Goal: Task Accomplishment & Management: Manage account settings

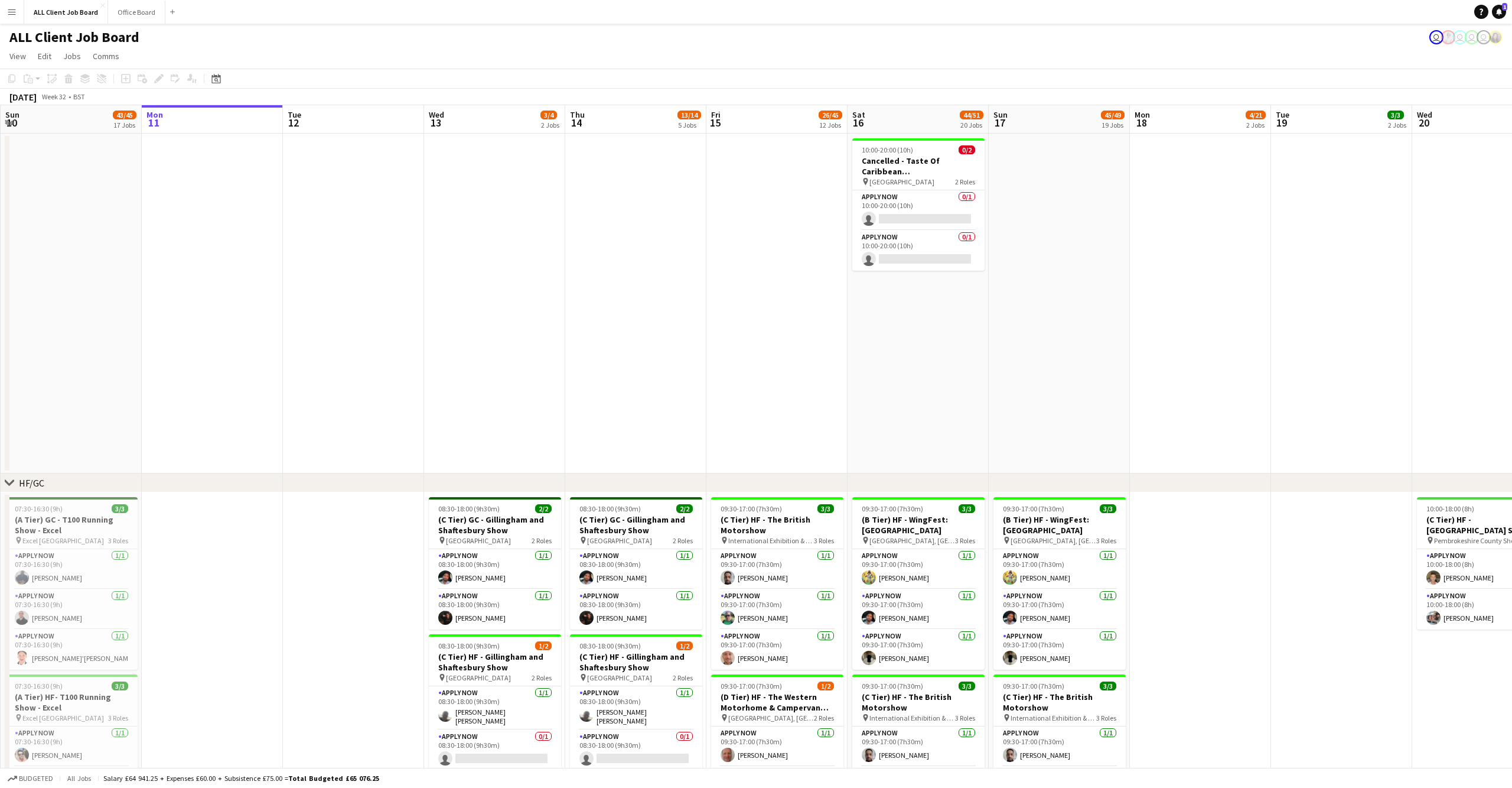
click at [15, 12] on app-icon "Menu" at bounding box center [12, 12] width 9 height 9
click at [164, 137] on link "App settings" at bounding box center [178, 146] width 119 height 24
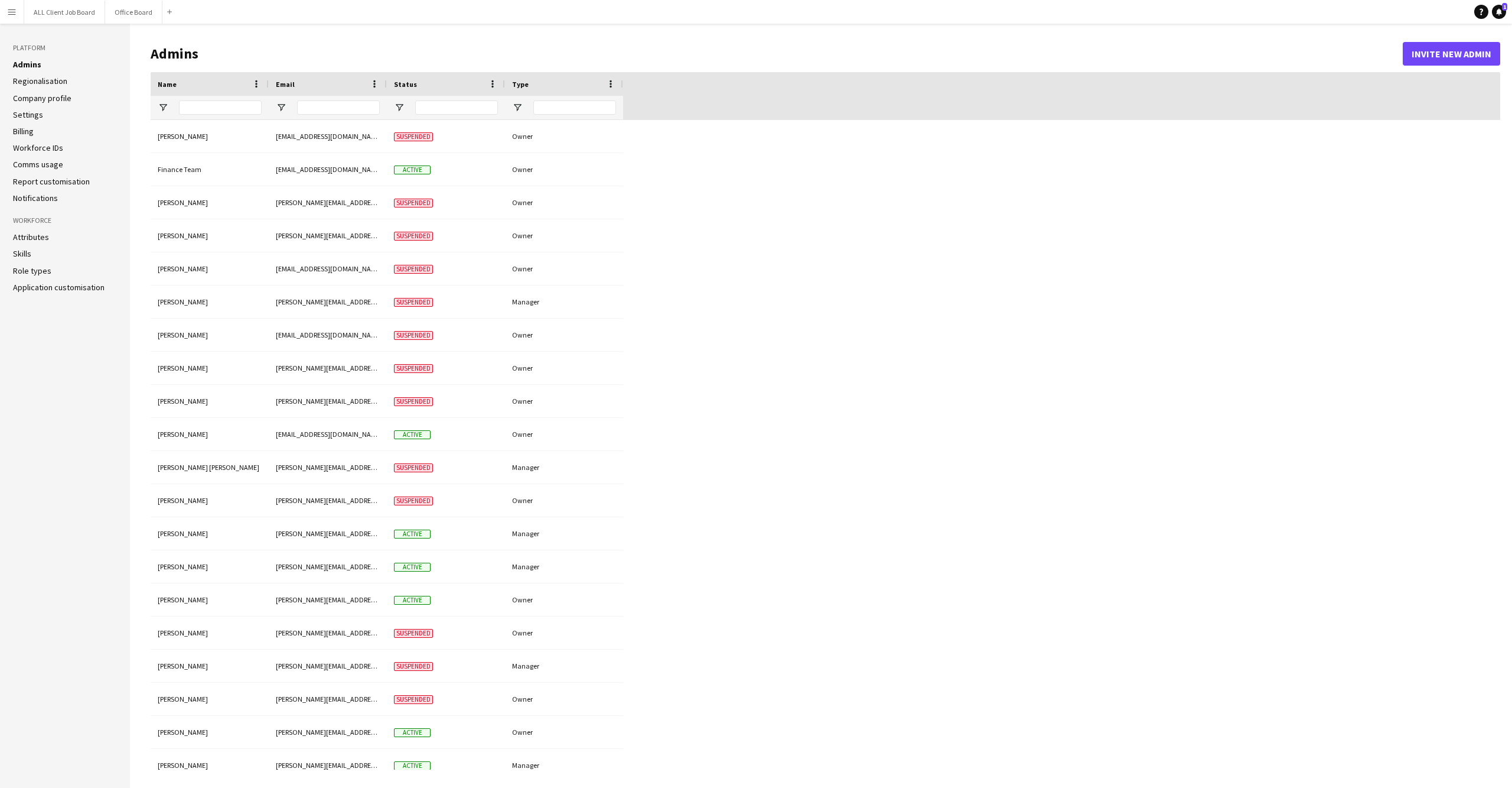
type input "**********"
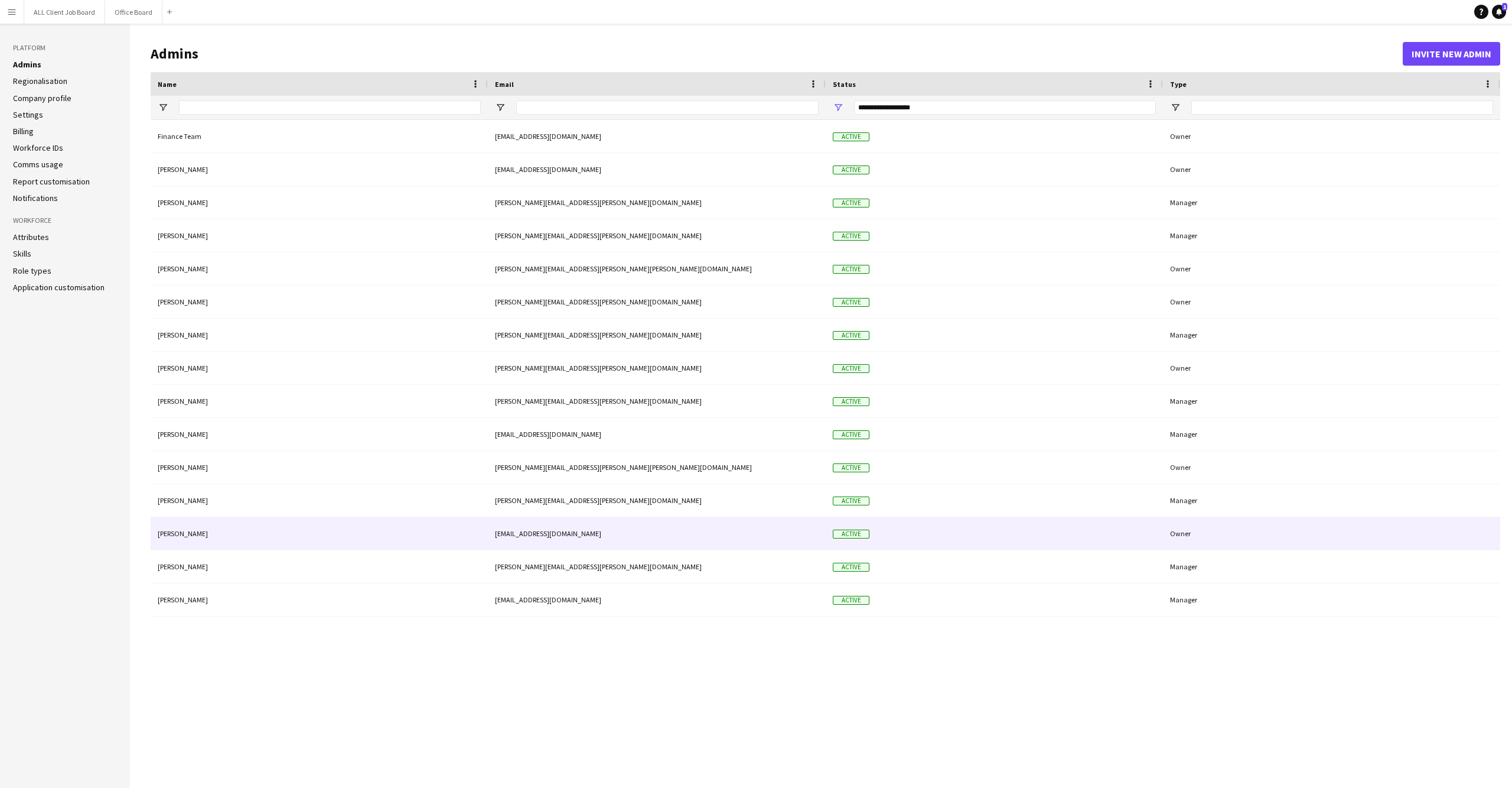
click at [1146, 536] on div "Active" at bounding box center [994, 533] width 337 height 32
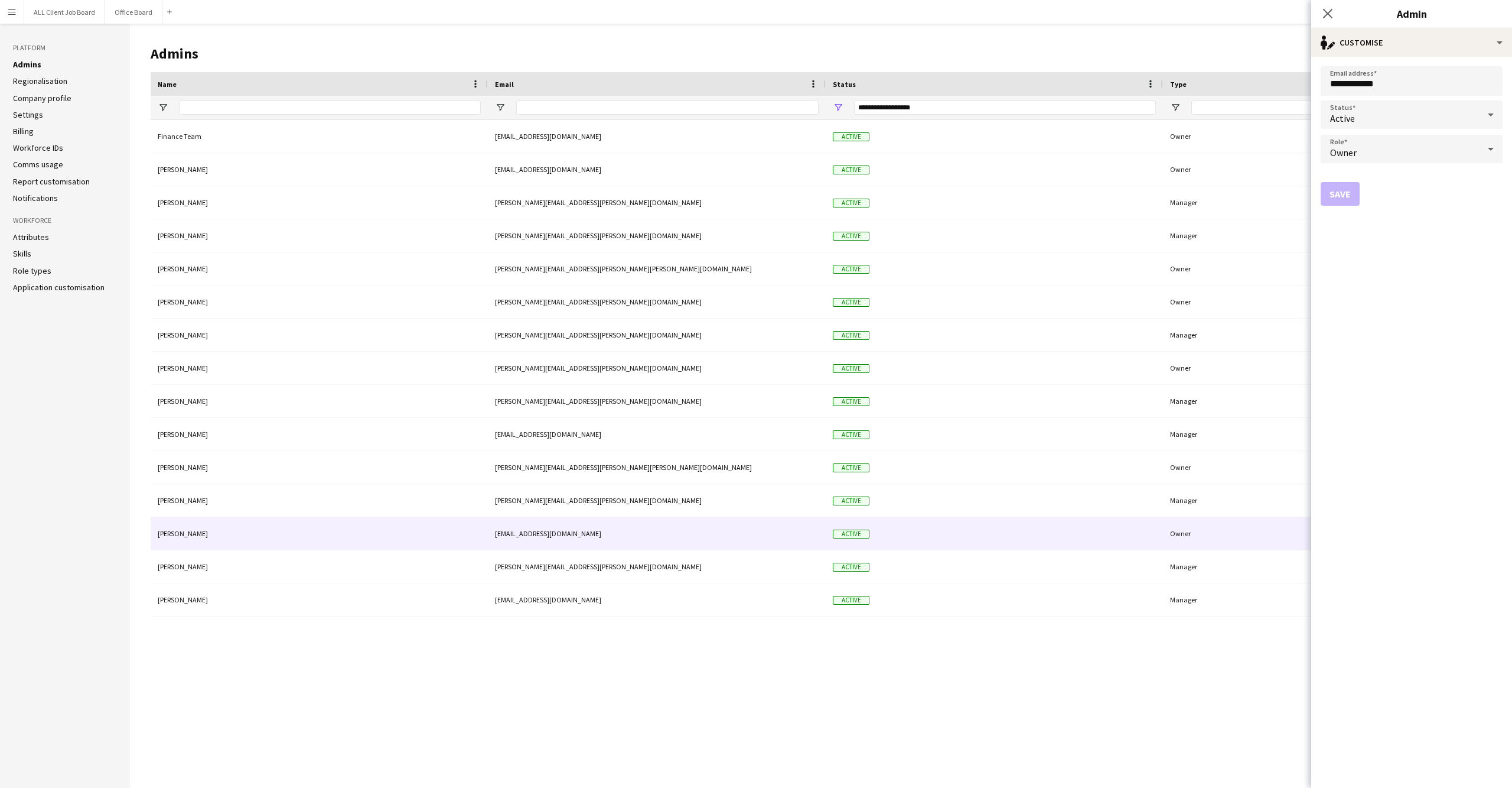
click at [1425, 153] on div "Owner" at bounding box center [1399, 148] width 158 height 28
click at [1421, 129] on div at bounding box center [756, 394] width 1512 height 788
click at [1428, 110] on div "Active" at bounding box center [1399, 114] width 158 height 28
click at [1393, 182] on span "Suspended" at bounding box center [1412, 178] width 163 height 12
click at [1388, 114] on div "Suspended" at bounding box center [1399, 114] width 158 height 28
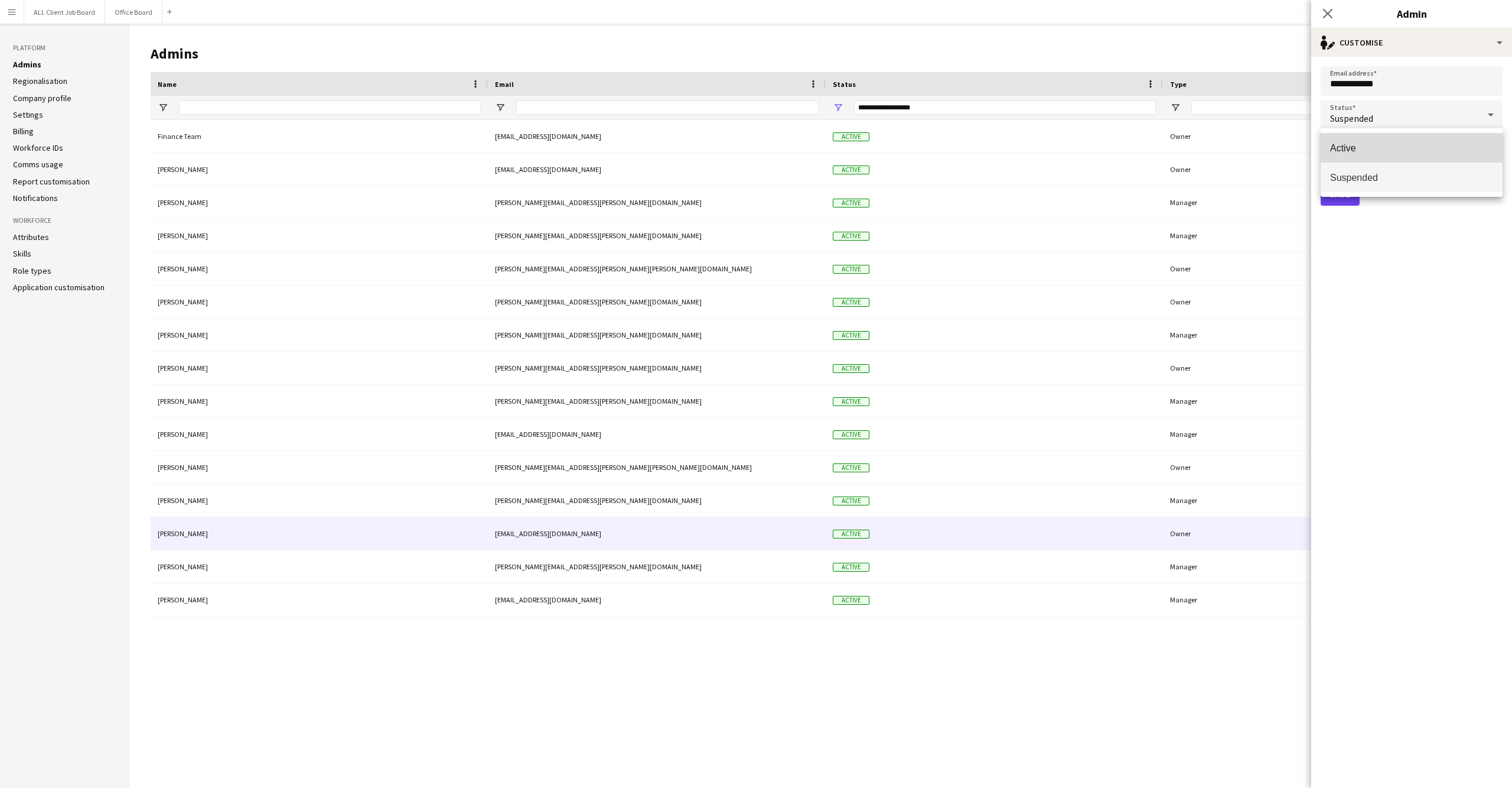
click at [1343, 152] on span "Active" at bounding box center [1412, 148] width 163 height 12
click at [1369, 116] on div "Active" at bounding box center [1399, 114] width 158 height 28
click at [1368, 73] on div at bounding box center [756, 394] width 1512 height 788
click at [1378, 80] on input "**********" at bounding box center [1411, 81] width 182 height 30
click at [1418, 83] on input "**********" at bounding box center [1411, 81] width 182 height 30
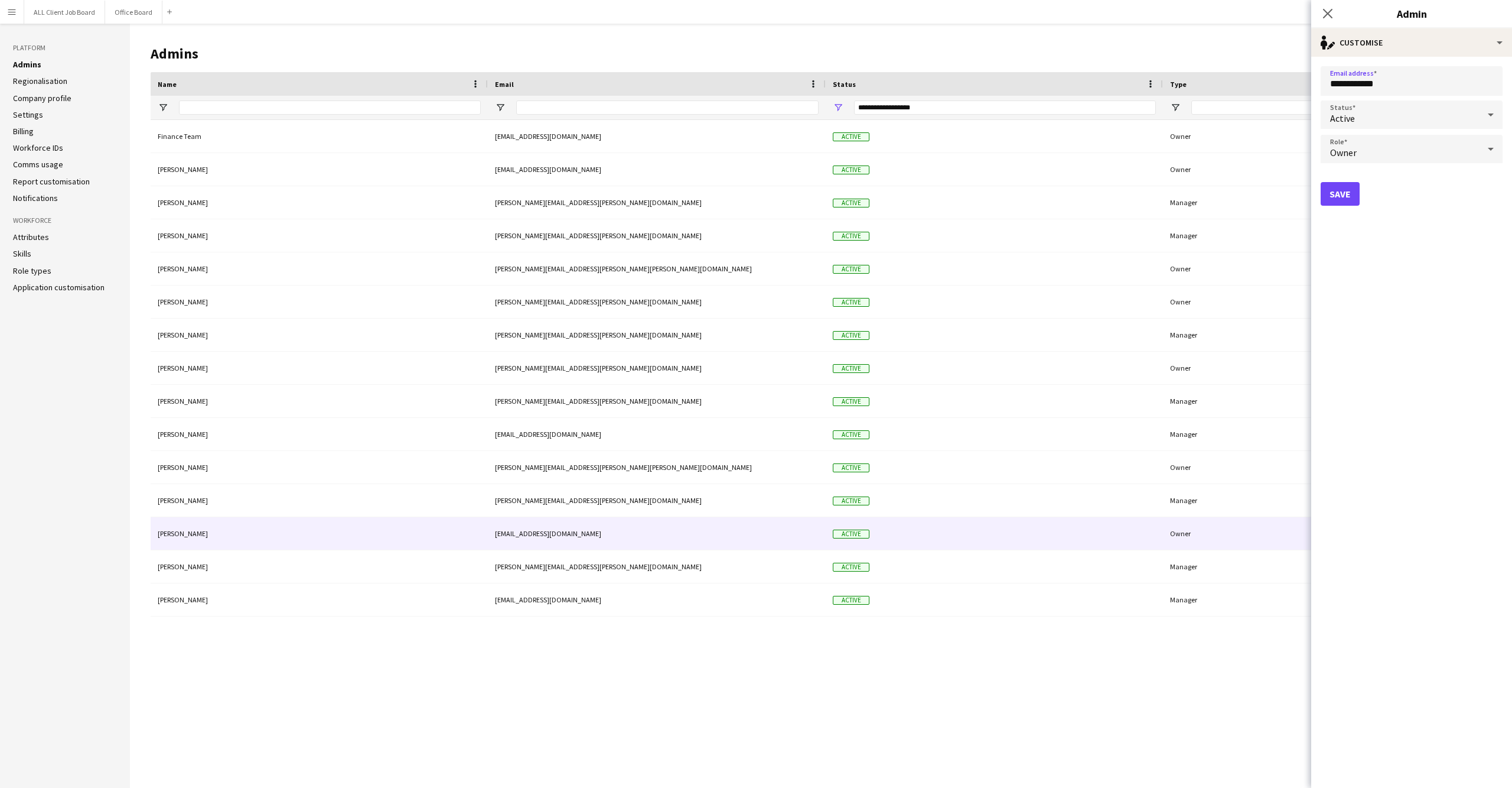
click at [1401, 109] on div "Active" at bounding box center [1399, 114] width 158 height 28
click at [1411, 308] on div at bounding box center [756, 394] width 1512 height 788
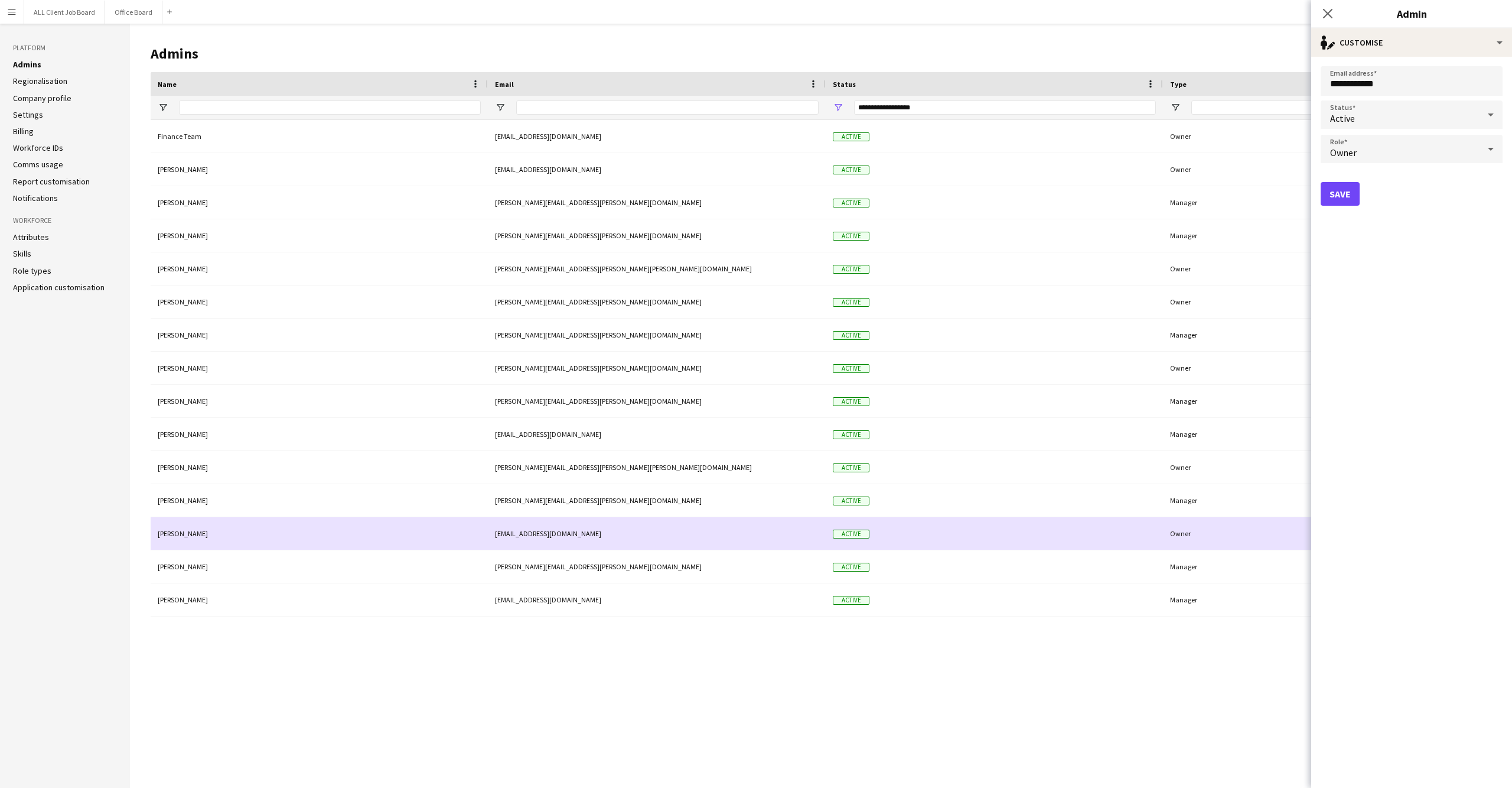
click at [1197, 531] on div "Owner" at bounding box center [1331, 533] width 337 height 32
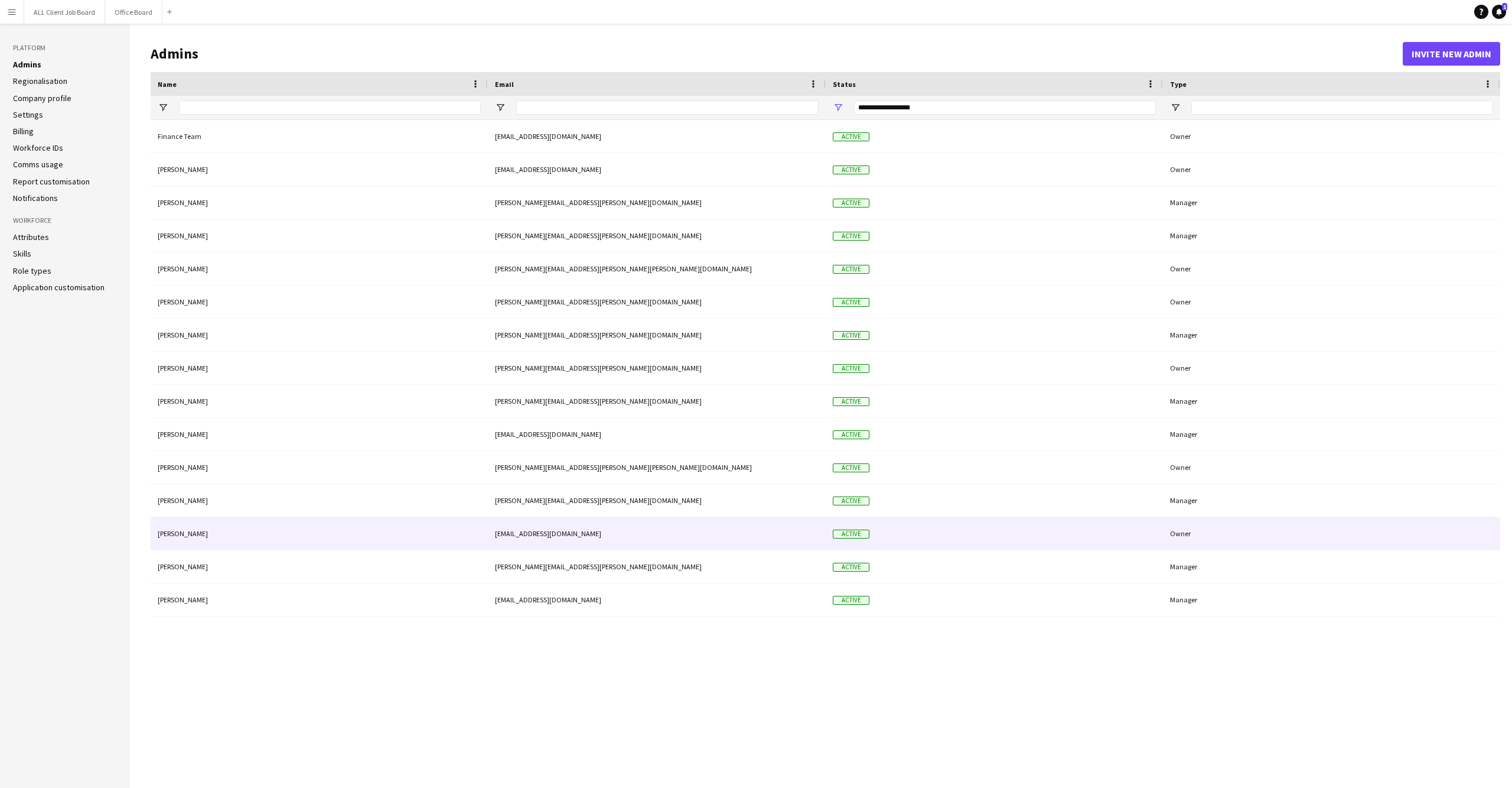
click at [1092, 533] on div "Active" at bounding box center [994, 533] width 337 height 32
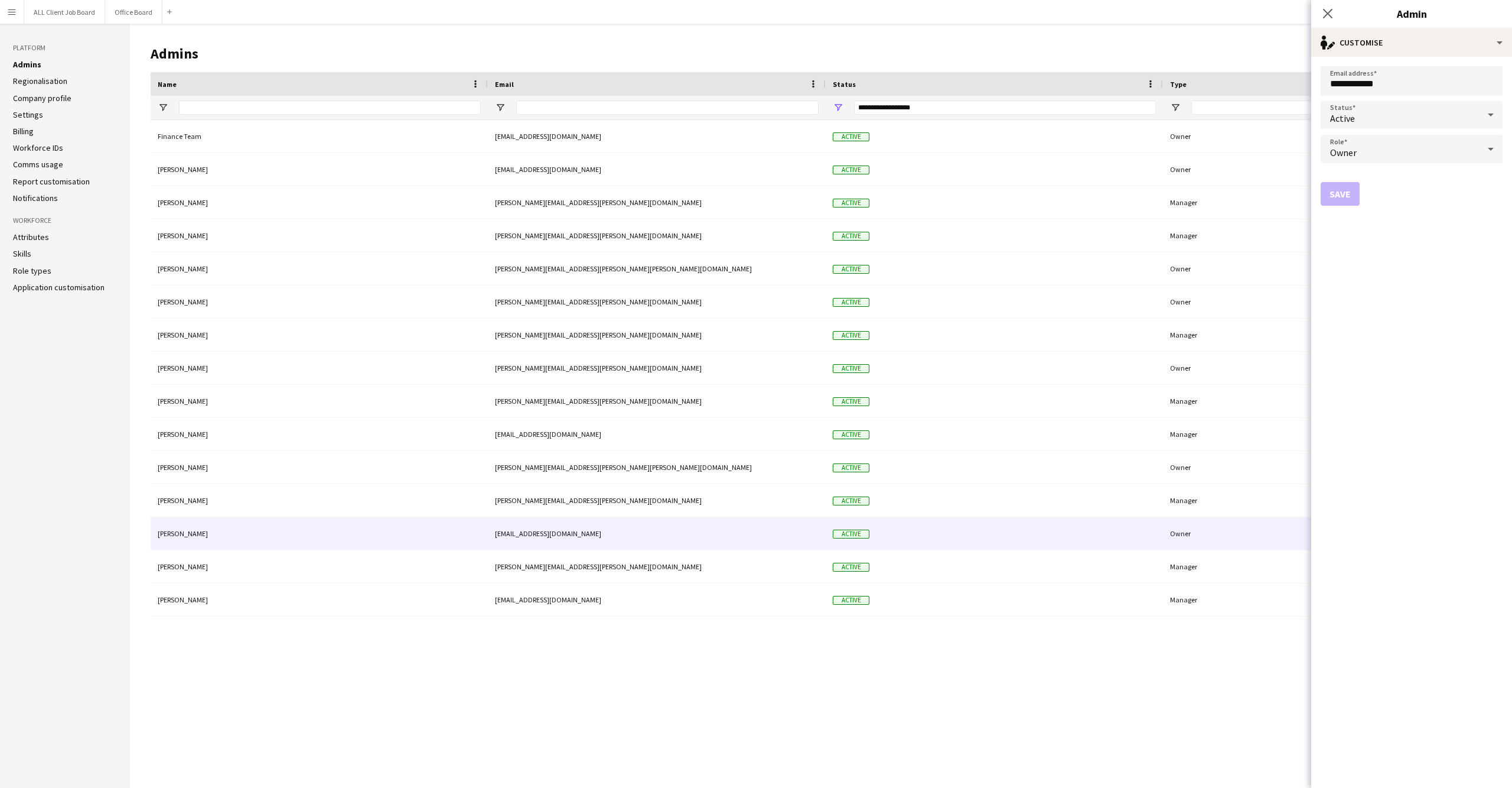
click at [1427, 121] on div "Active" at bounding box center [1399, 114] width 158 height 28
click at [1403, 173] on span "Suspended" at bounding box center [1412, 178] width 163 height 12
click at [1369, 151] on div "Owner" at bounding box center [1399, 148] width 158 height 28
click at [1369, 181] on span "Manager" at bounding box center [1412, 182] width 163 height 12
click at [1364, 194] on mat-label "Admin permission rules" at bounding box center [1379, 196] width 96 height 12
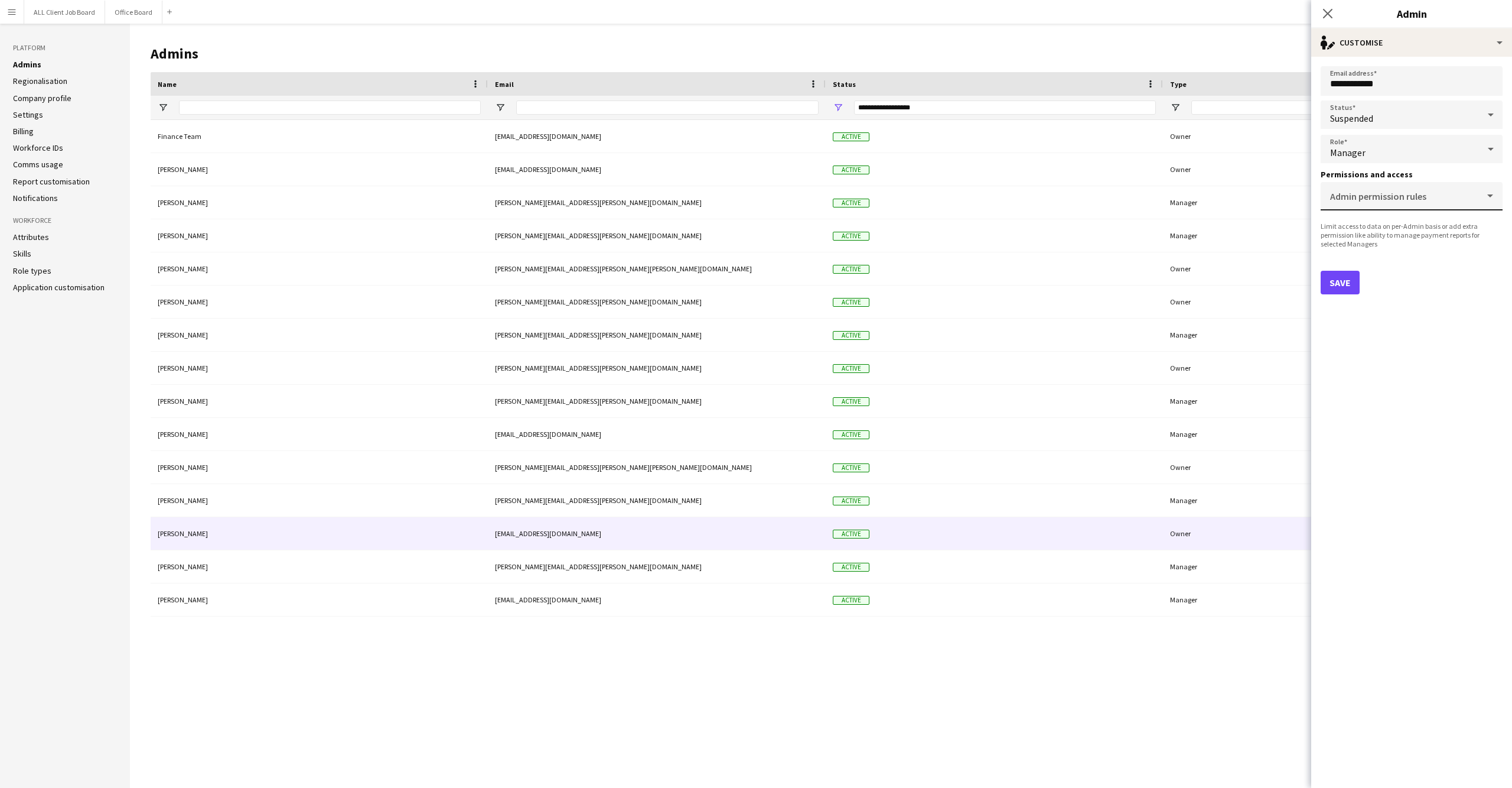
click at [1364, 197] on input "Admin permission rules" at bounding box center [1409, 201] width 158 height 9
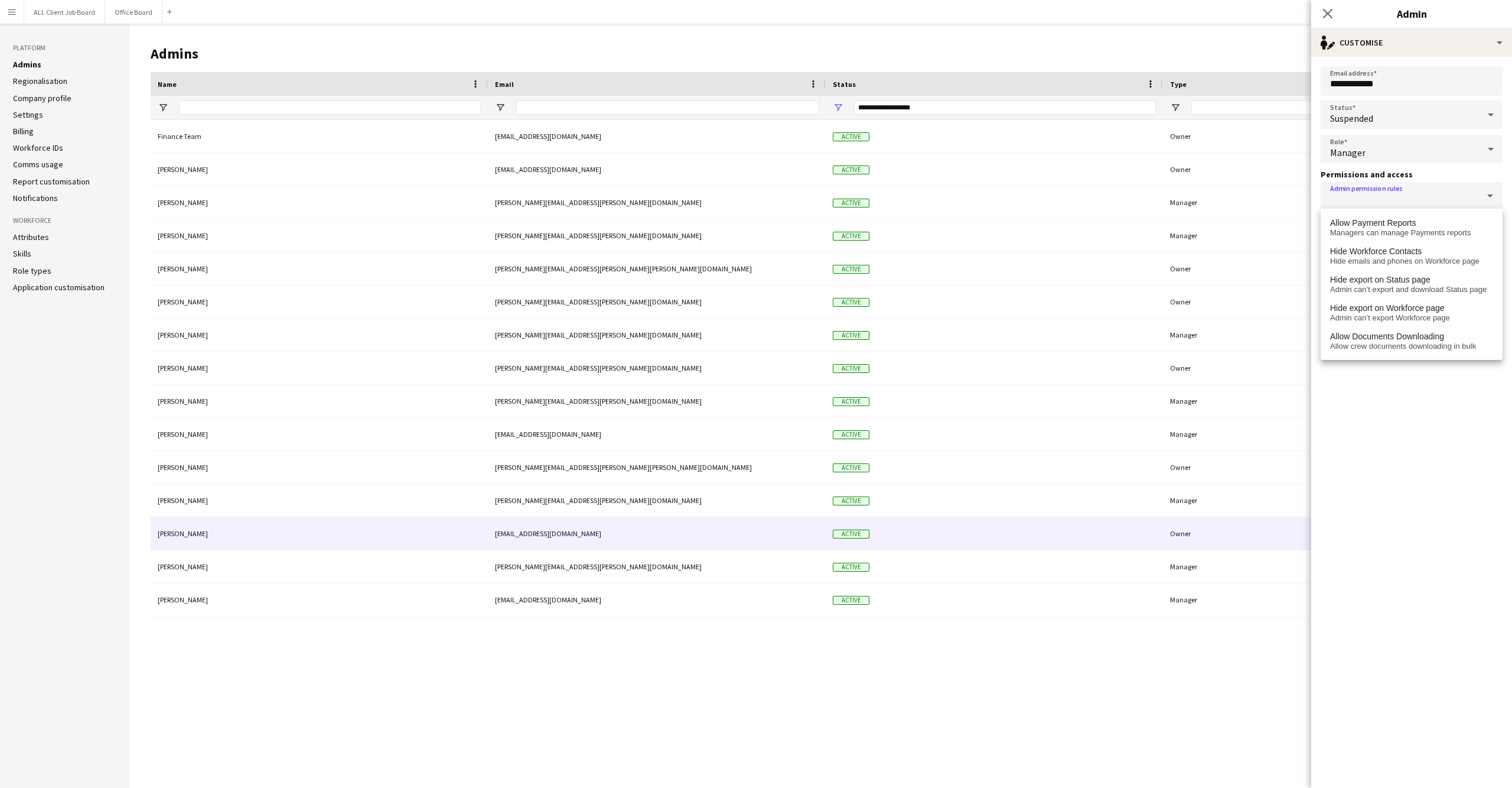
click at [1403, 438] on form "**********" at bounding box center [1412, 421] width 201 height 731
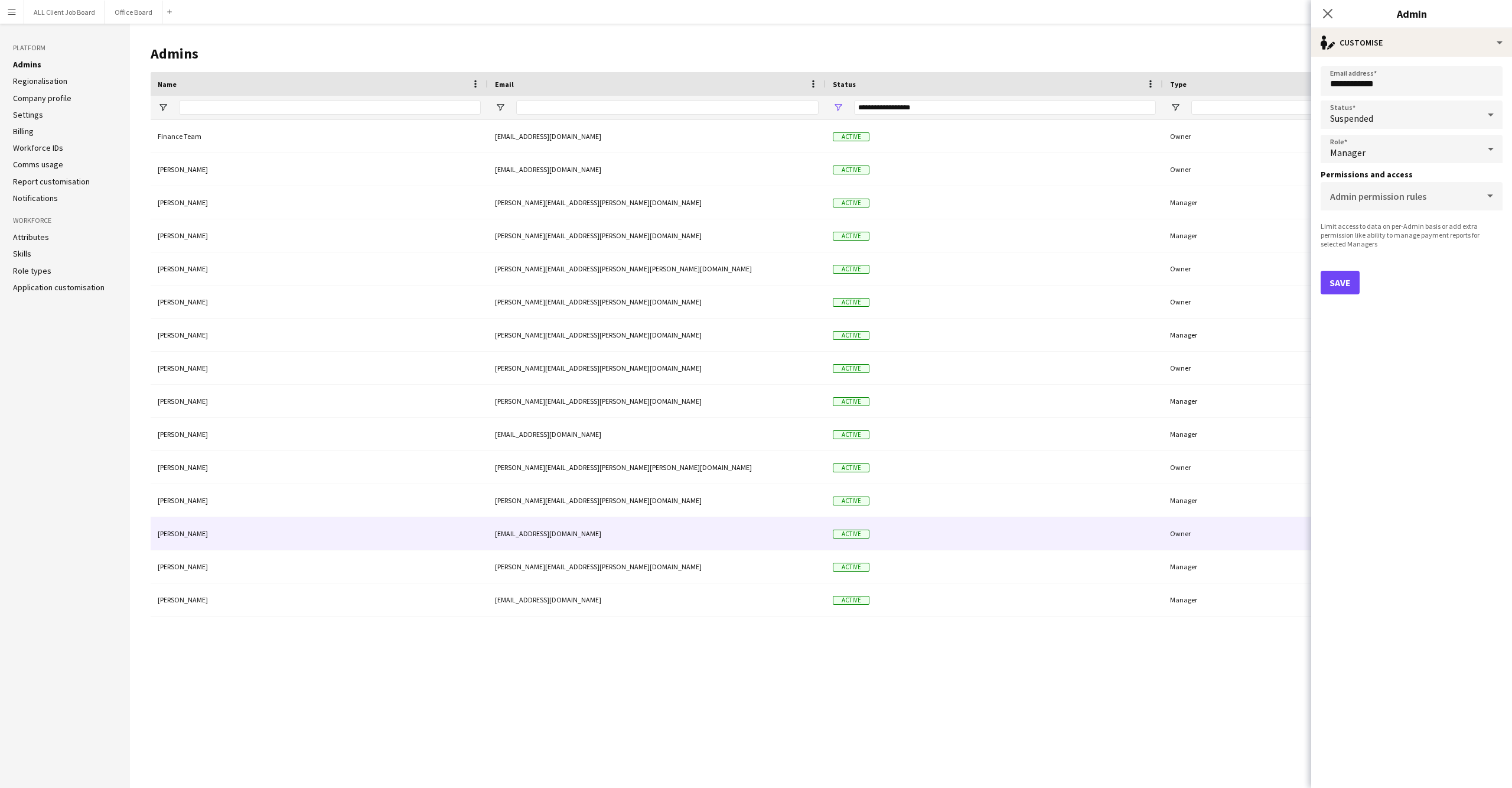
click at [1374, 156] on div "Manager" at bounding box center [1399, 148] width 158 height 28
click at [1367, 231] on mat-option "Staff" at bounding box center [1411, 241] width 182 height 30
click at [1338, 275] on button "Save" at bounding box center [1340, 282] width 39 height 24
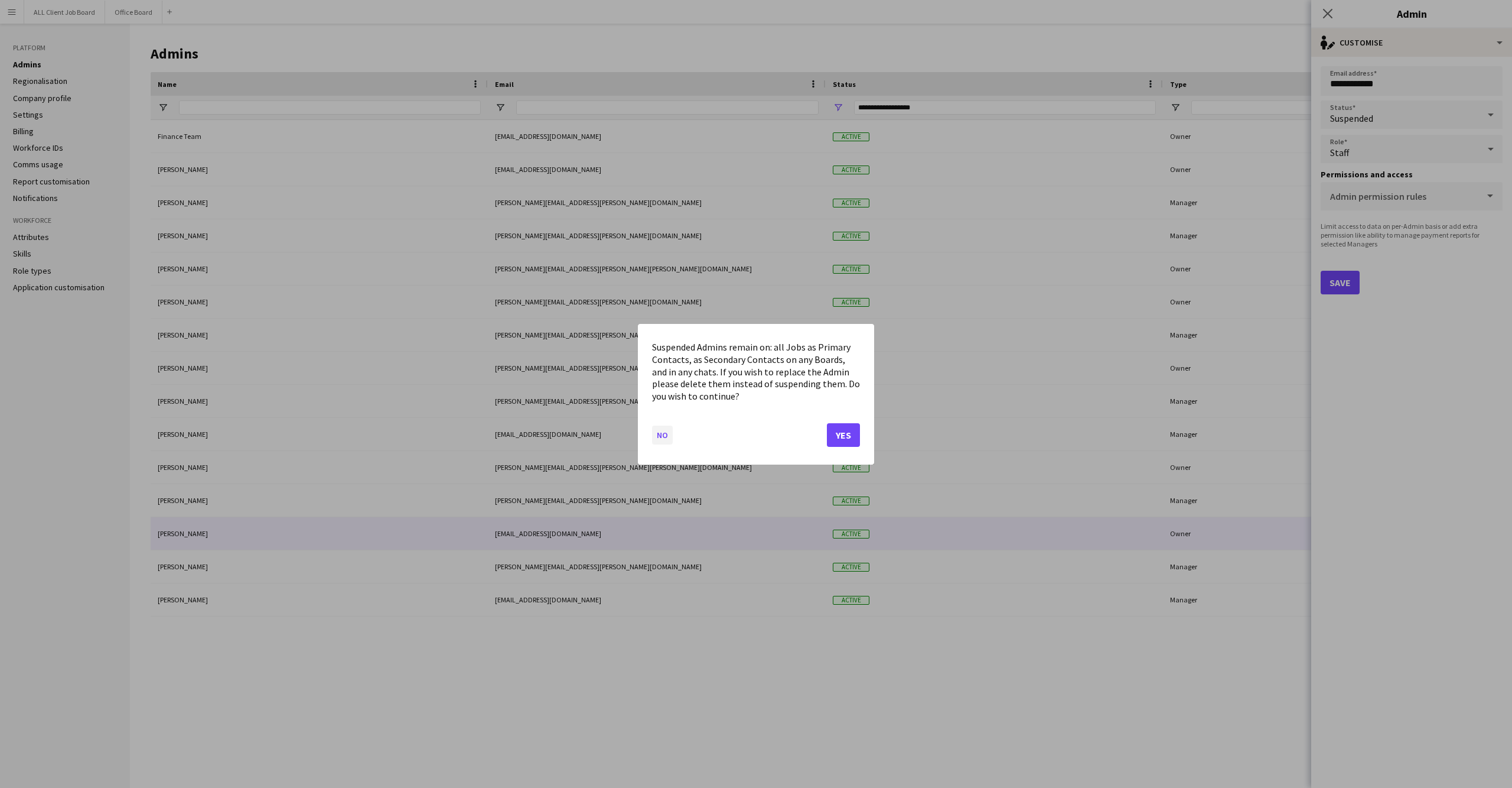
click at [671, 434] on button "No" at bounding box center [662, 434] width 21 height 19
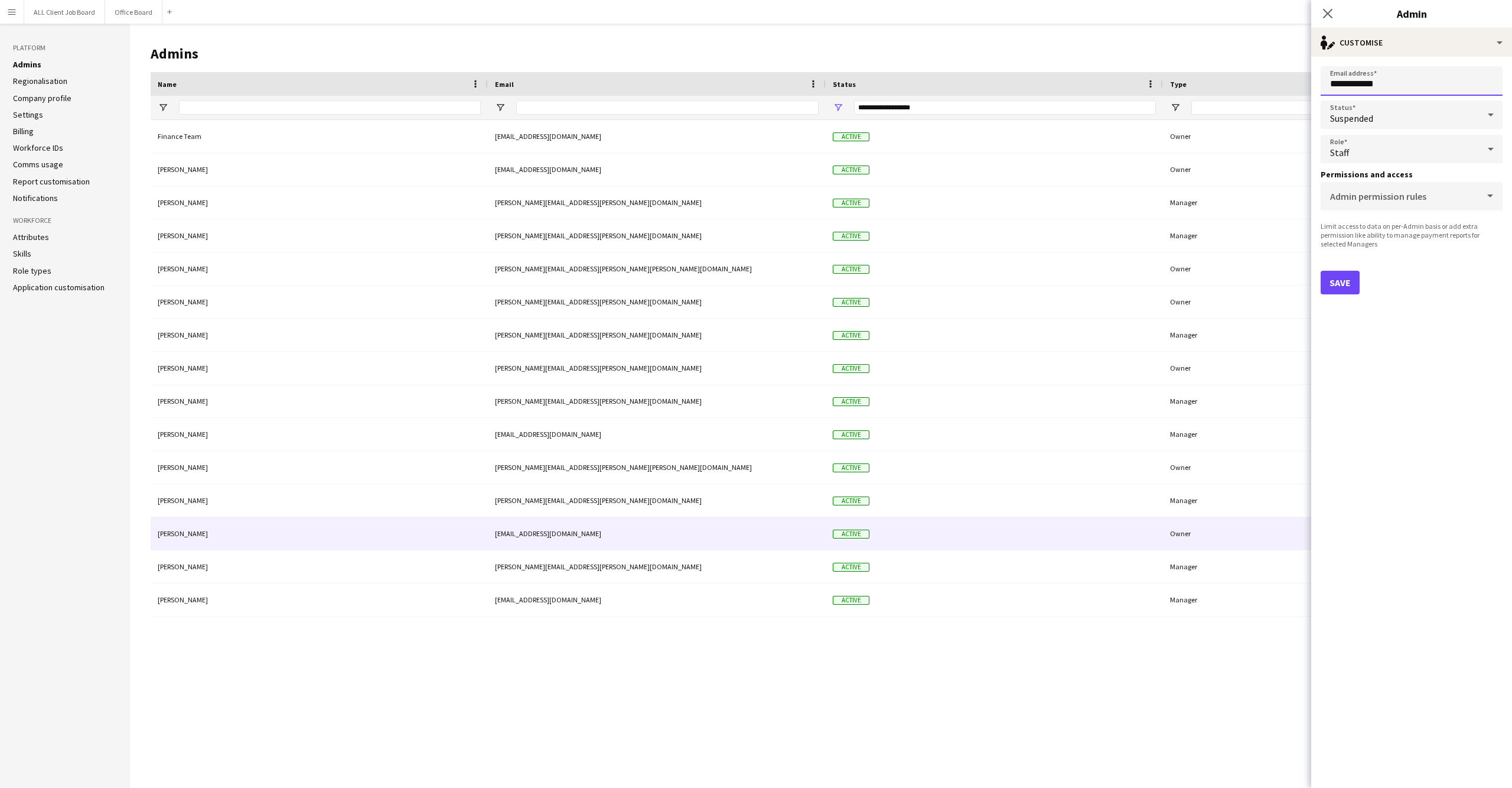
click at [1470, 78] on input "**********" at bounding box center [1411, 81] width 182 height 30
click at [1485, 46] on div "single-neutral-actions-edit-1 Customise" at bounding box center [1412, 42] width 201 height 28
click at [1454, 91] on button "Delete admin Delete admin" at bounding box center [1450, 94] width 117 height 24
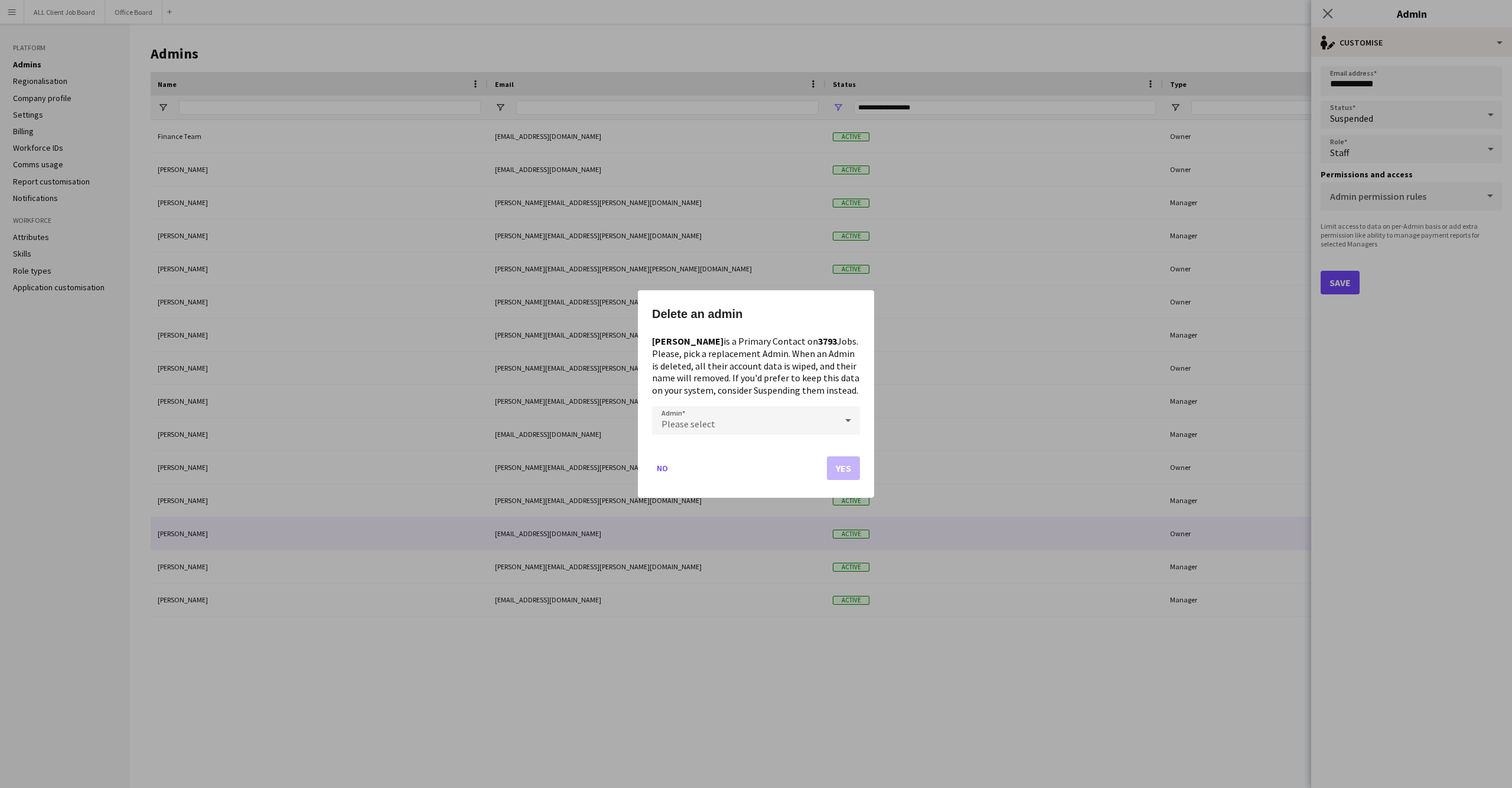
click at [848, 421] on icon at bounding box center [848, 421] width 6 height 3
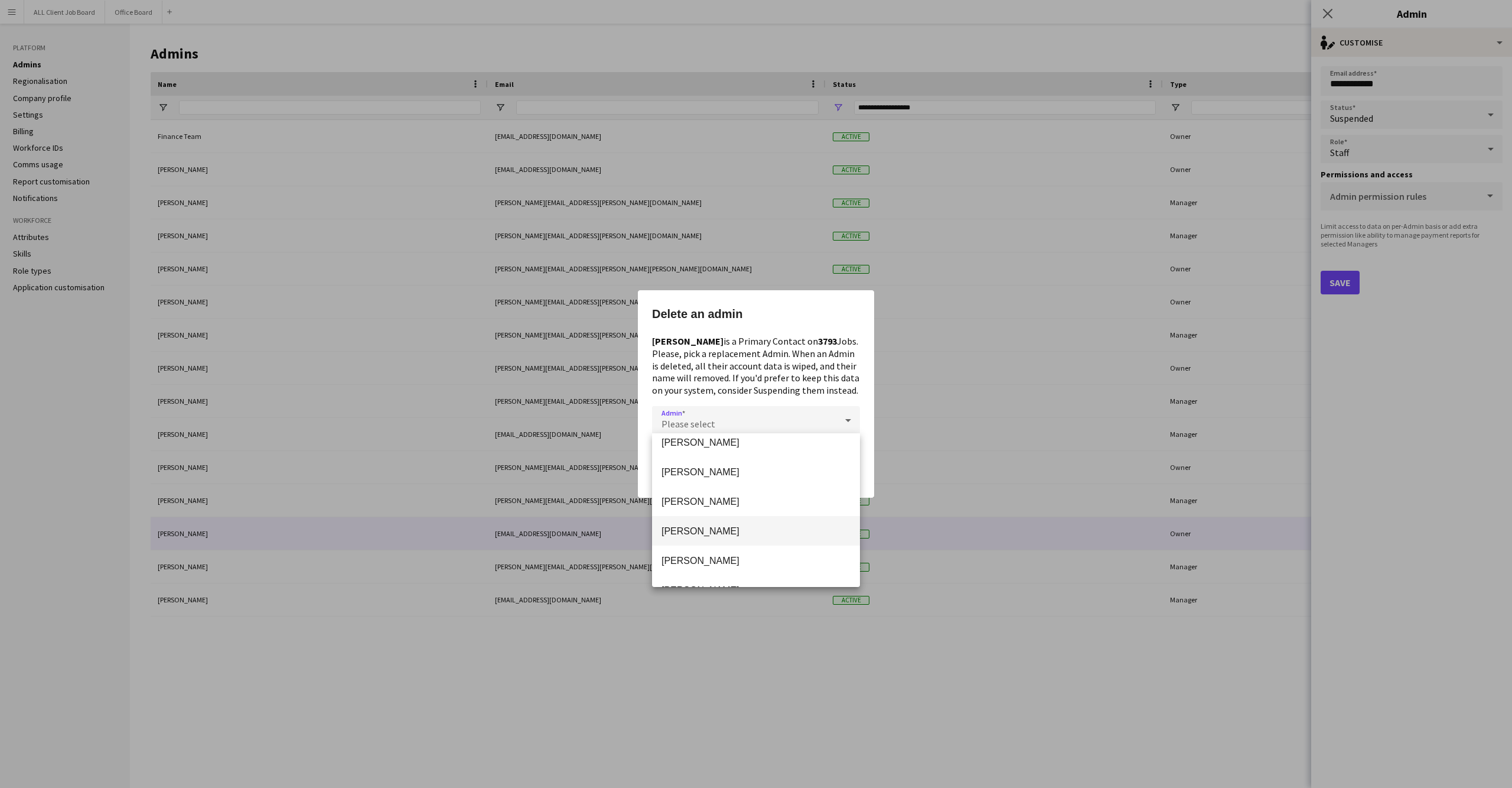
scroll to position [185, 0]
click at [983, 340] on div at bounding box center [756, 394] width 1512 height 788
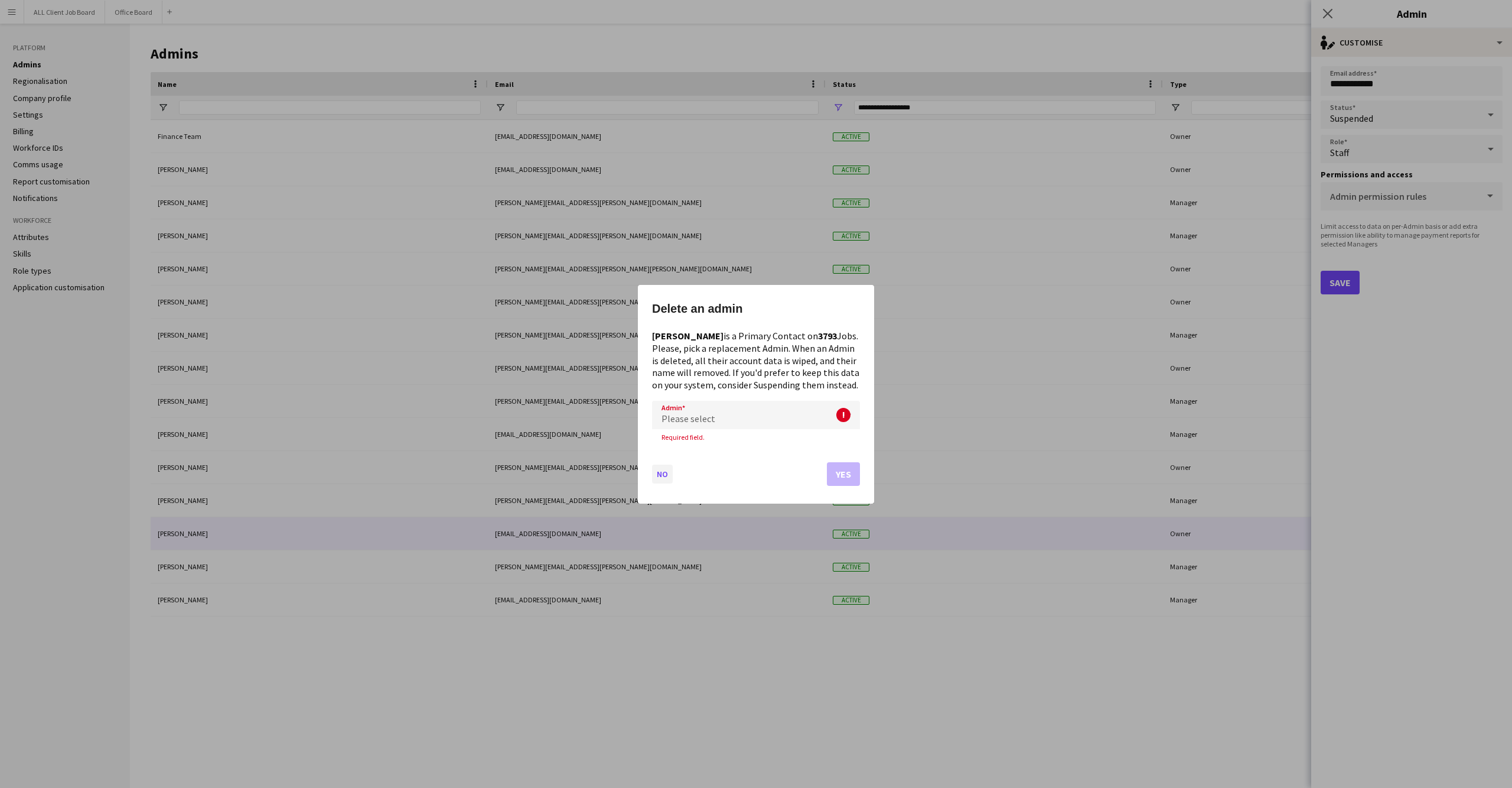
click at [669, 474] on button "No" at bounding box center [662, 473] width 21 height 19
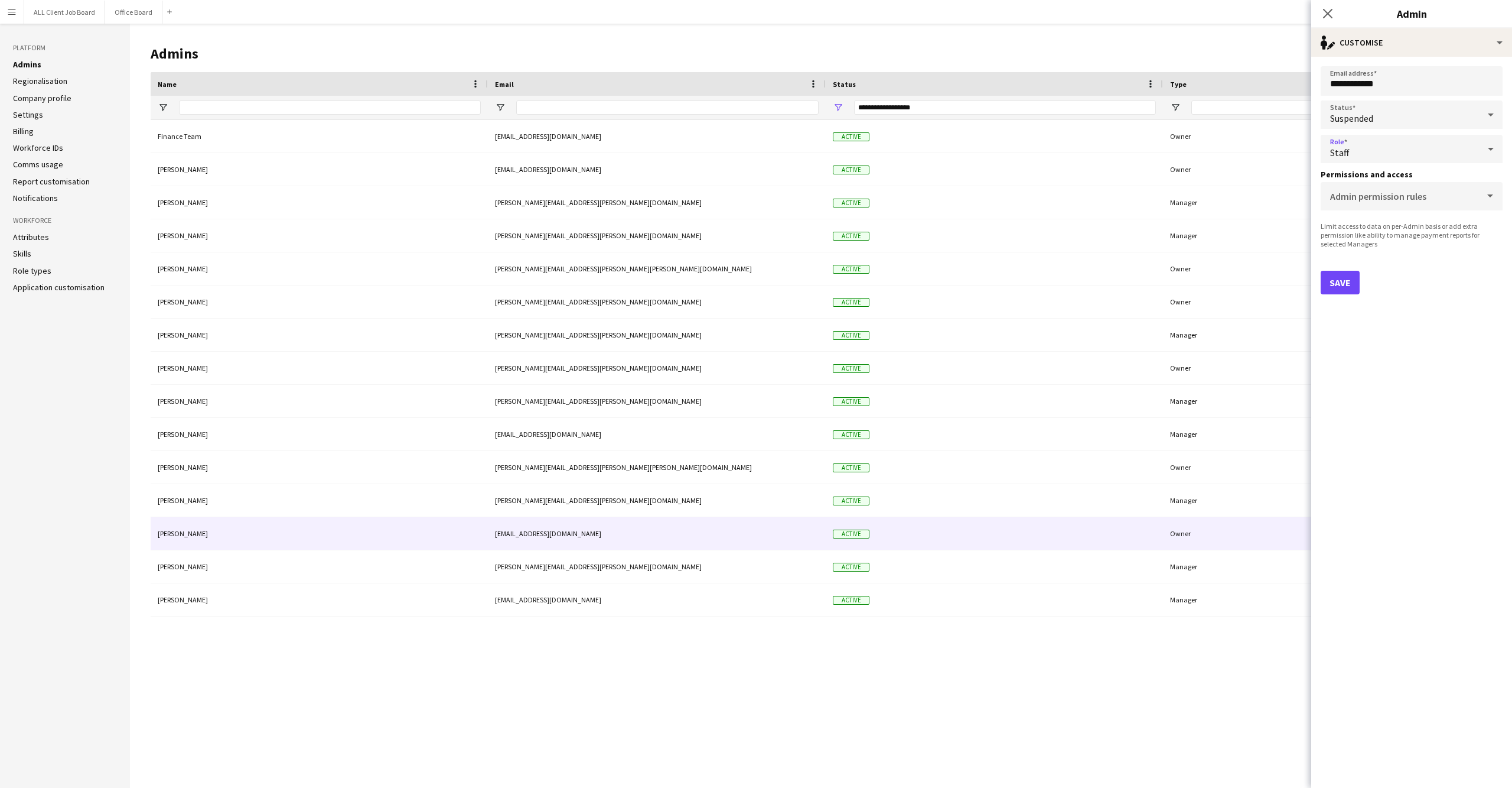
click at [1374, 150] on div "Staff" at bounding box center [1399, 148] width 158 height 28
click at [1375, 214] on span "Owner" at bounding box center [1412, 212] width 163 height 12
click at [1340, 197] on button "Save" at bounding box center [1340, 193] width 39 height 24
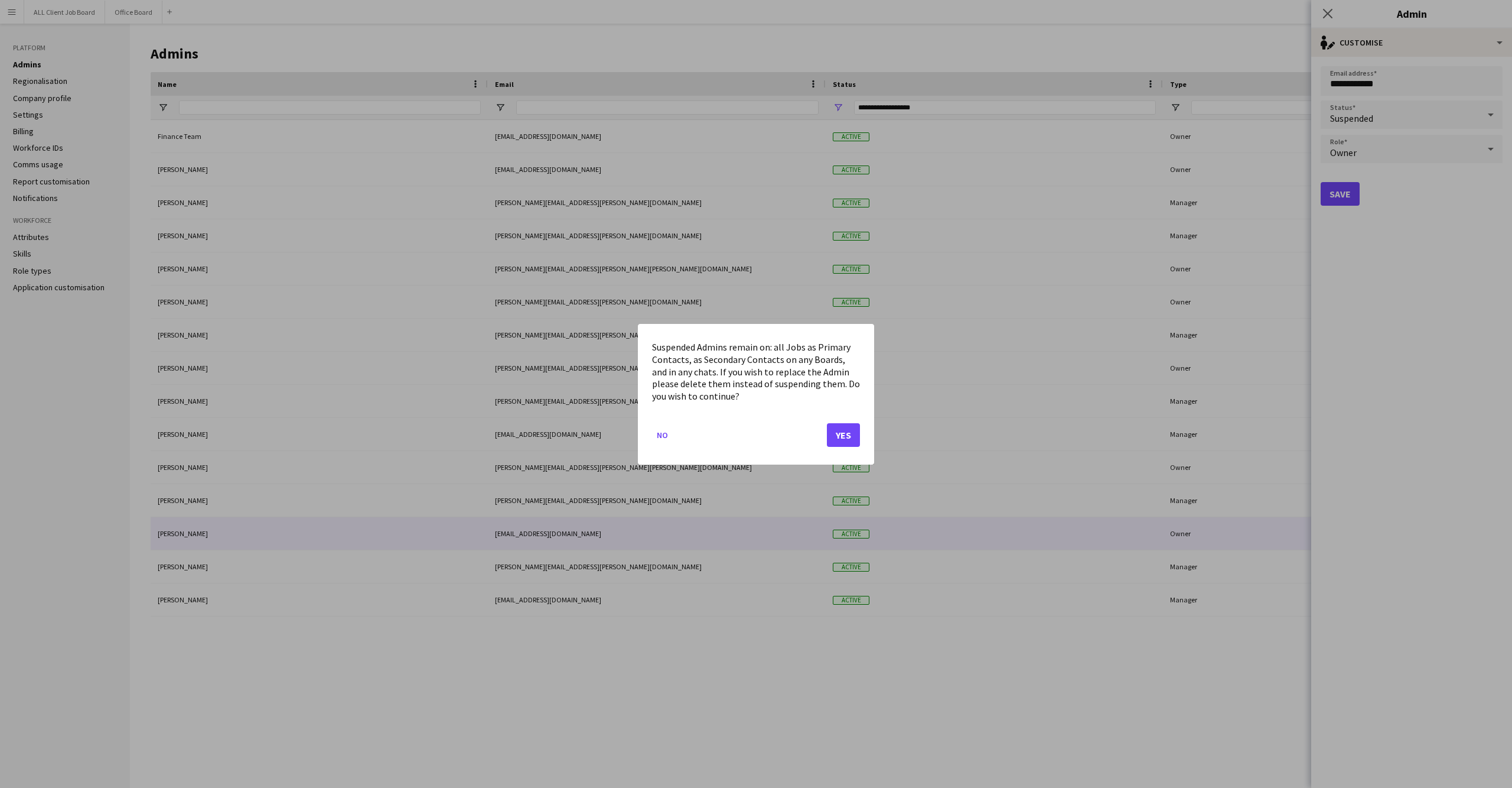
click at [839, 429] on button "Yes" at bounding box center [844, 434] width 33 height 24
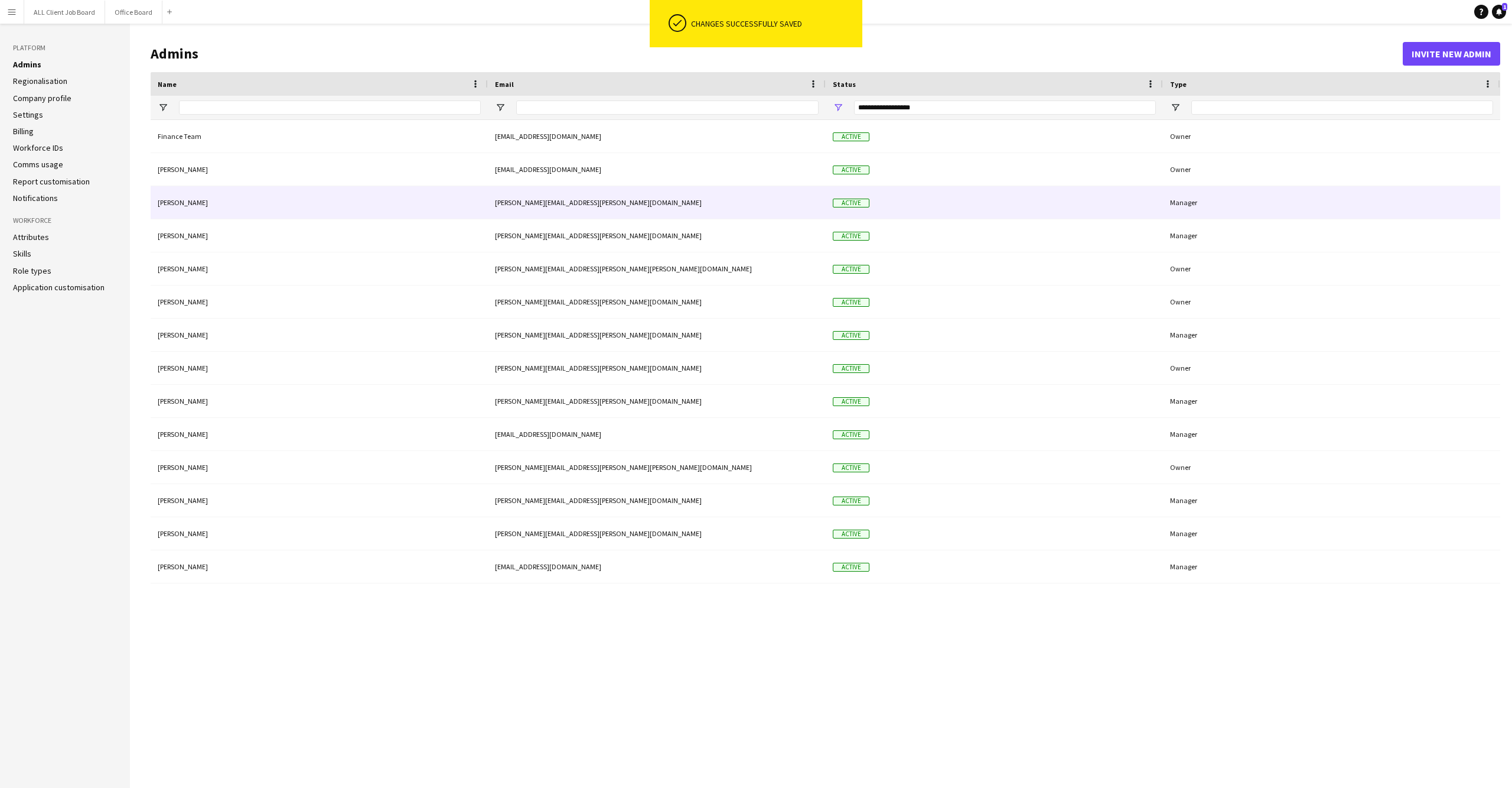
scroll to position [0, 0]
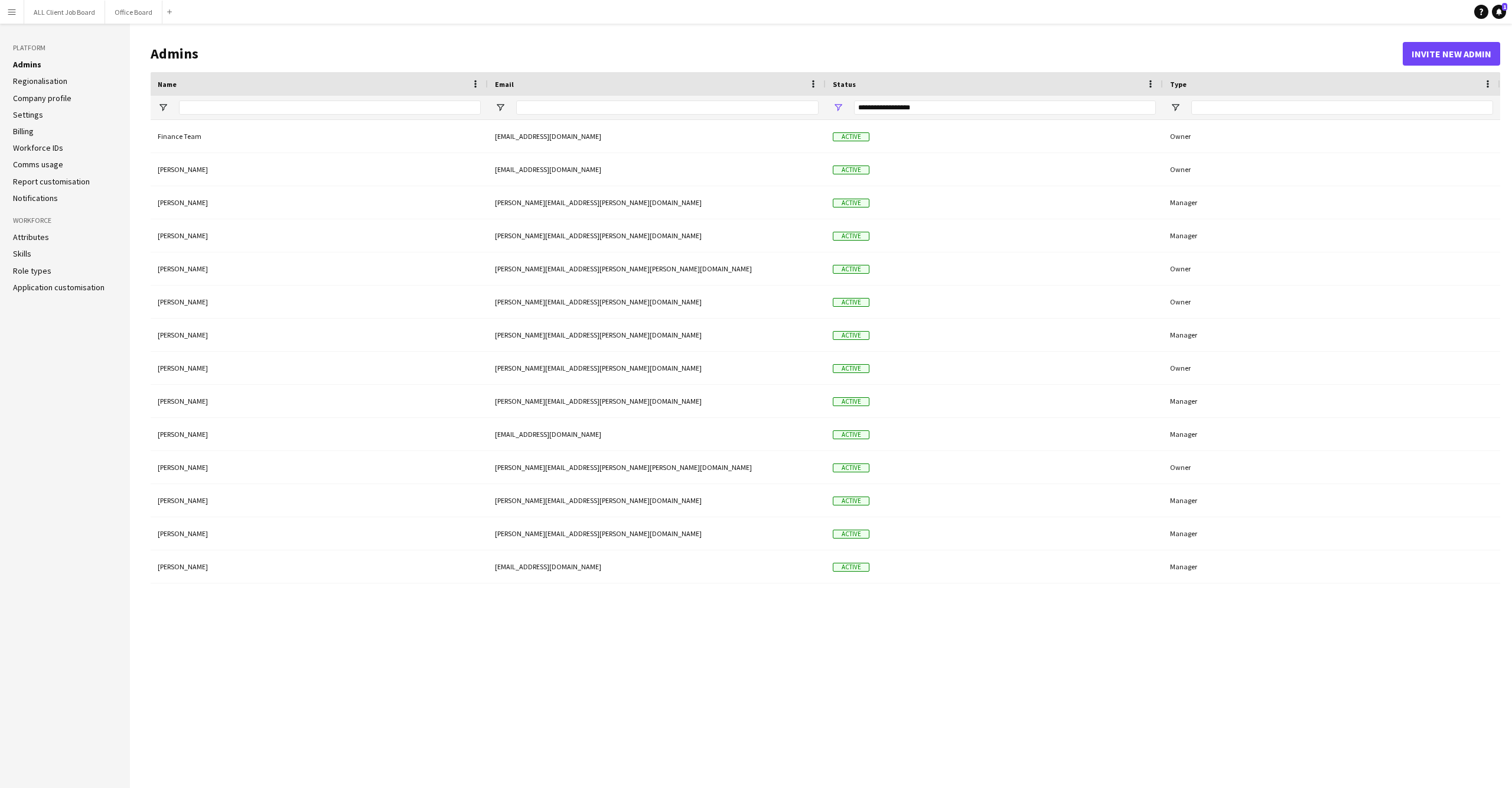
click at [1086, 109] on div "**********" at bounding box center [1005, 107] width 302 height 14
drag, startPoint x: 851, startPoint y: 222, endPoint x: 899, endPoint y: 246, distance: 53.7
click at [853, 223] on div "Suspended" at bounding box center [898, 222] width 94 height 9
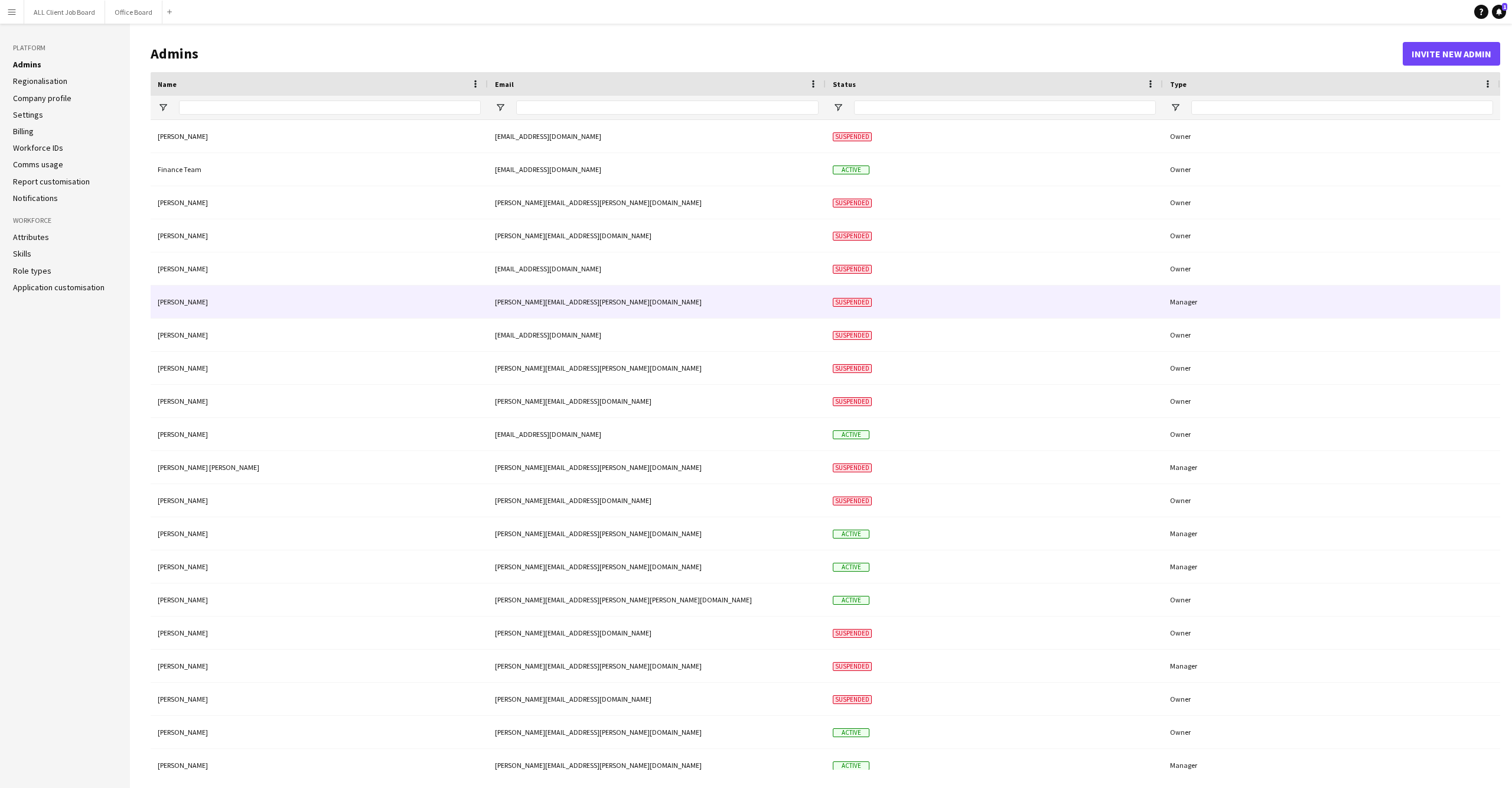
click at [1374, 314] on div "Manager" at bounding box center [1331, 301] width 337 height 32
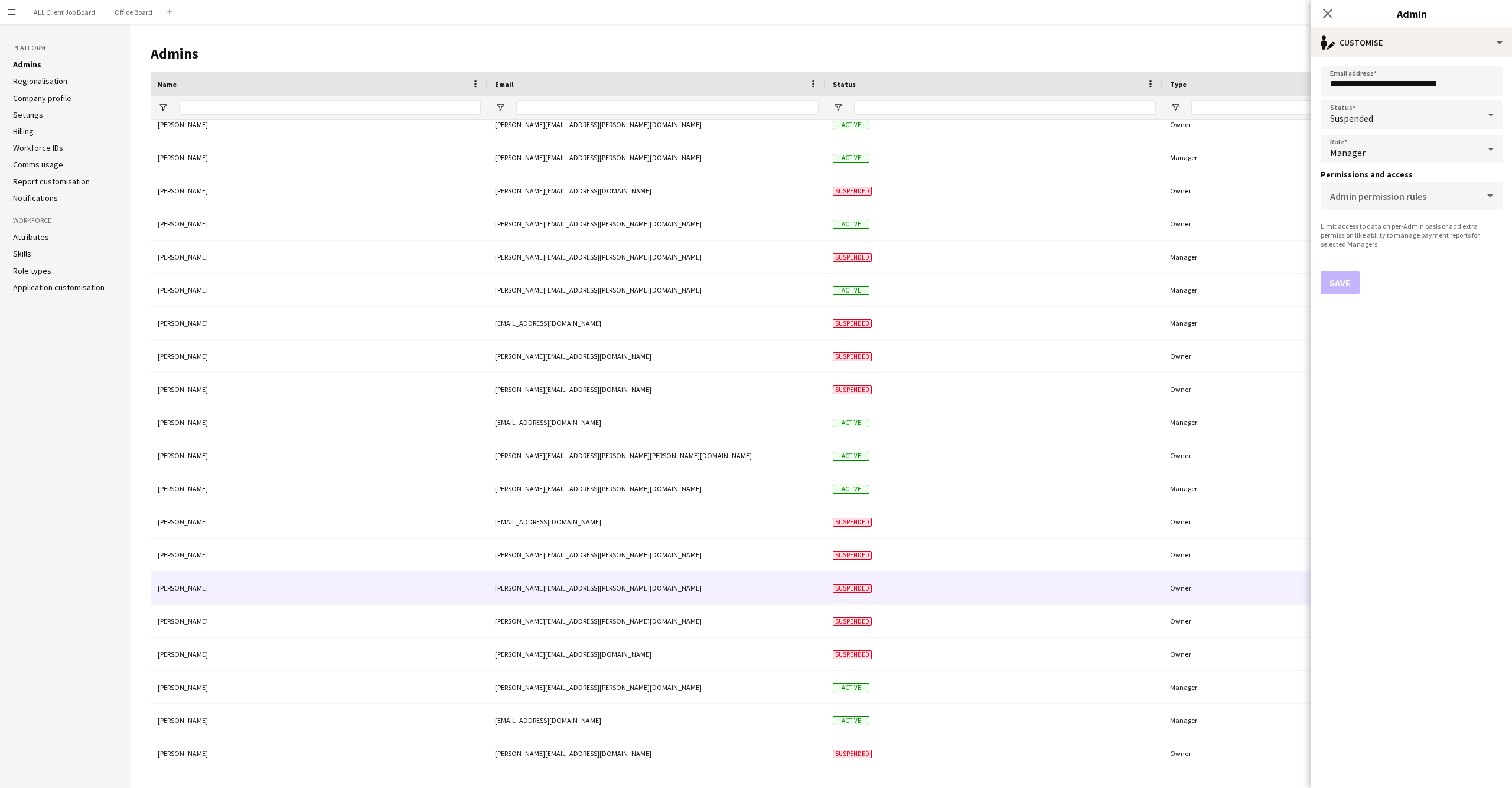
click at [993, 592] on div "Suspended" at bounding box center [994, 587] width 337 height 32
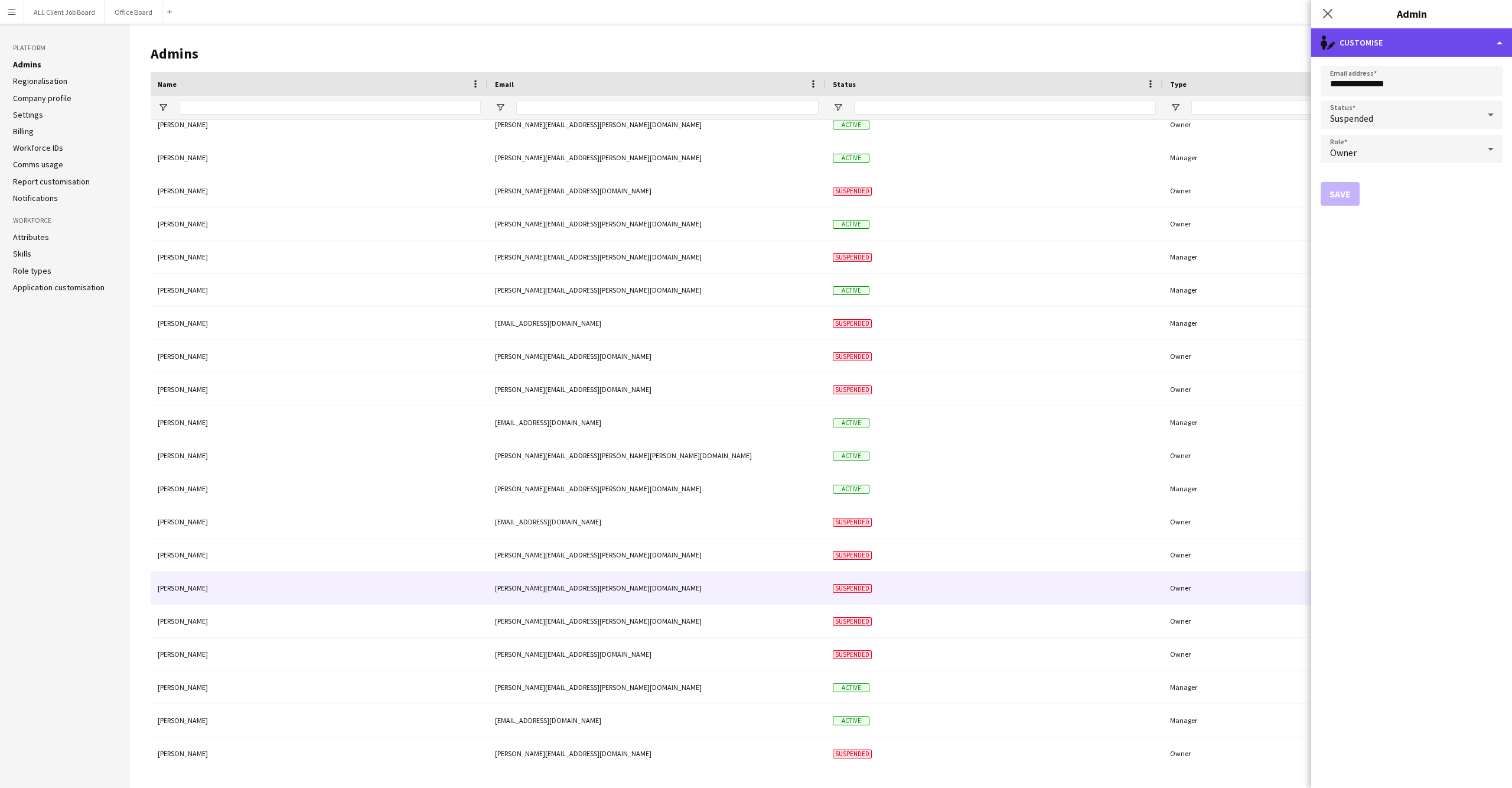
click at [1476, 48] on div "single-neutral-actions-edit-1 Customise" at bounding box center [1412, 42] width 201 height 28
click at [1442, 98] on button "Delete admin Delete admin" at bounding box center [1450, 94] width 117 height 24
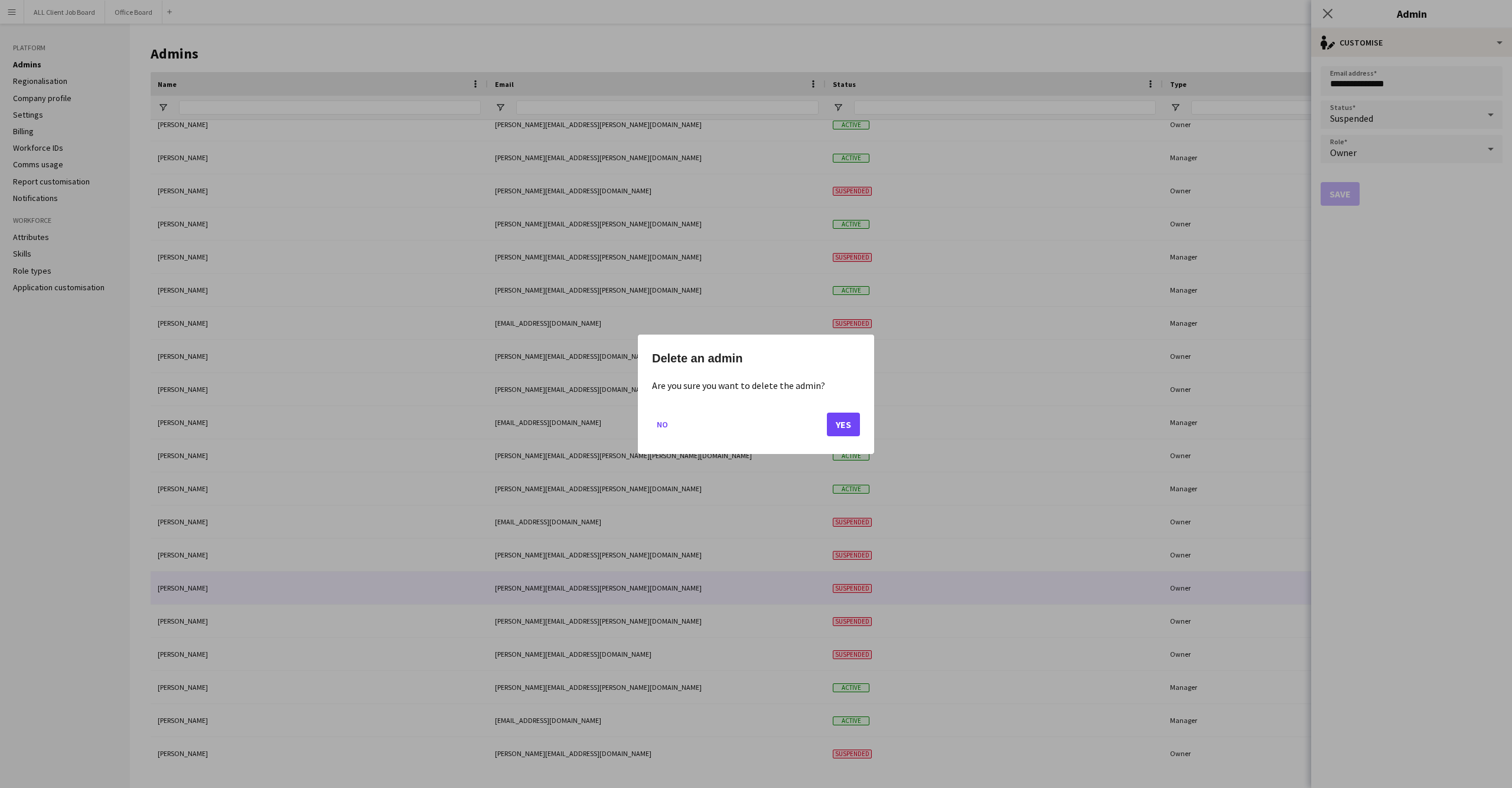
click at [837, 423] on button "Yes" at bounding box center [844, 424] width 33 height 24
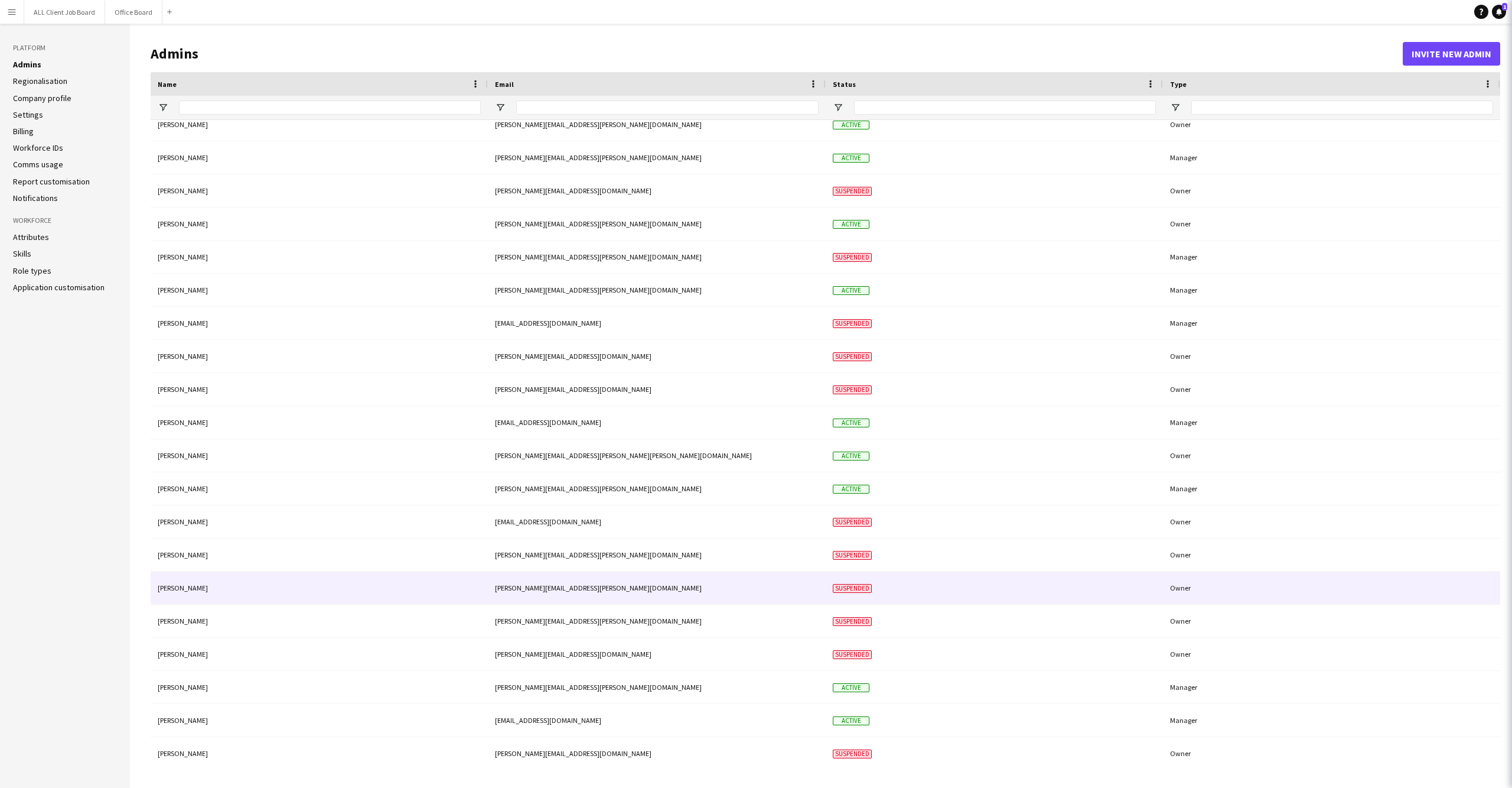
scroll to position [575, 0]
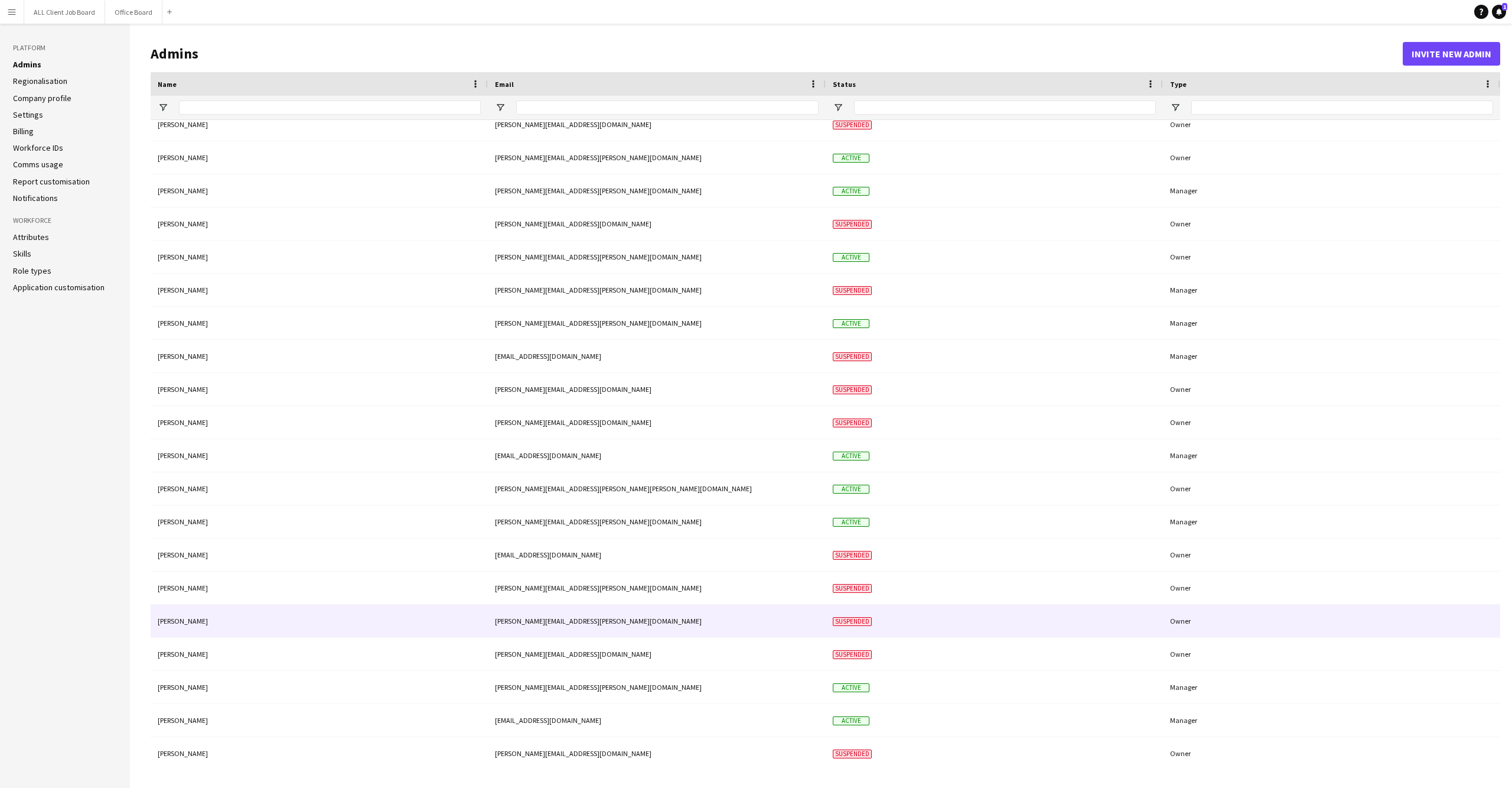
click at [711, 620] on div "[PERSON_NAME][EMAIL_ADDRESS][PERSON_NAME][DOMAIN_NAME]" at bounding box center [657, 620] width 338 height 32
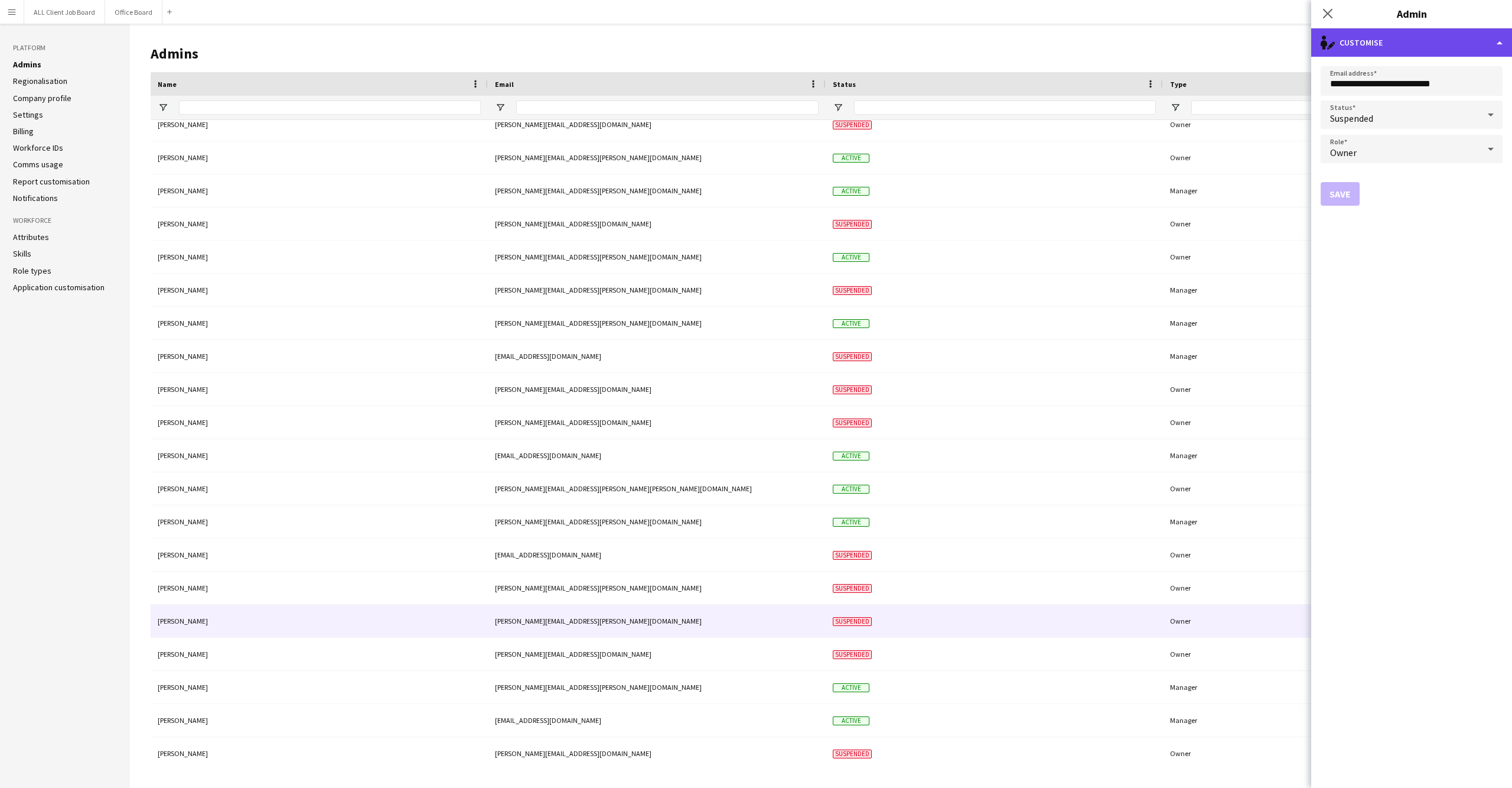
click at [1495, 48] on div "single-neutral-actions-edit-1 Customise" at bounding box center [1412, 42] width 201 height 28
click at [1458, 95] on button "Delete admin Delete admin" at bounding box center [1450, 94] width 117 height 24
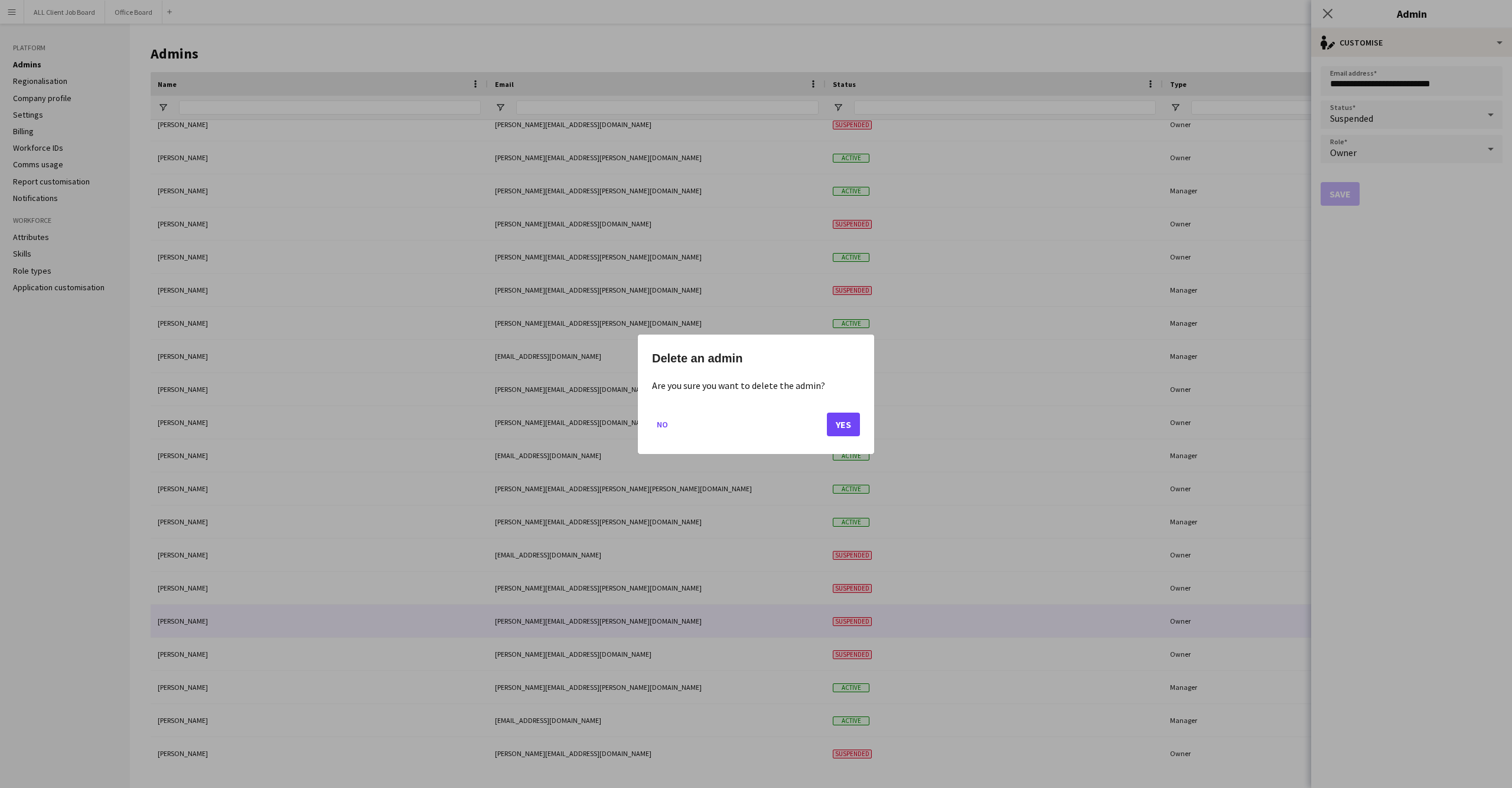
click at [851, 426] on button "Yes" at bounding box center [844, 424] width 33 height 24
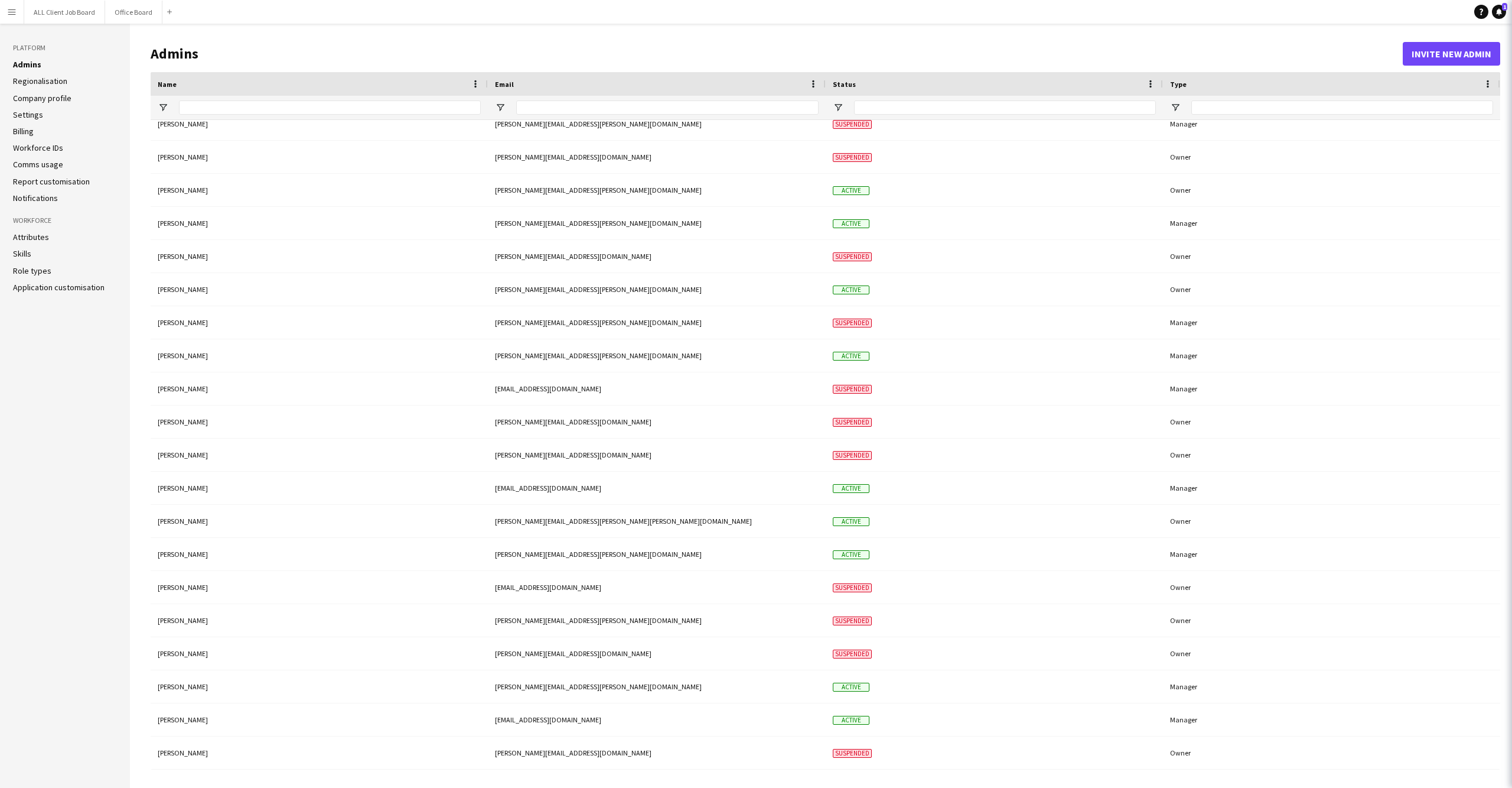
scroll to position [542, 0]
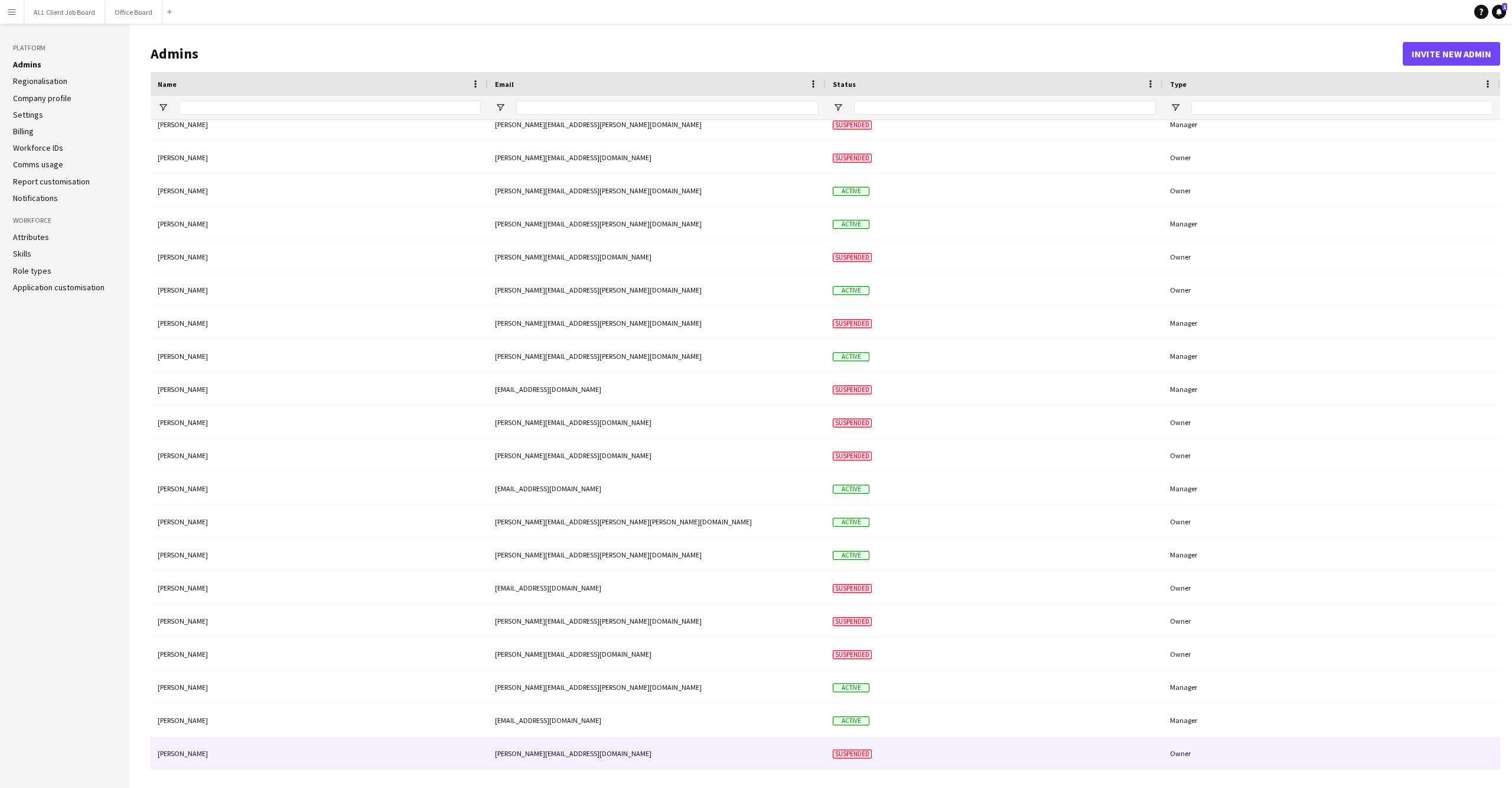
click at [775, 757] on div "[PERSON_NAME][EMAIL_ADDRESS][DOMAIN_NAME]" at bounding box center [657, 753] width 338 height 32
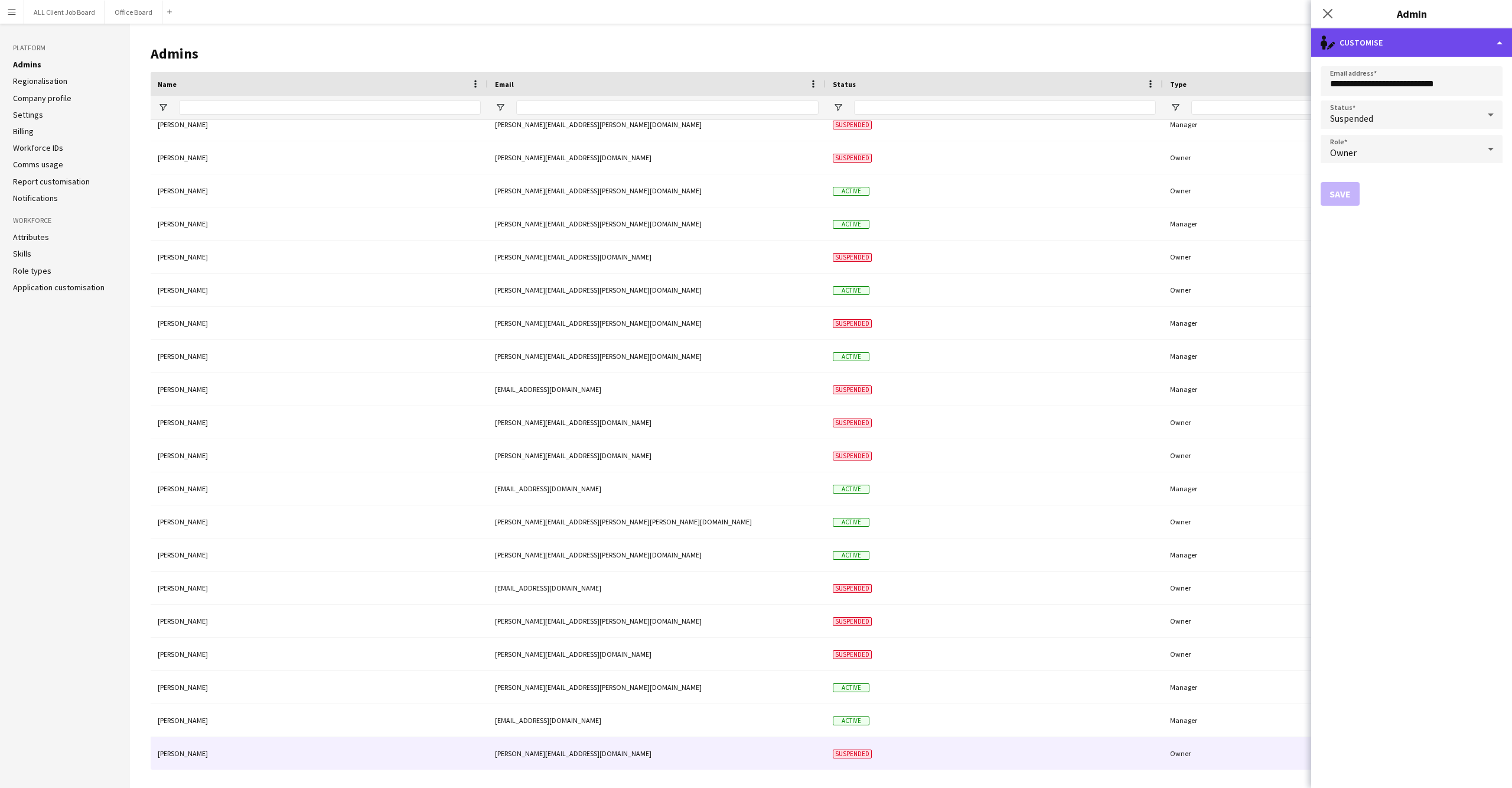
click at [1495, 40] on div "single-neutral-actions-edit-1 Customise" at bounding box center [1412, 42] width 201 height 28
click at [1437, 92] on button "Delete admin Delete admin" at bounding box center [1450, 94] width 117 height 24
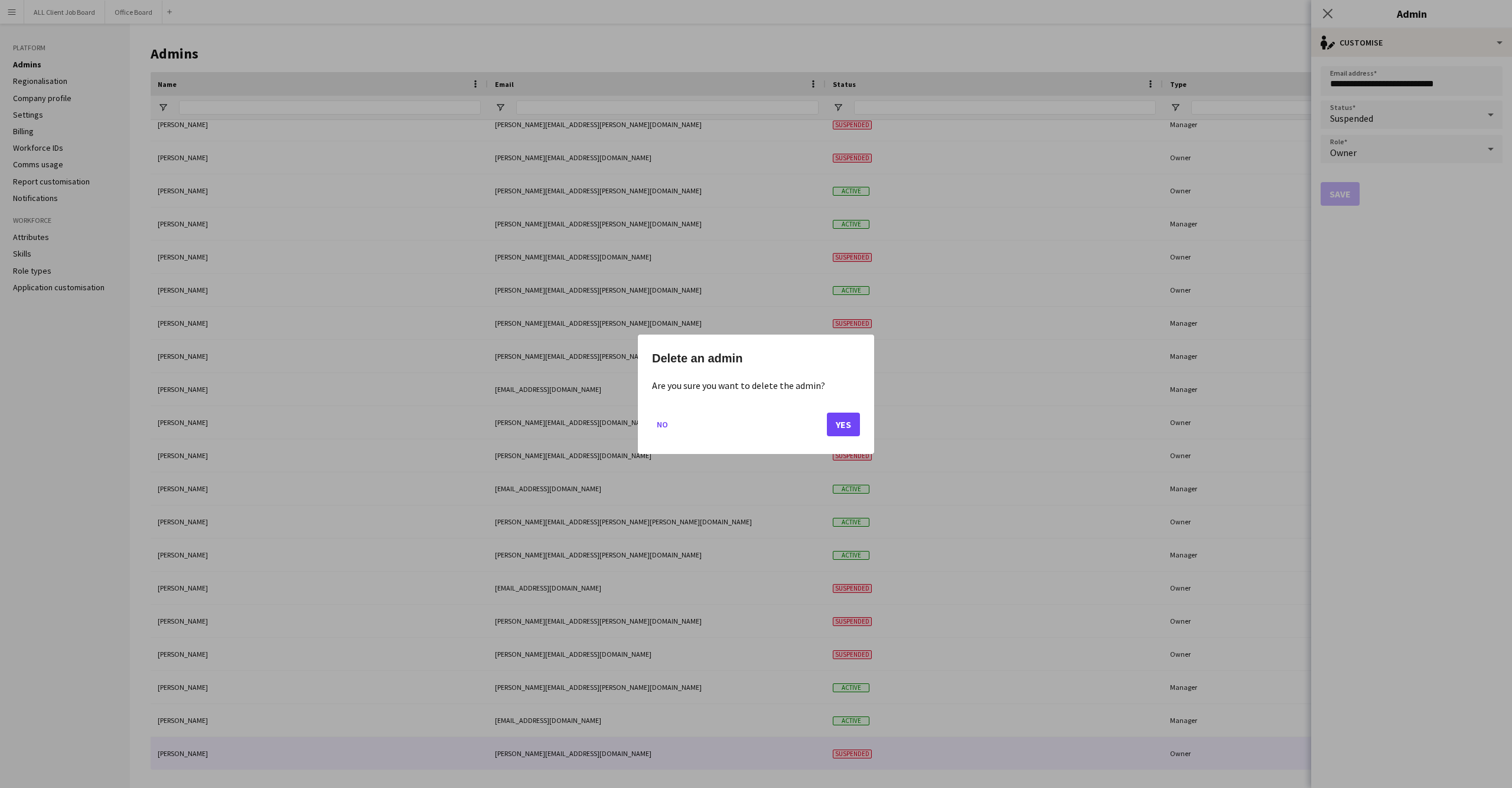
click at [840, 426] on button "Yes" at bounding box center [844, 424] width 33 height 24
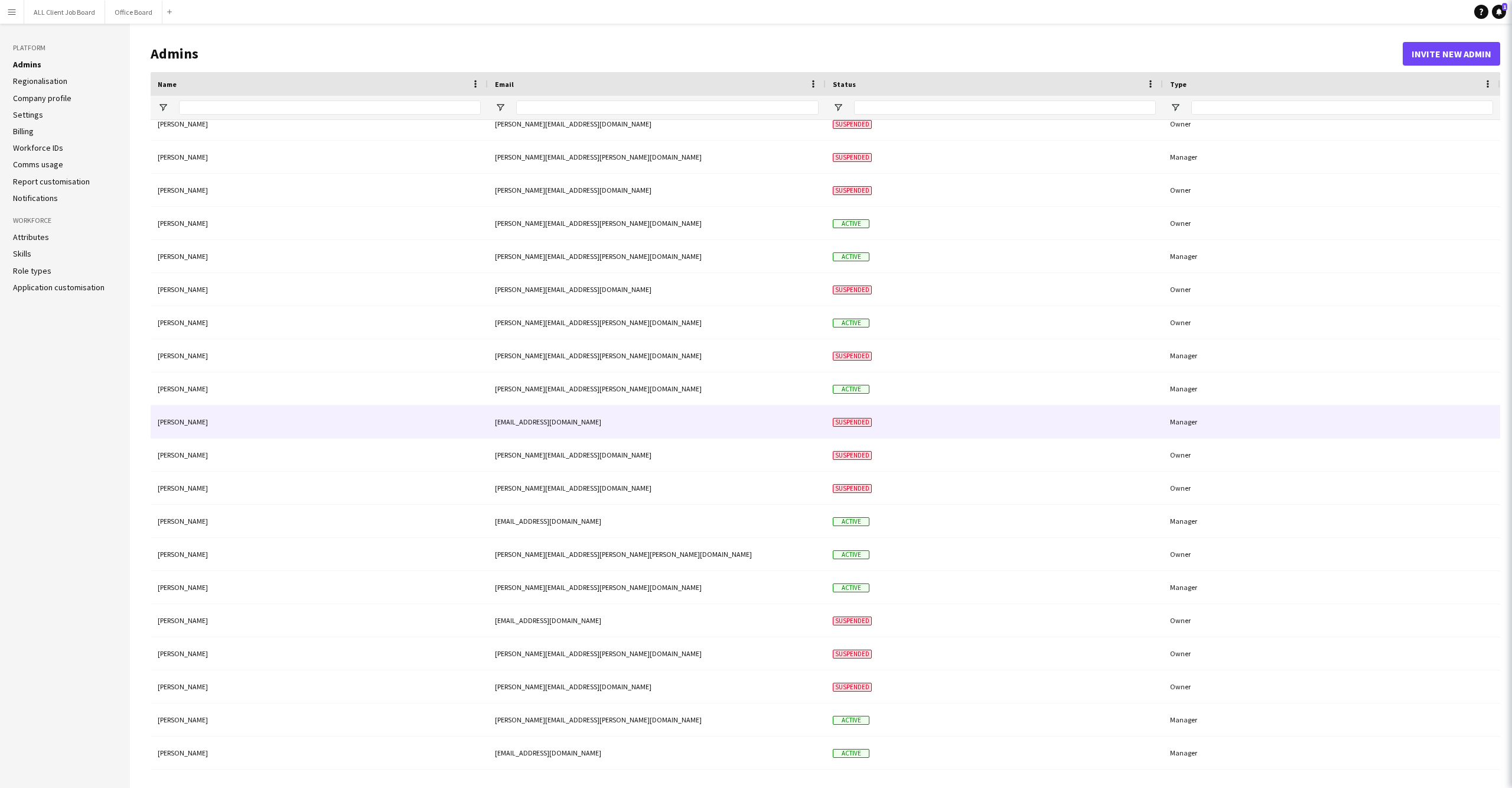
scroll to position [508, 0]
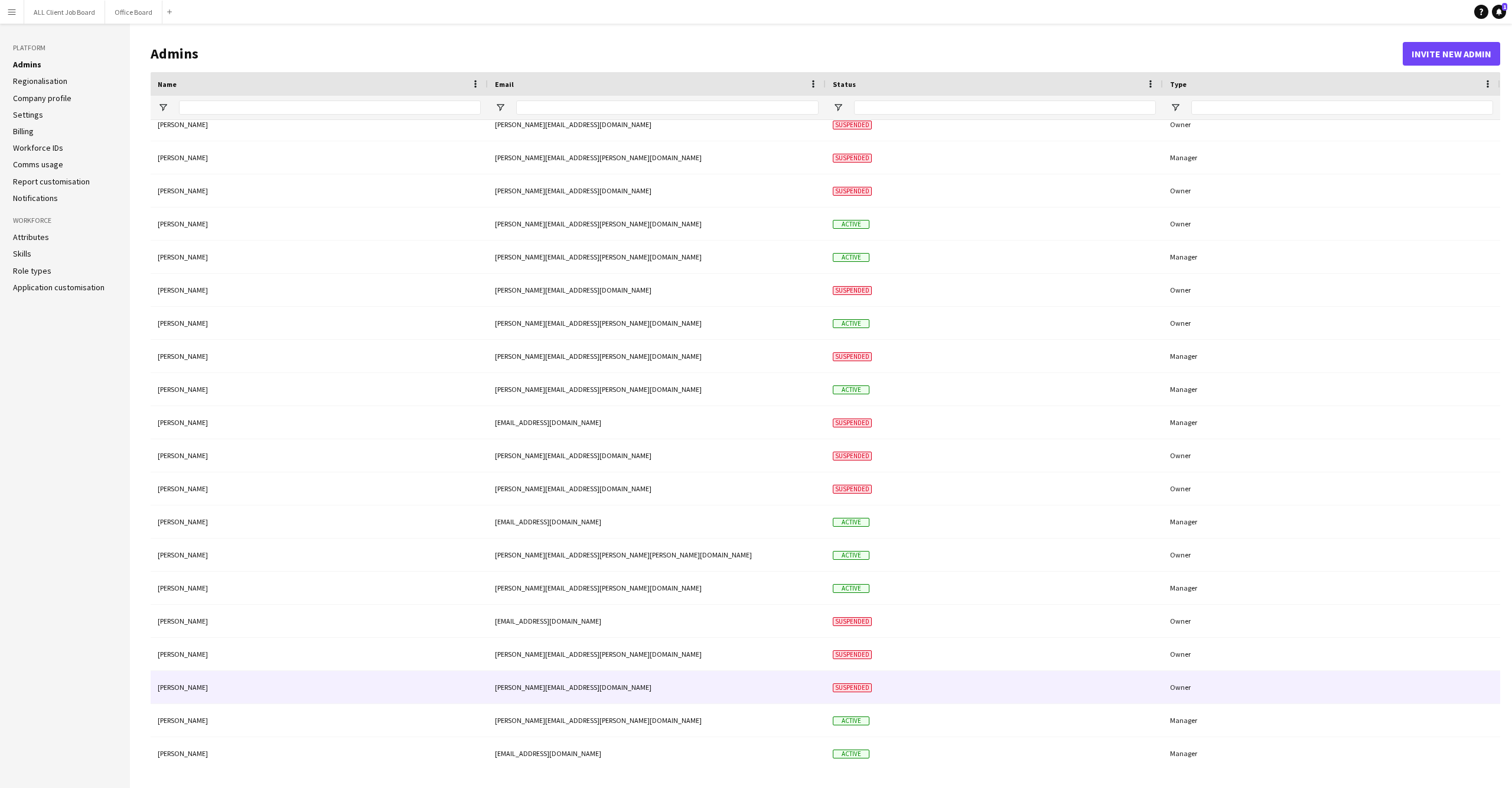
click at [684, 688] on div "[PERSON_NAME][EMAIL_ADDRESS][DOMAIN_NAME]" at bounding box center [657, 687] width 338 height 32
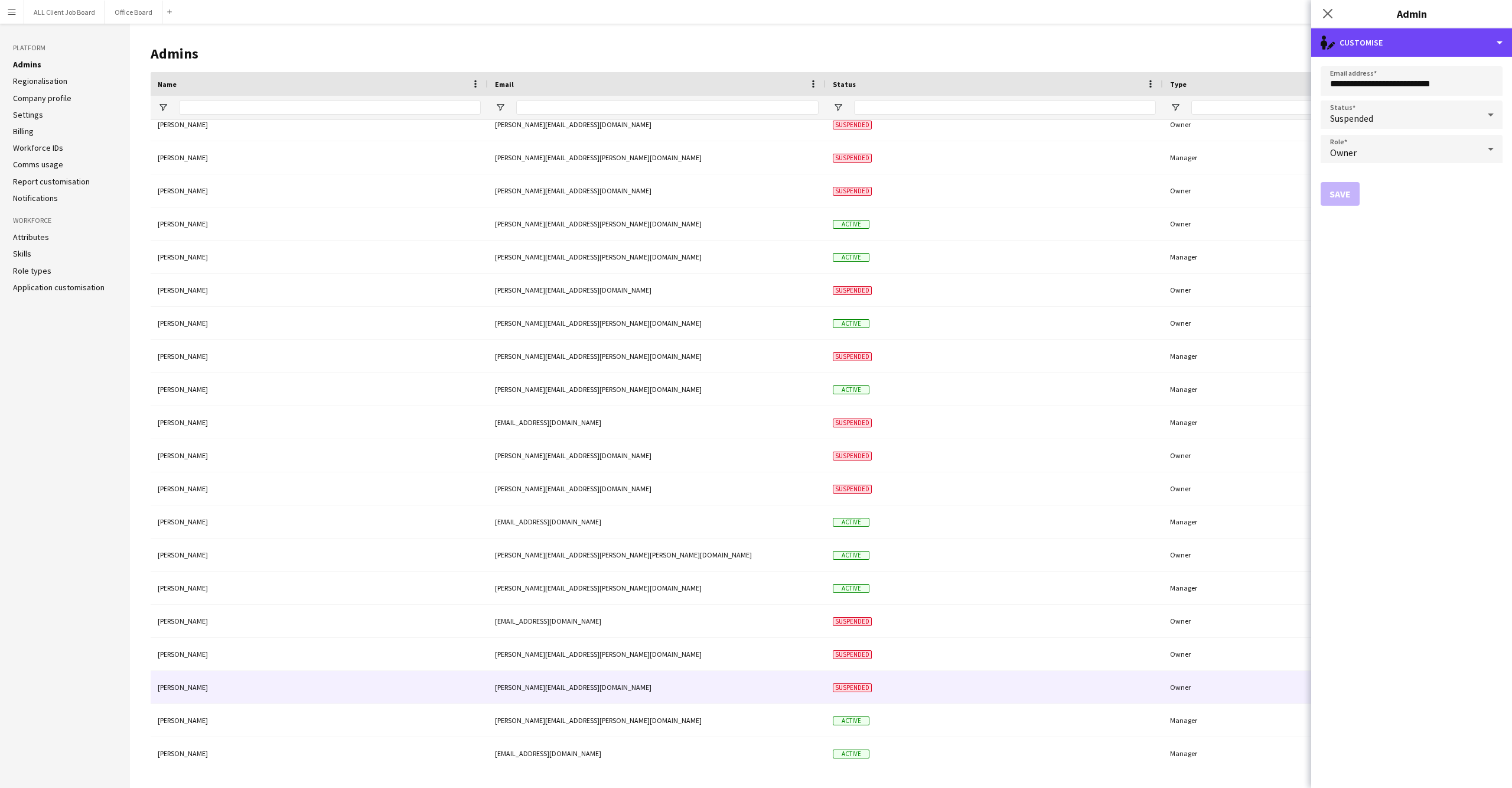
drag, startPoint x: 1503, startPoint y: 40, endPoint x: 1486, endPoint y: 62, distance: 27.8
click at [1503, 40] on div "single-neutral-actions-edit-1 Customise" at bounding box center [1412, 42] width 201 height 28
click at [1442, 88] on button "Delete admin Delete admin" at bounding box center [1450, 94] width 117 height 24
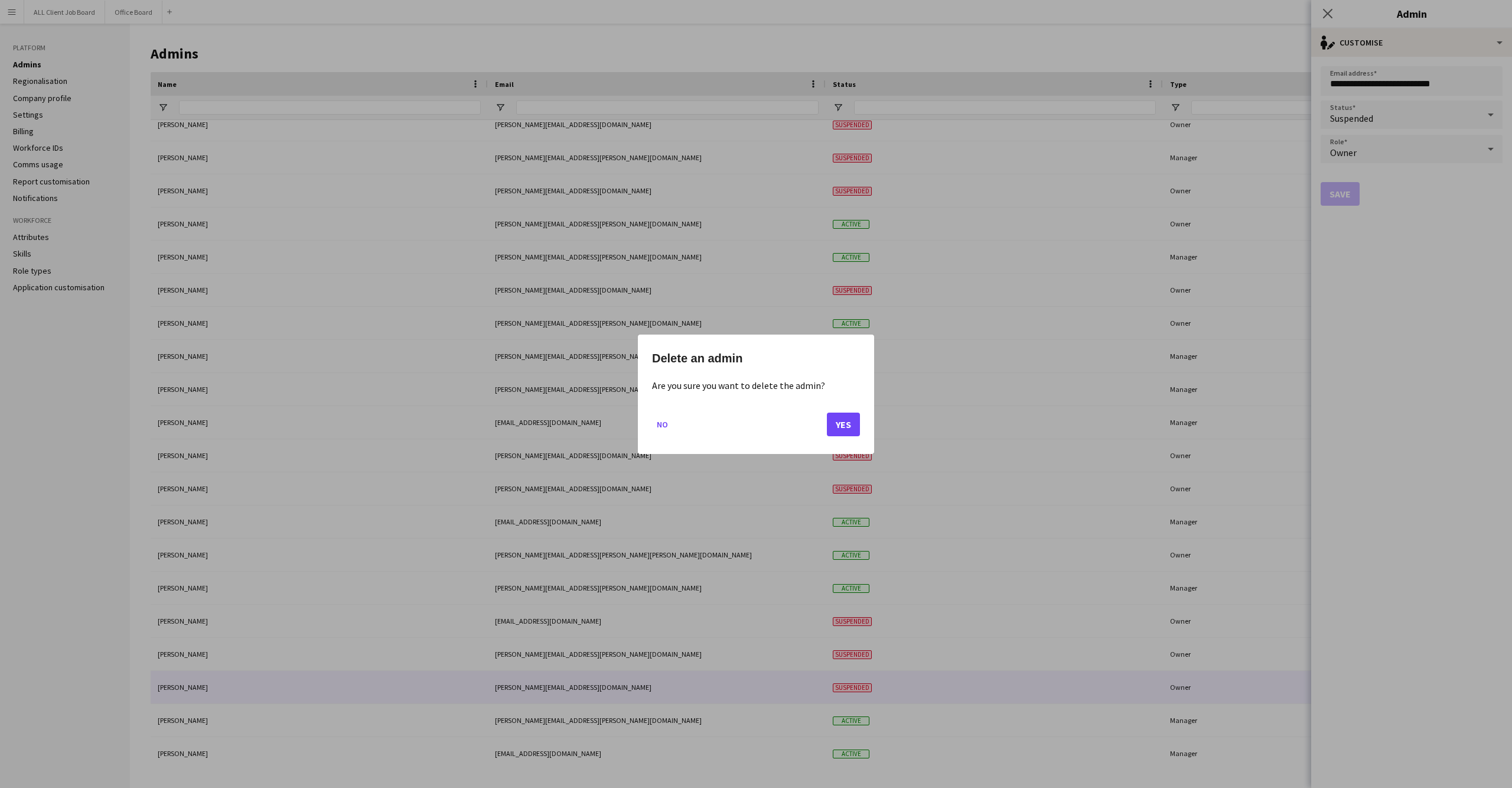
click at [839, 426] on button "Yes" at bounding box center [844, 424] width 33 height 24
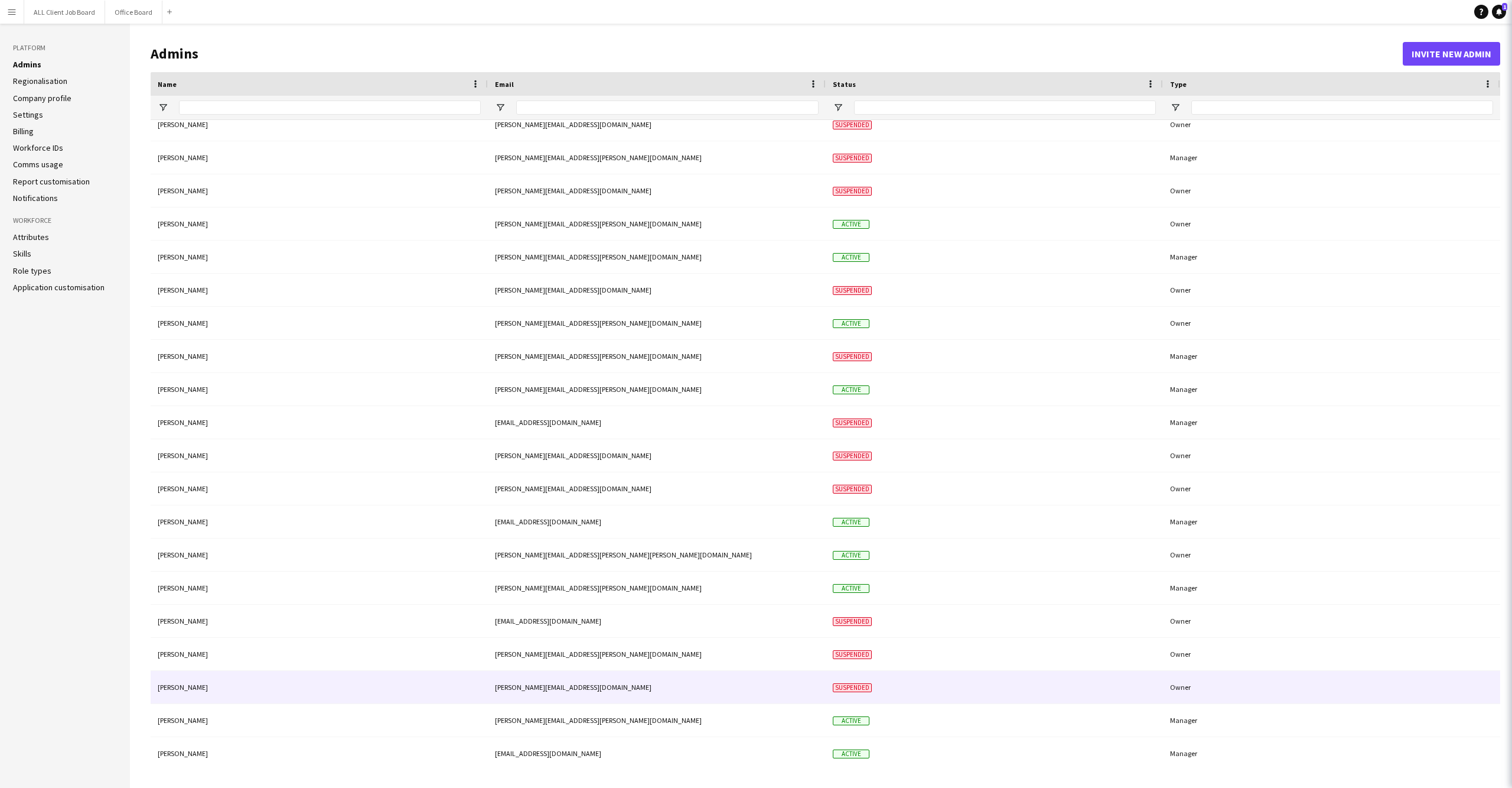
scroll to position [475, 0]
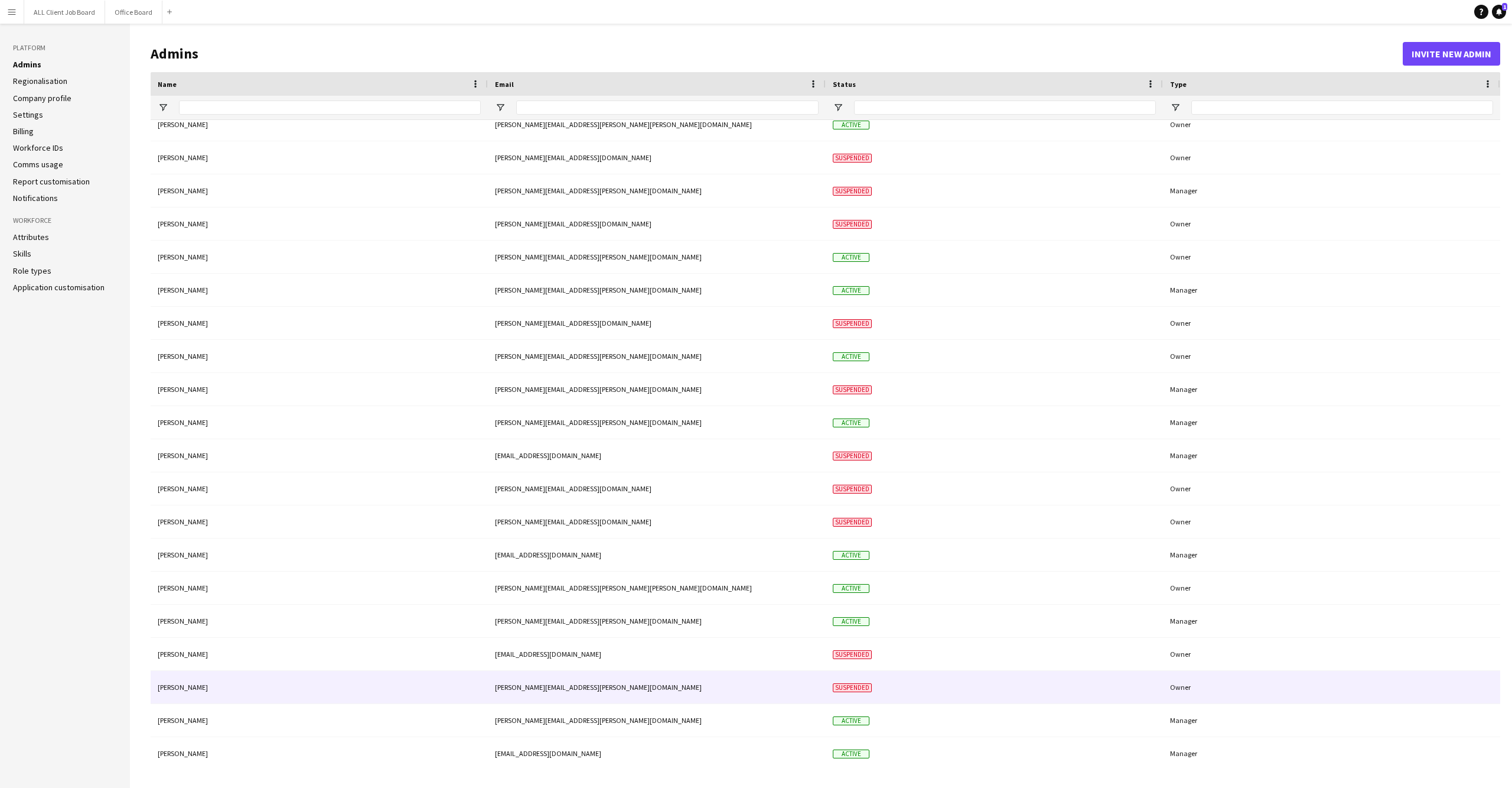
click at [630, 693] on div "[PERSON_NAME][EMAIL_ADDRESS][PERSON_NAME][DOMAIN_NAME]" at bounding box center [657, 687] width 338 height 32
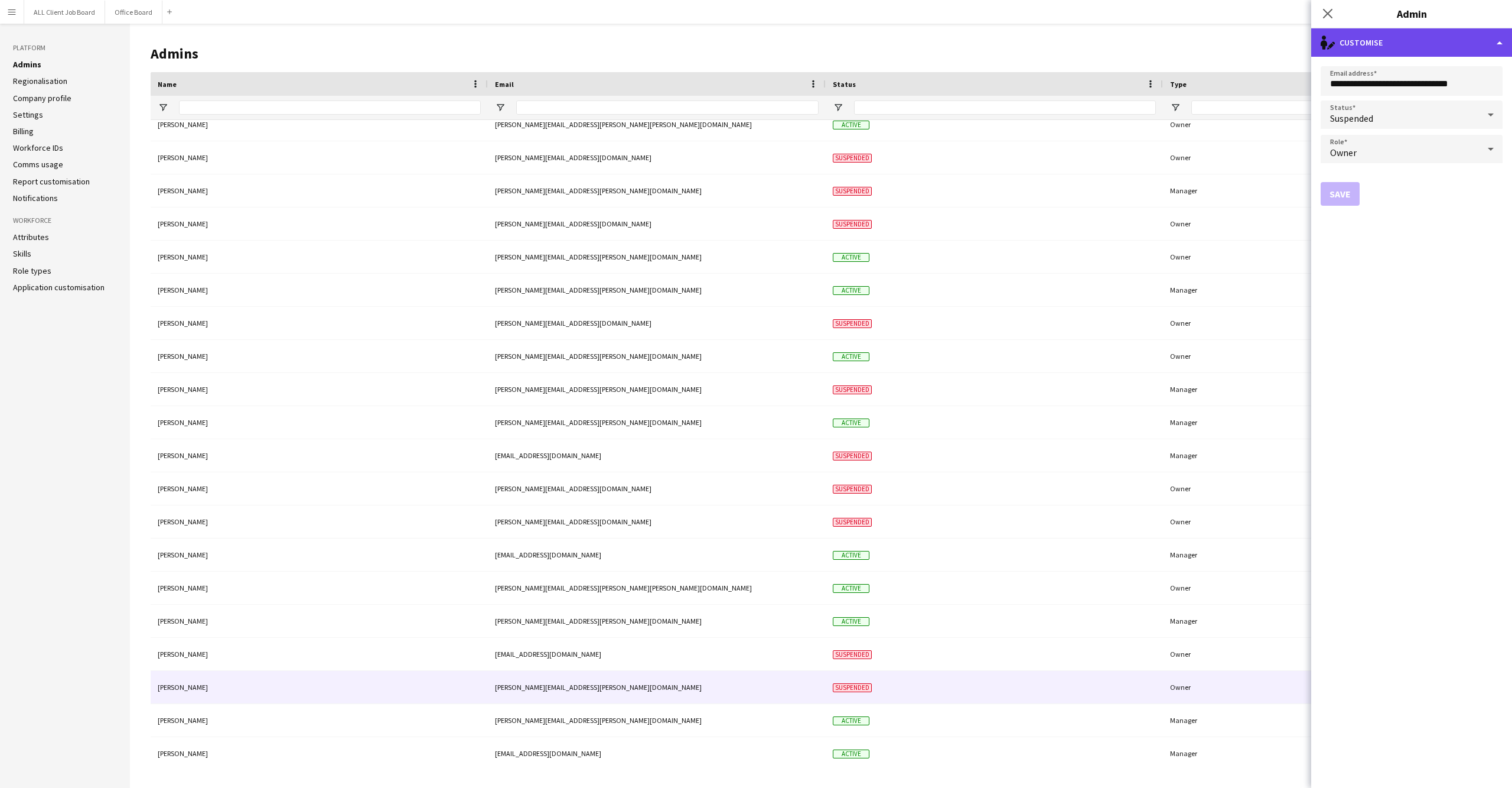
click at [1467, 33] on div "single-neutral-actions-edit-1 Customise" at bounding box center [1412, 42] width 201 height 28
click at [1439, 100] on button "Delete admin Delete admin" at bounding box center [1450, 94] width 117 height 24
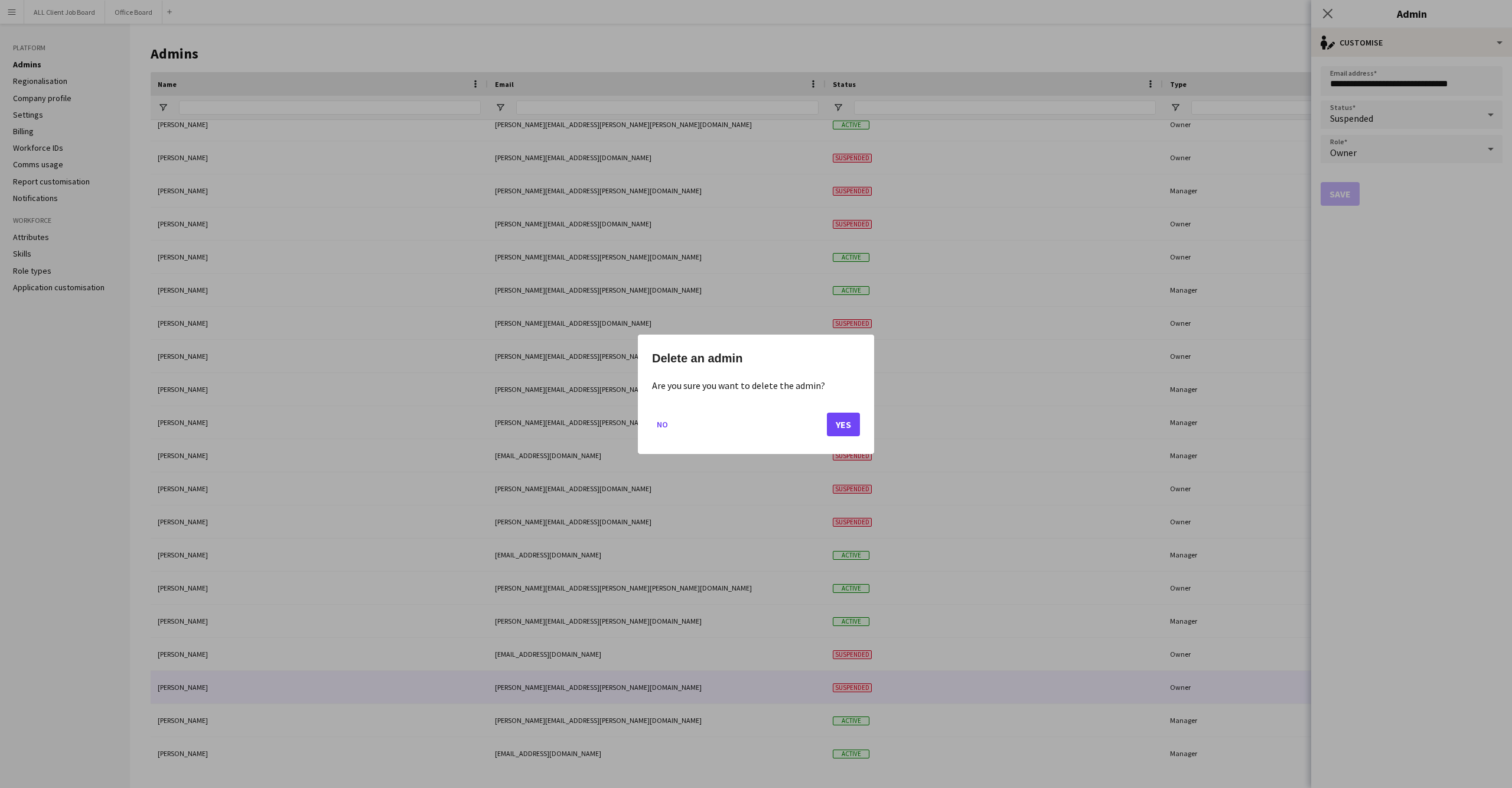
click at [842, 426] on button "Yes" at bounding box center [844, 424] width 33 height 24
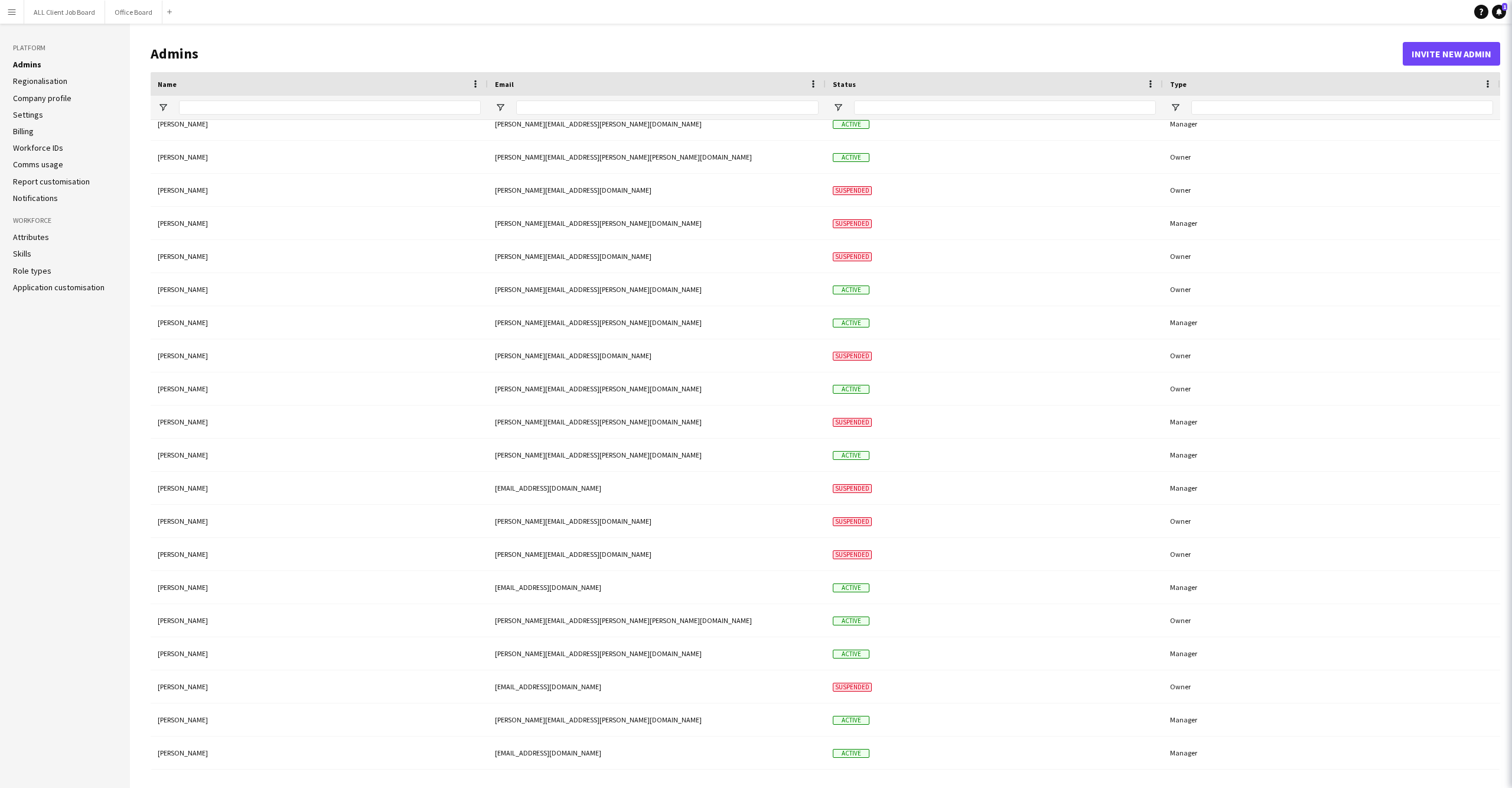
scroll to position [442, 0]
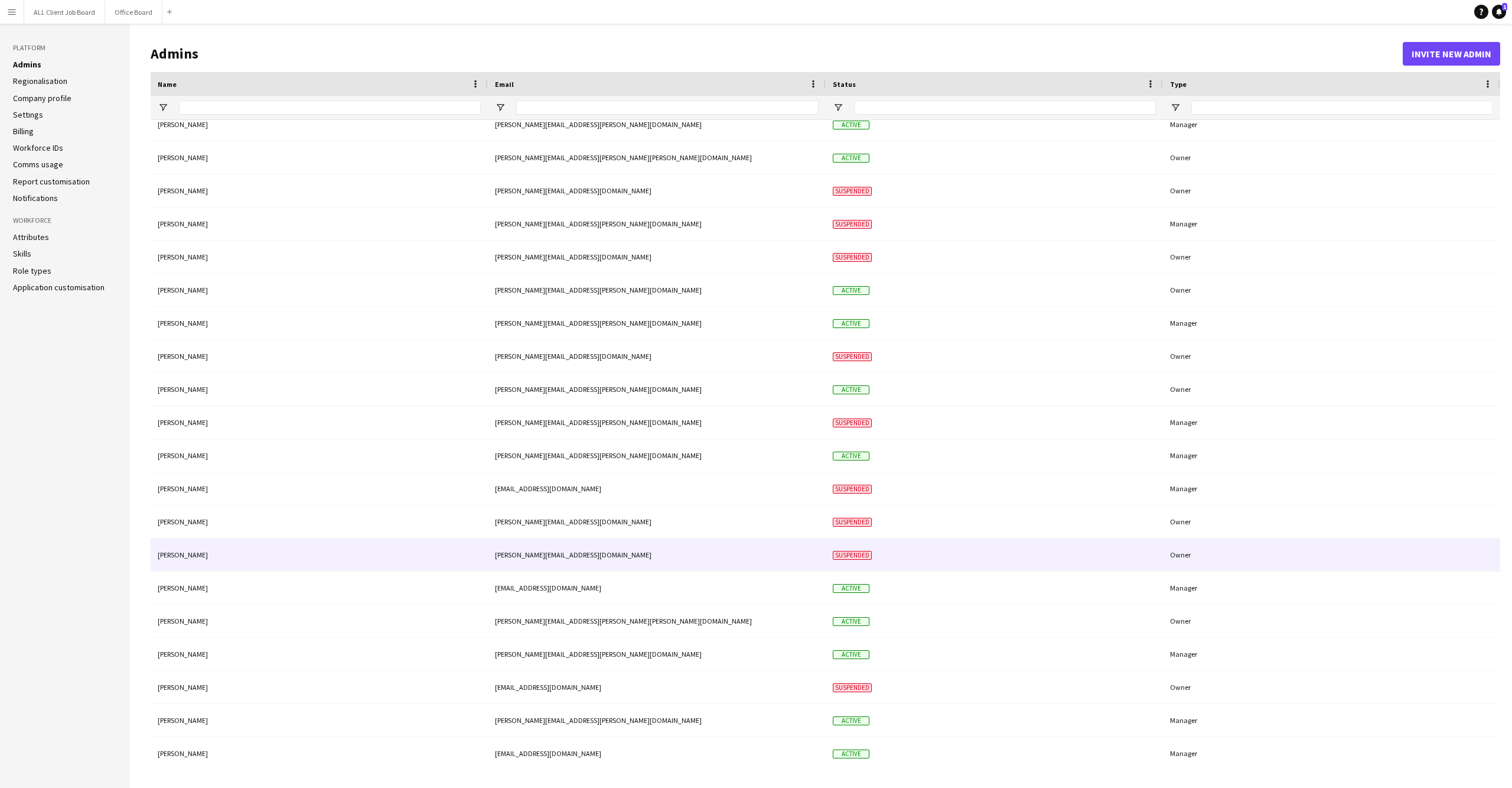
click at [642, 554] on div "[PERSON_NAME][EMAIL_ADDRESS][DOMAIN_NAME]" at bounding box center [657, 554] width 338 height 32
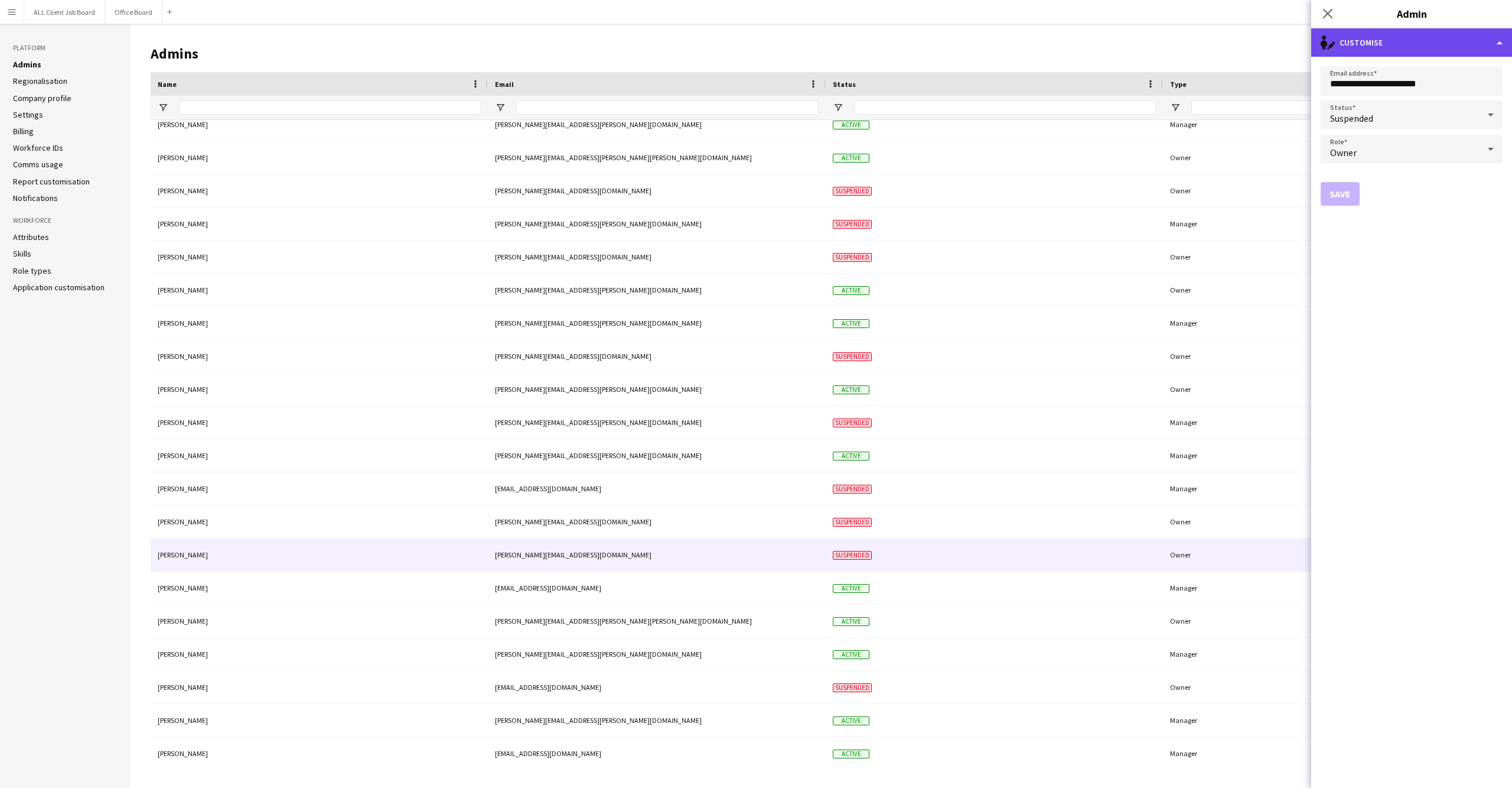
click at [1495, 47] on div "single-neutral-actions-edit-1 Customise" at bounding box center [1412, 42] width 201 height 28
click at [1429, 100] on button "Delete admin Delete admin" at bounding box center [1450, 94] width 117 height 24
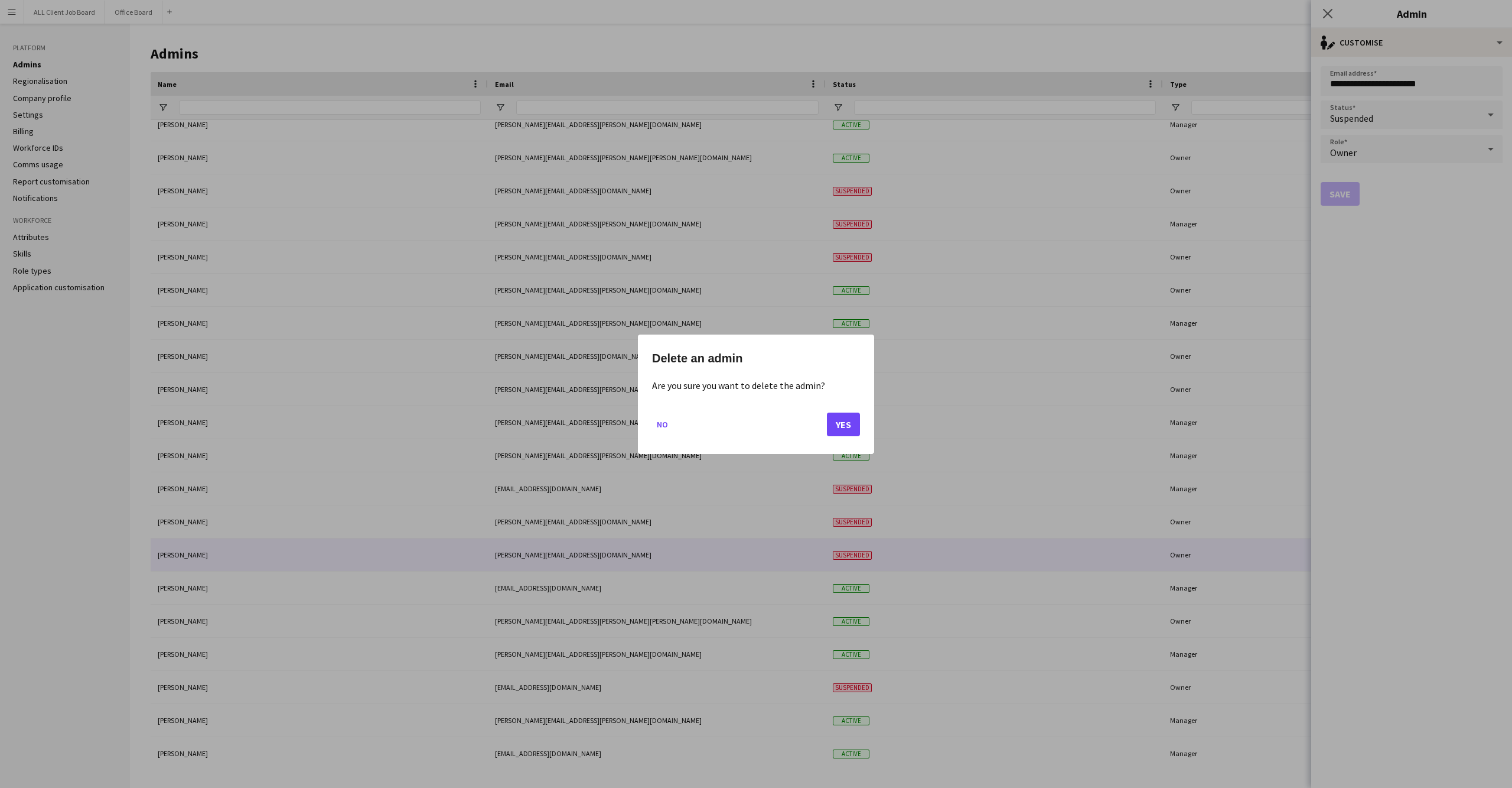
click at [827, 418] on button "Yes" at bounding box center [844, 424] width 33 height 24
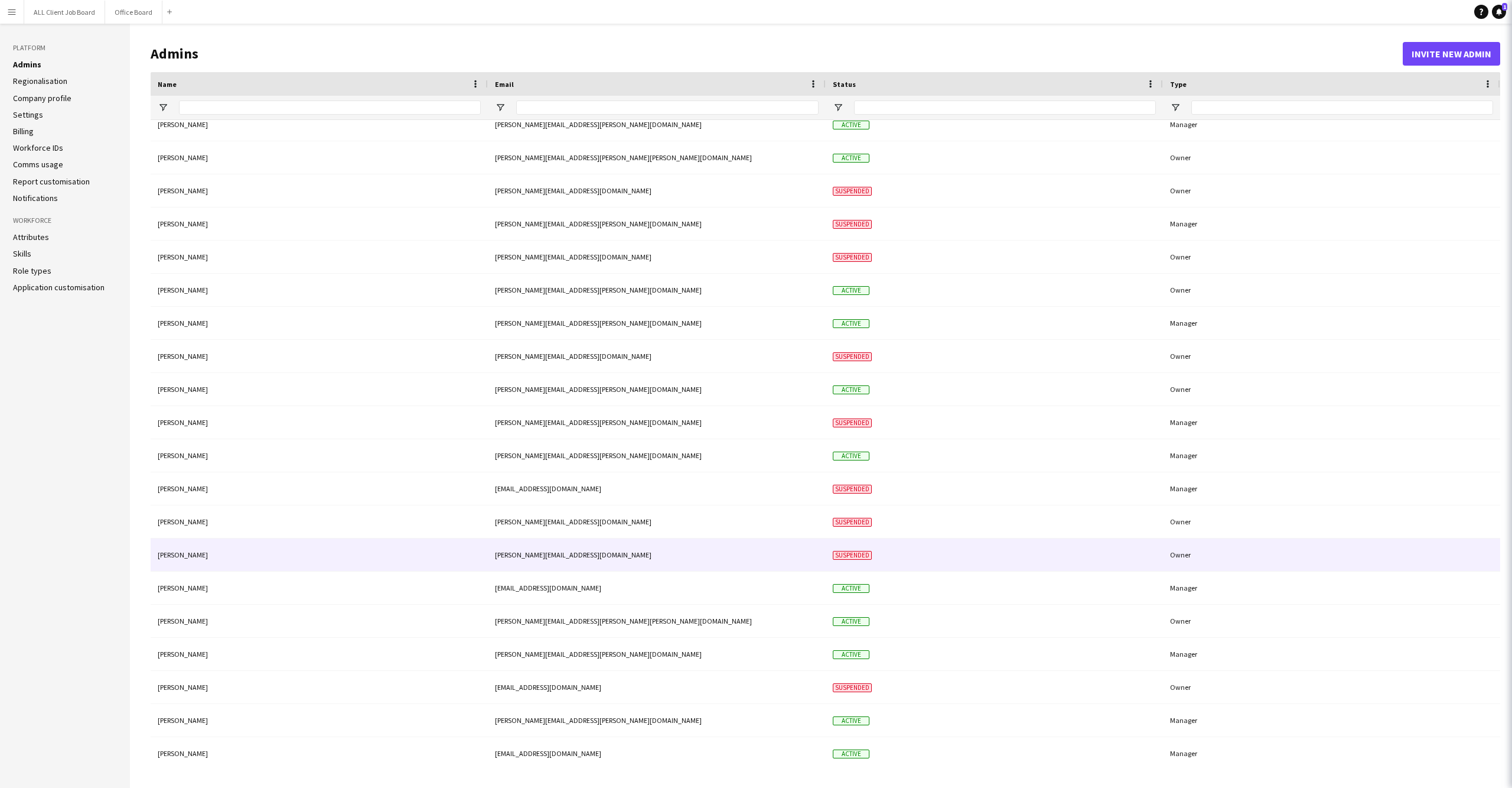
scroll to position [409, 0]
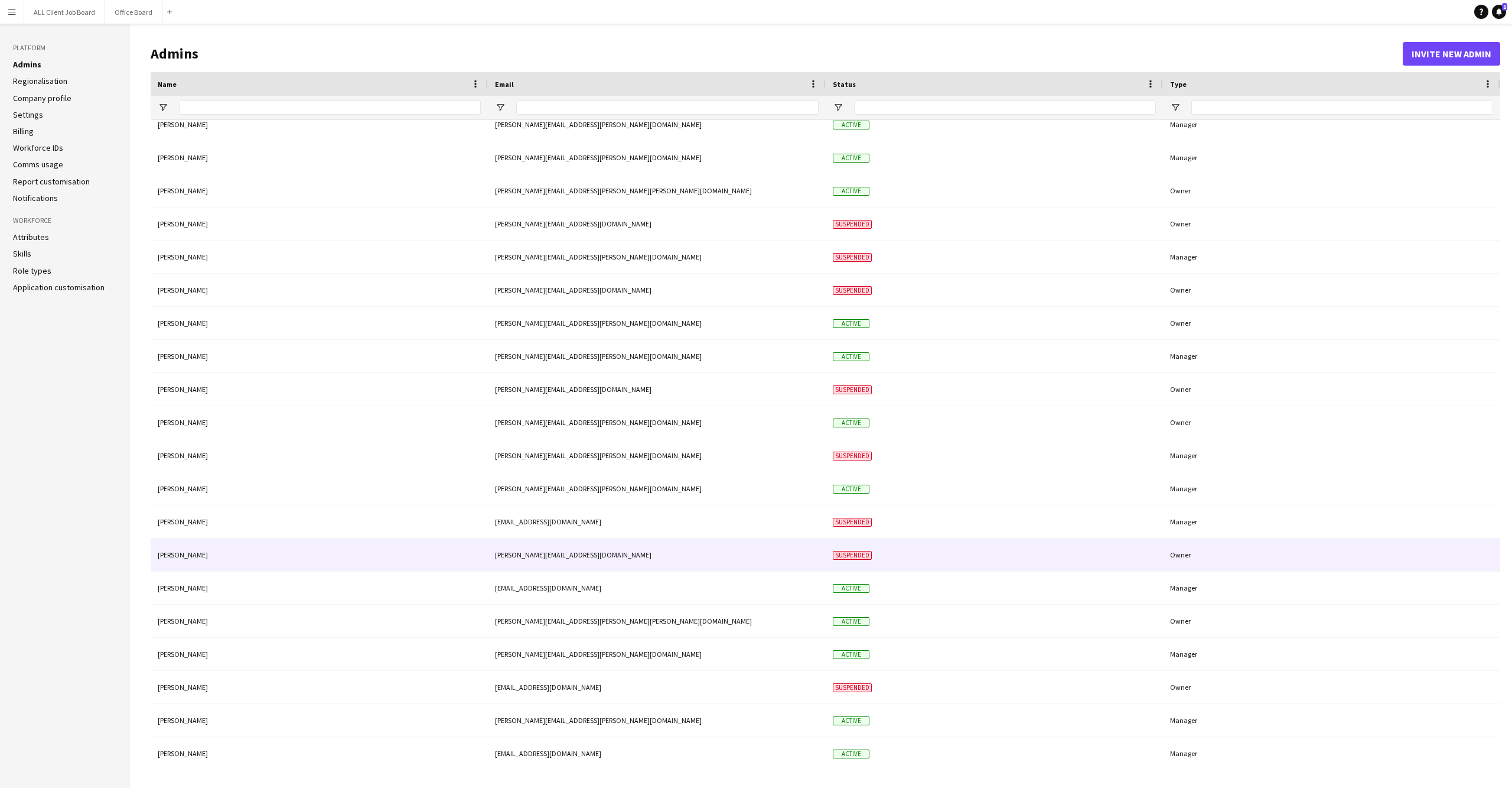
click at [643, 554] on div "[PERSON_NAME][EMAIL_ADDRESS][DOMAIN_NAME]" at bounding box center [657, 554] width 338 height 32
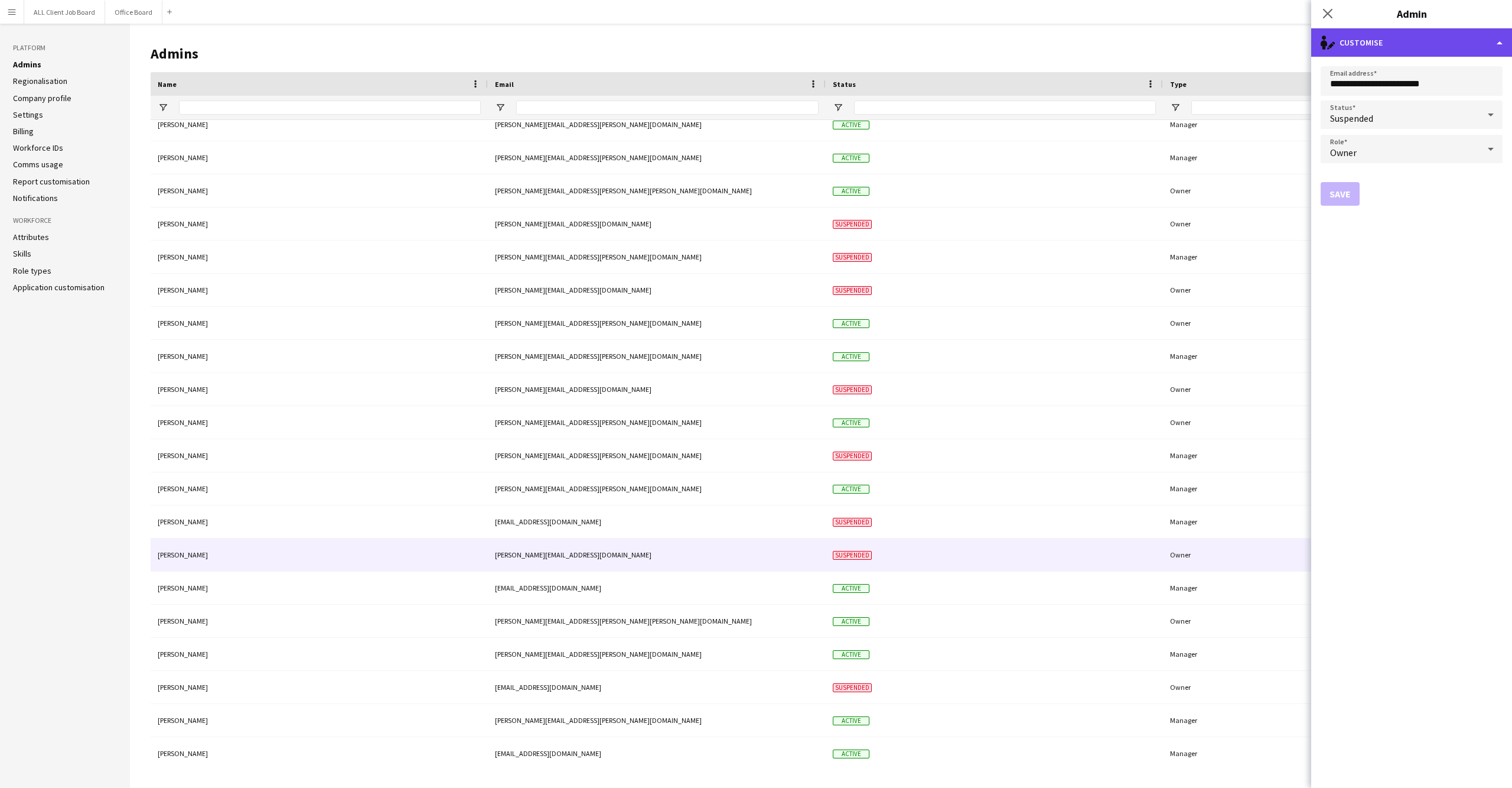
click at [1479, 41] on div "single-neutral-actions-edit-1 Customise" at bounding box center [1412, 42] width 201 height 28
click at [1449, 98] on button "Delete admin Delete admin" at bounding box center [1450, 94] width 117 height 24
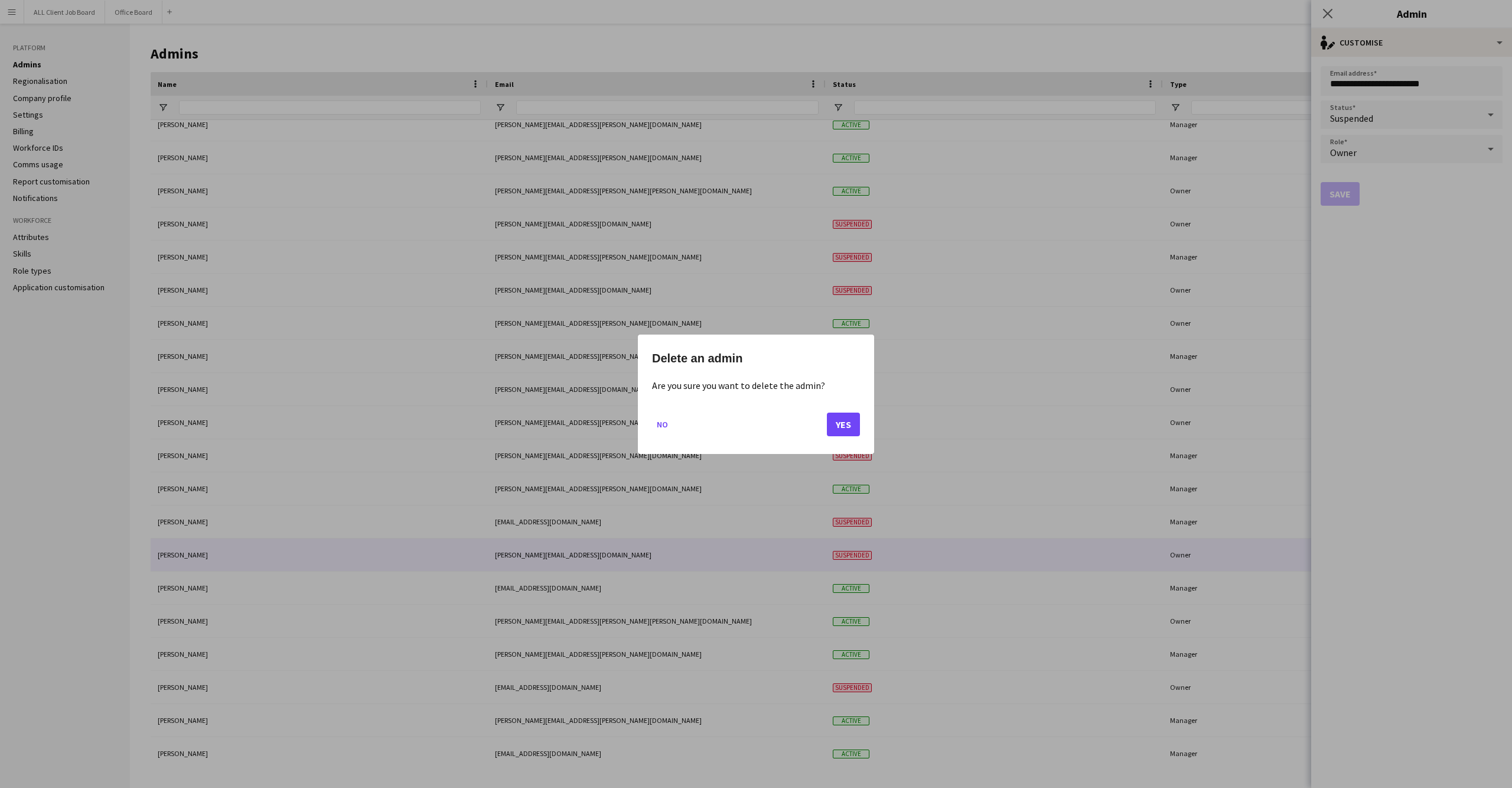
click at [849, 419] on button "Yes" at bounding box center [844, 424] width 33 height 24
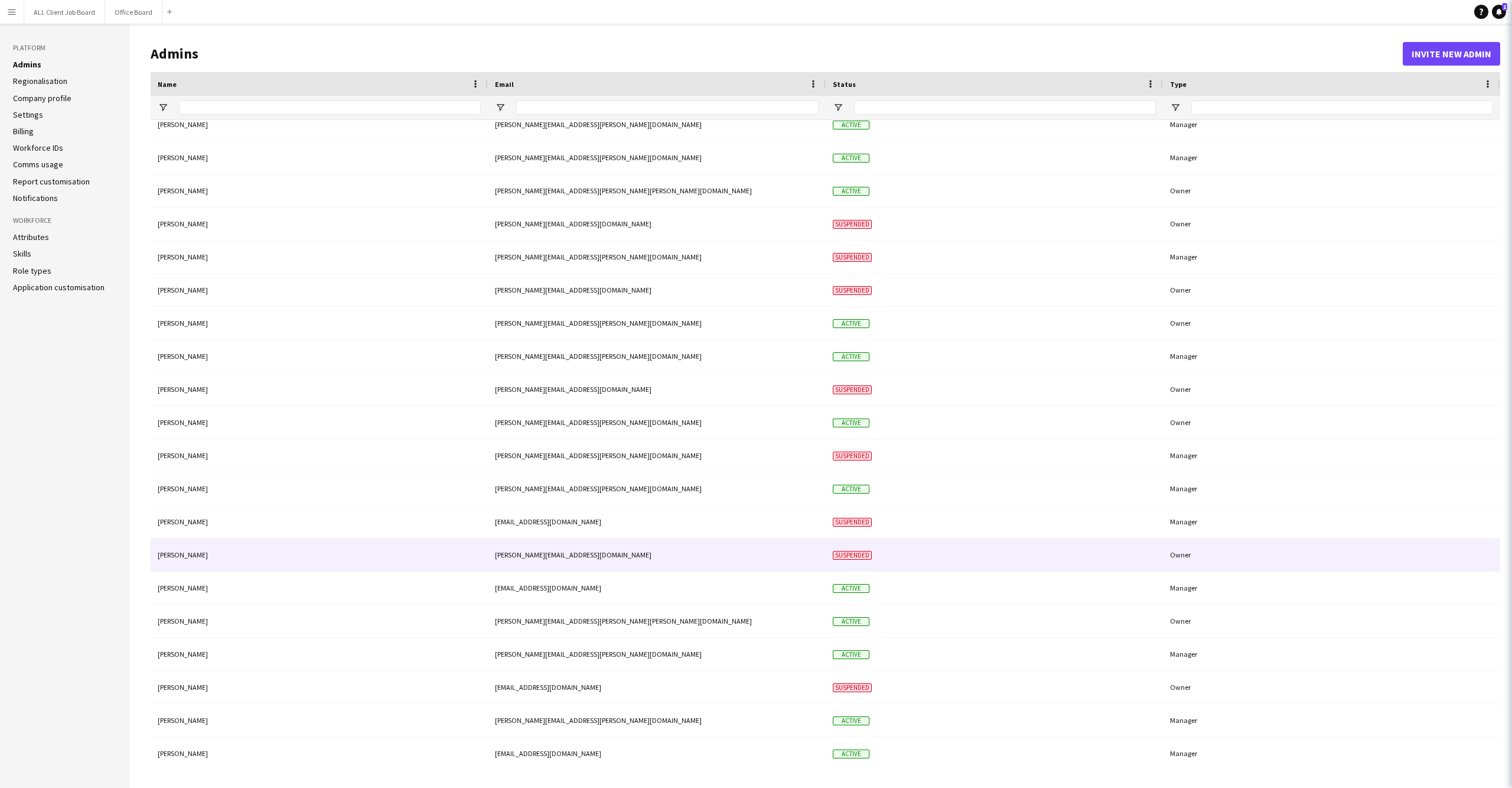
scroll to position [376, 0]
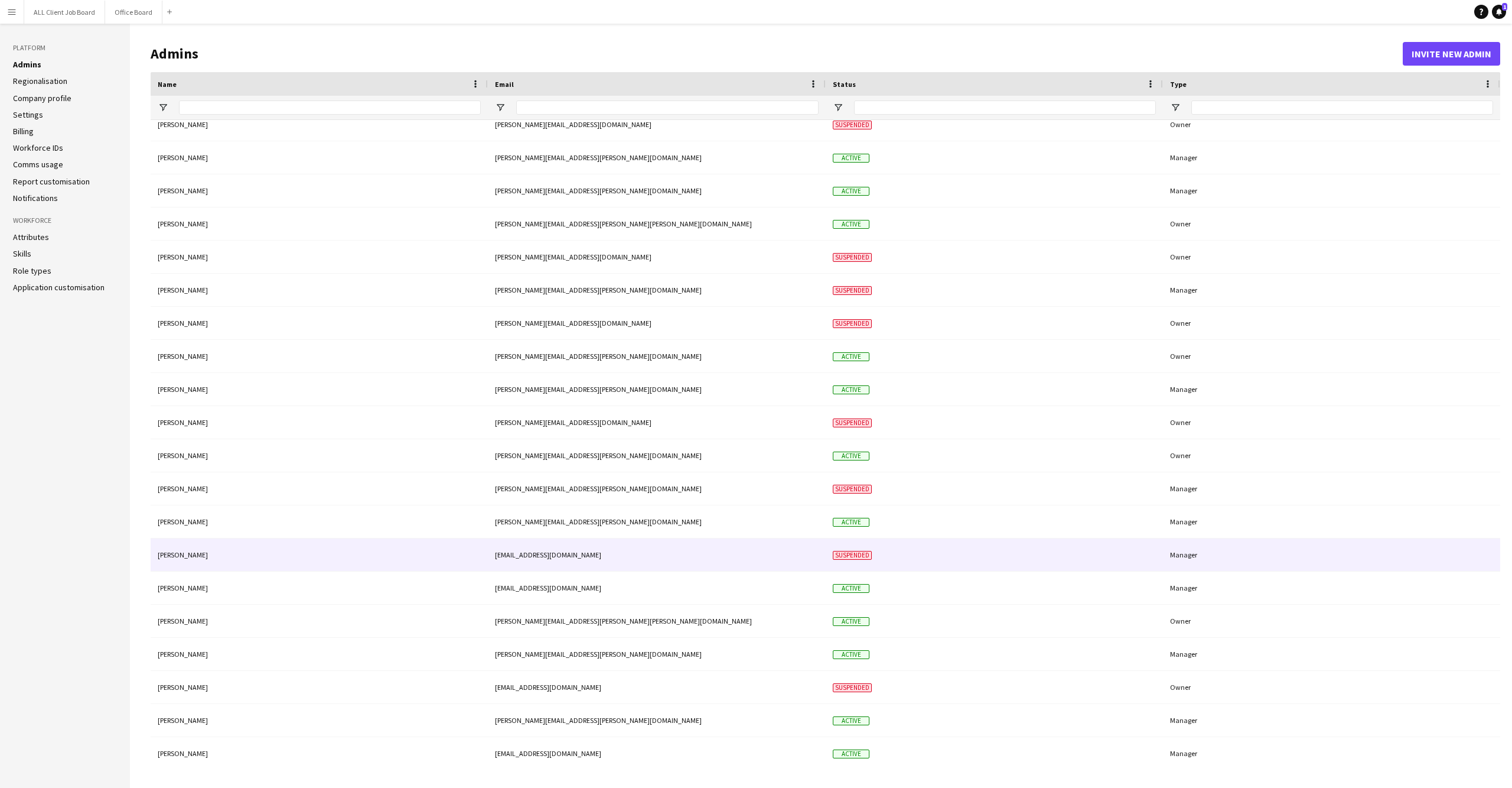
click at [669, 551] on div "[EMAIL_ADDRESS][DOMAIN_NAME]" at bounding box center [657, 554] width 338 height 32
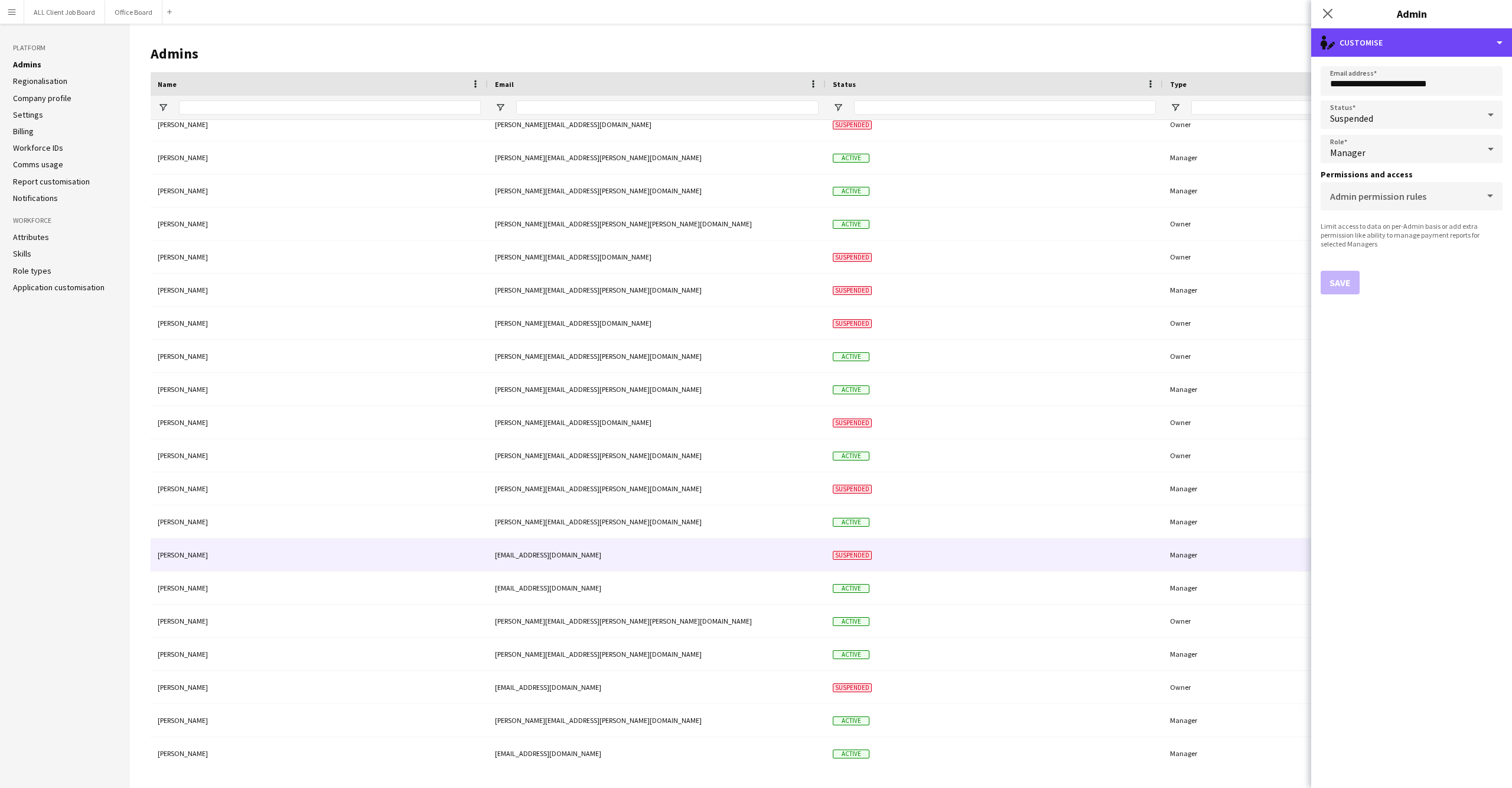
drag, startPoint x: 1449, startPoint y: 43, endPoint x: 1430, endPoint y: 107, distance: 66.8
click at [1449, 43] on div "single-neutral-actions-edit-1 Customise" at bounding box center [1412, 42] width 201 height 28
click at [1437, 89] on button "Delete admin Delete admin" at bounding box center [1450, 94] width 117 height 24
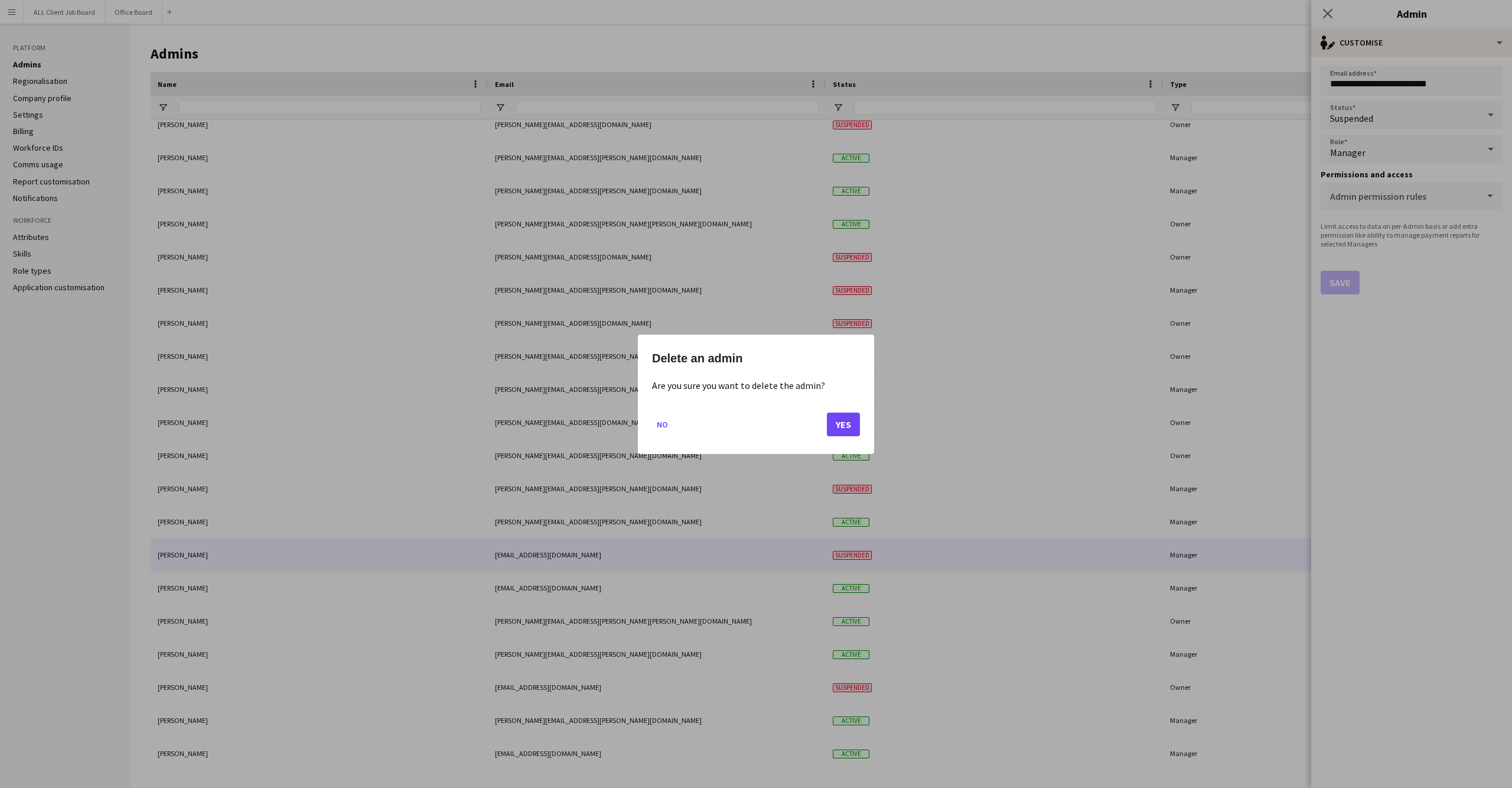
click at [845, 416] on button "Yes" at bounding box center [844, 424] width 33 height 24
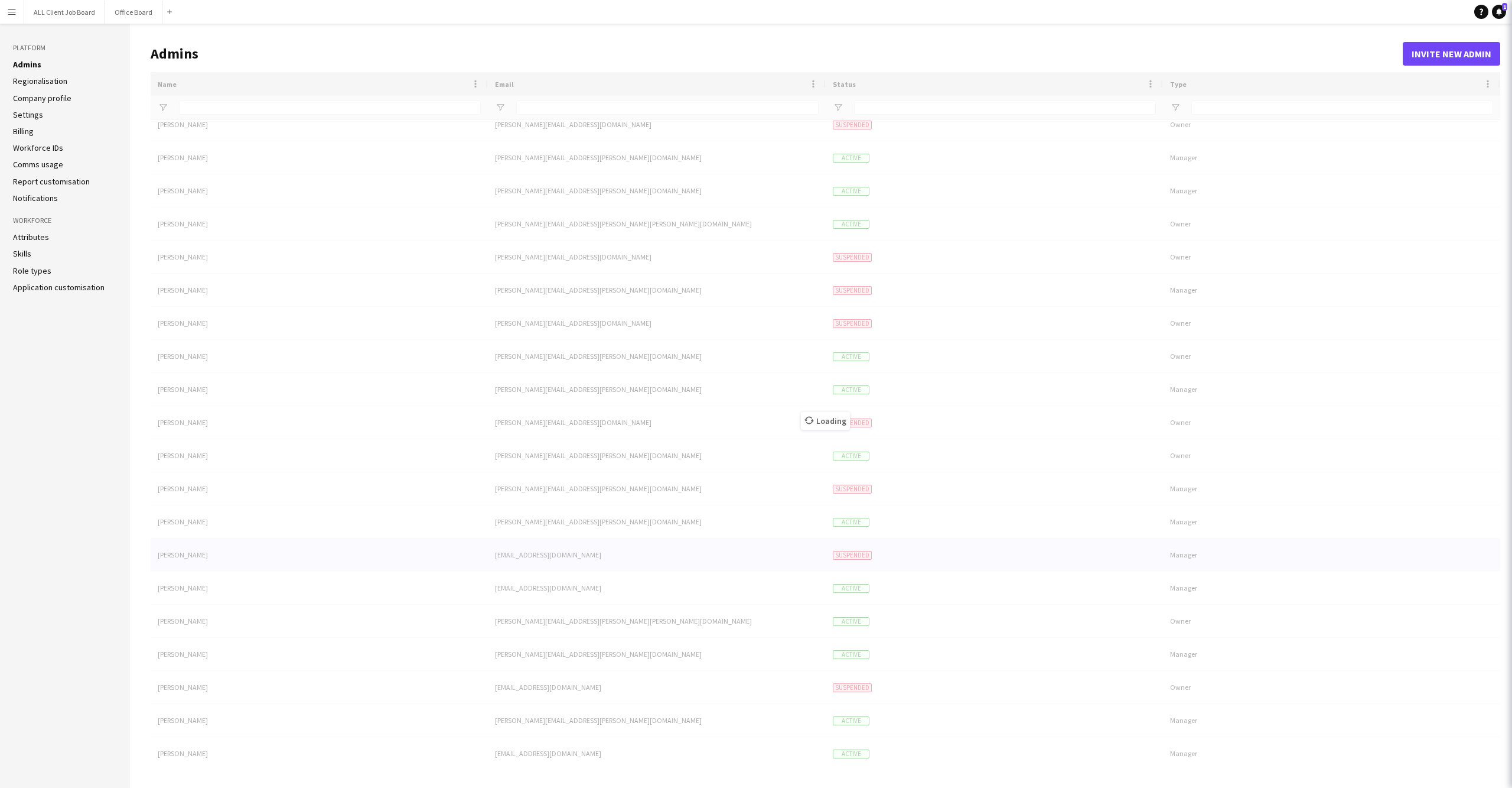
scroll to position [343, 0]
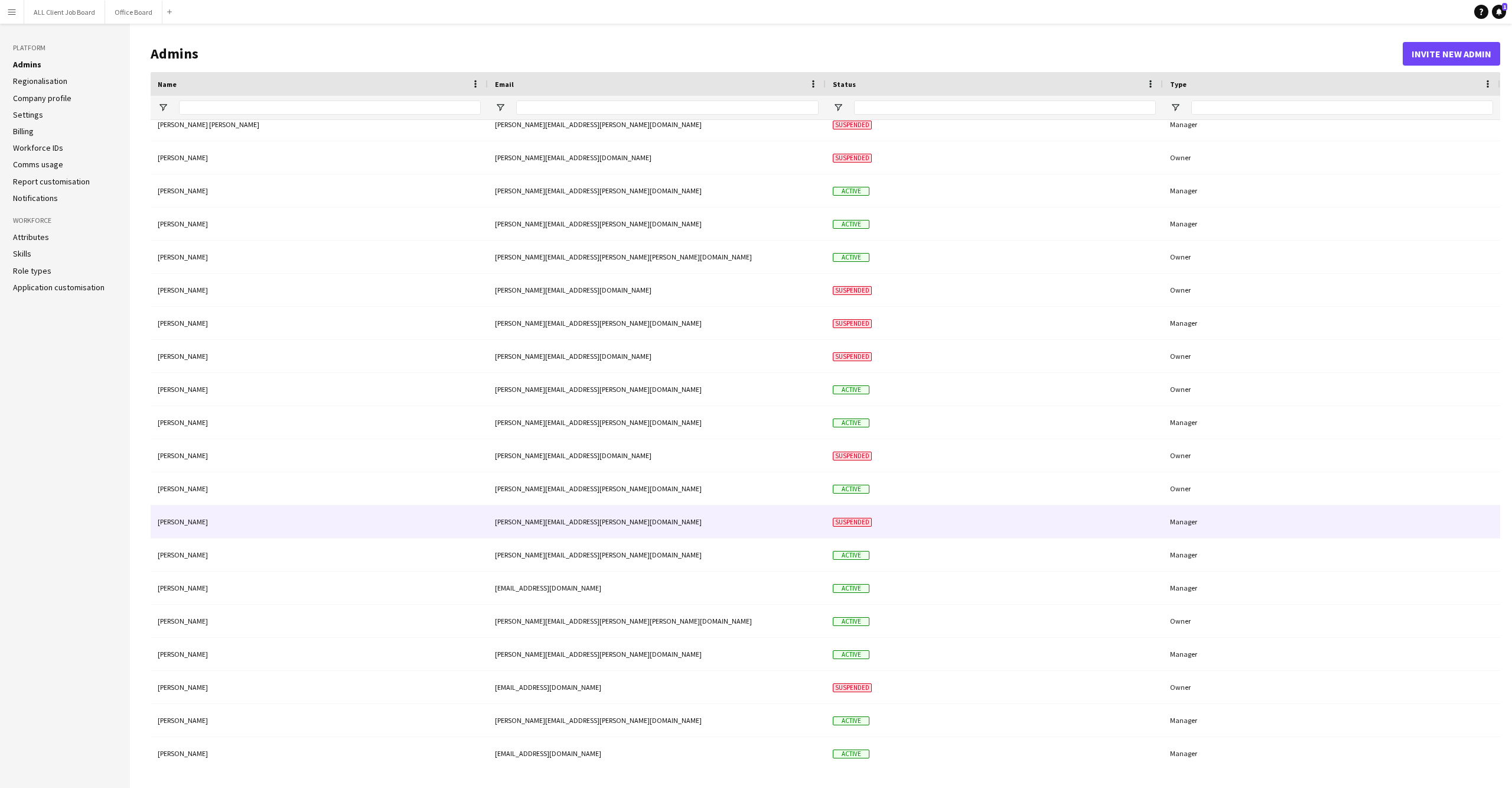
click at [618, 528] on div "[PERSON_NAME][EMAIL_ADDRESS][PERSON_NAME][DOMAIN_NAME]" at bounding box center [657, 521] width 338 height 32
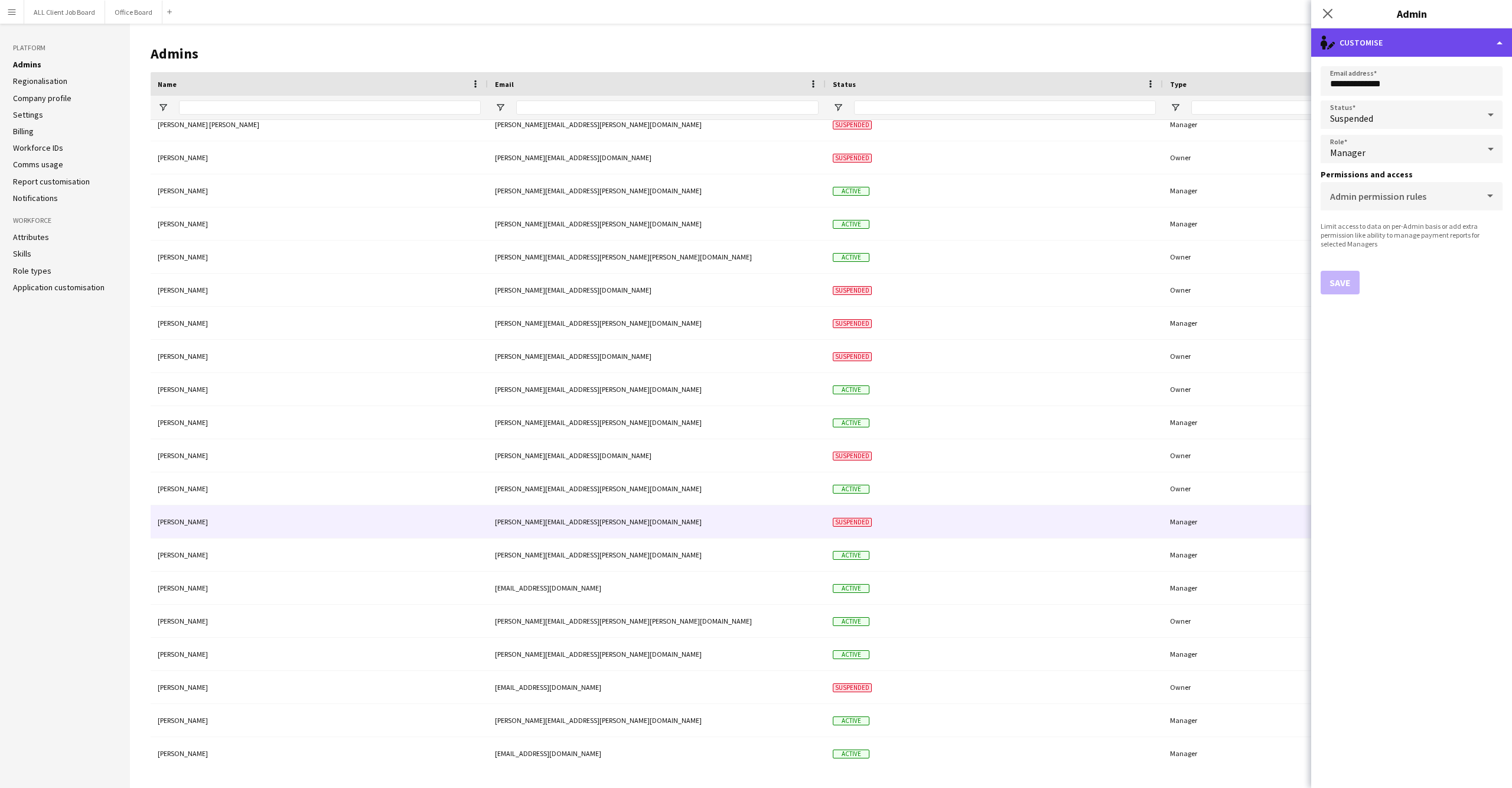
click at [1499, 46] on div "single-neutral-actions-edit-1 Customise" at bounding box center [1412, 42] width 201 height 28
click at [1453, 97] on button "Delete admin Delete admin" at bounding box center [1450, 94] width 117 height 24
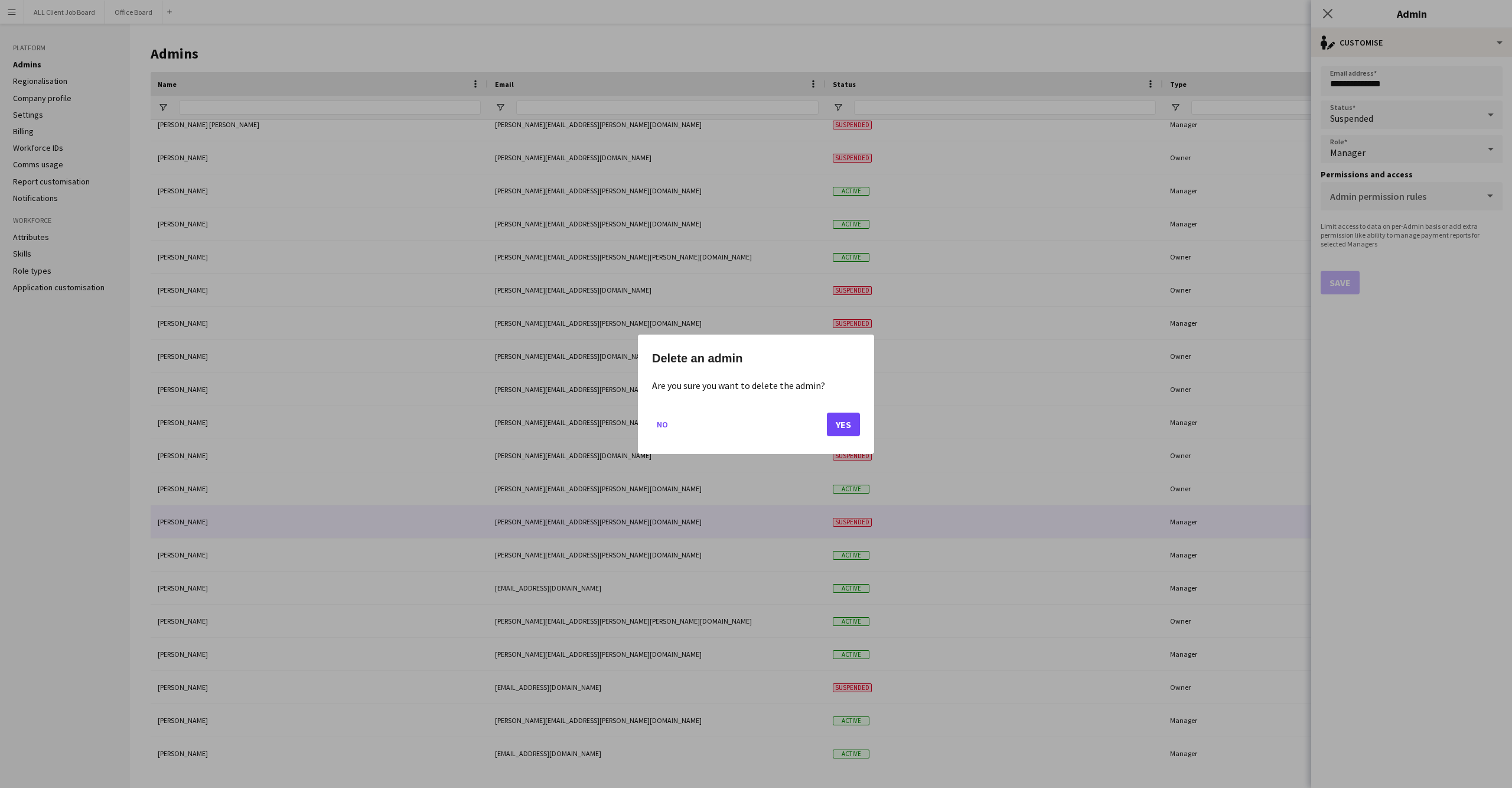
click at [836, 428] on button "Yes" at bounding box center [844, 424] width 33 height 24
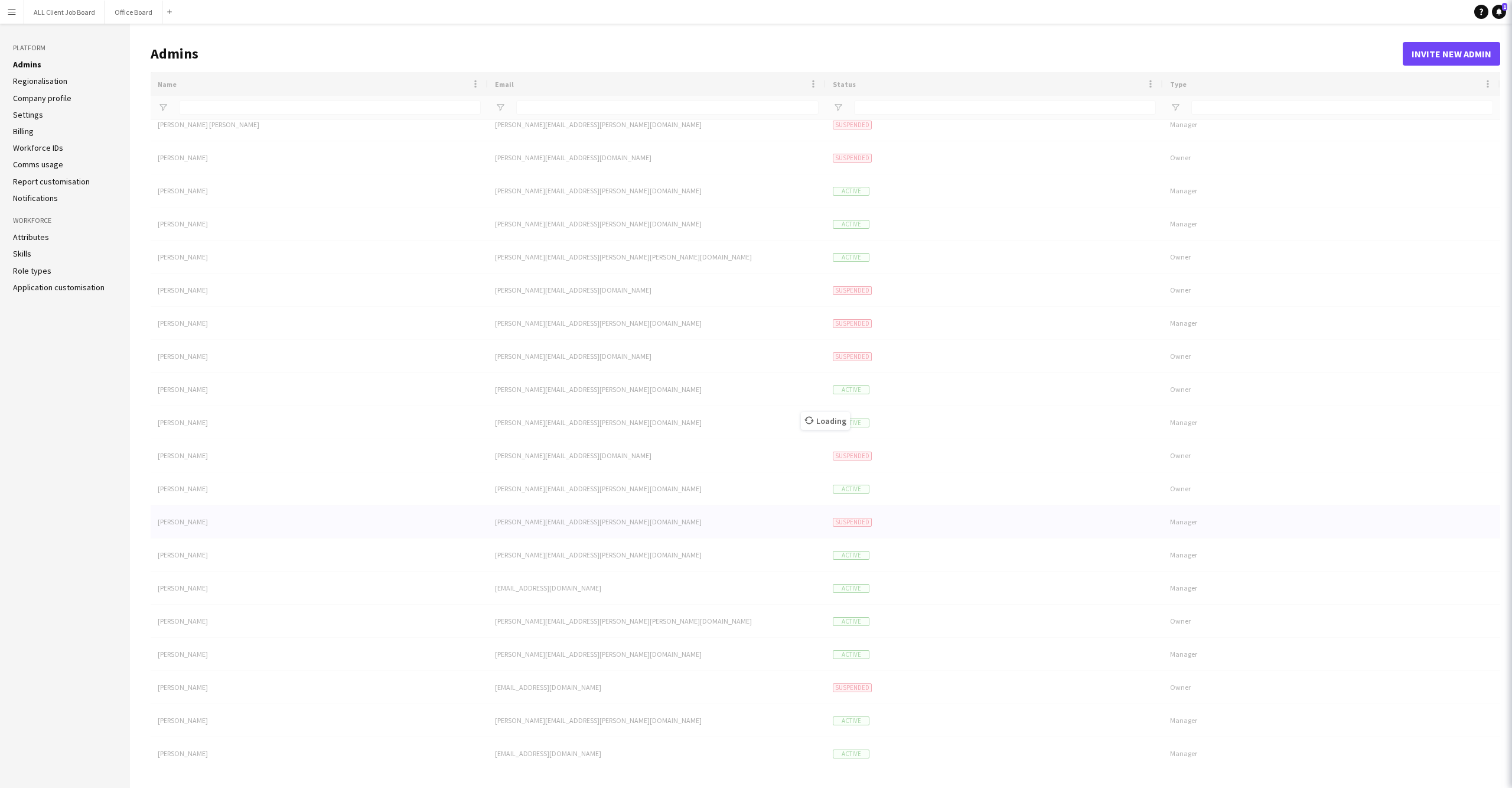
scroll to position [309, 0]
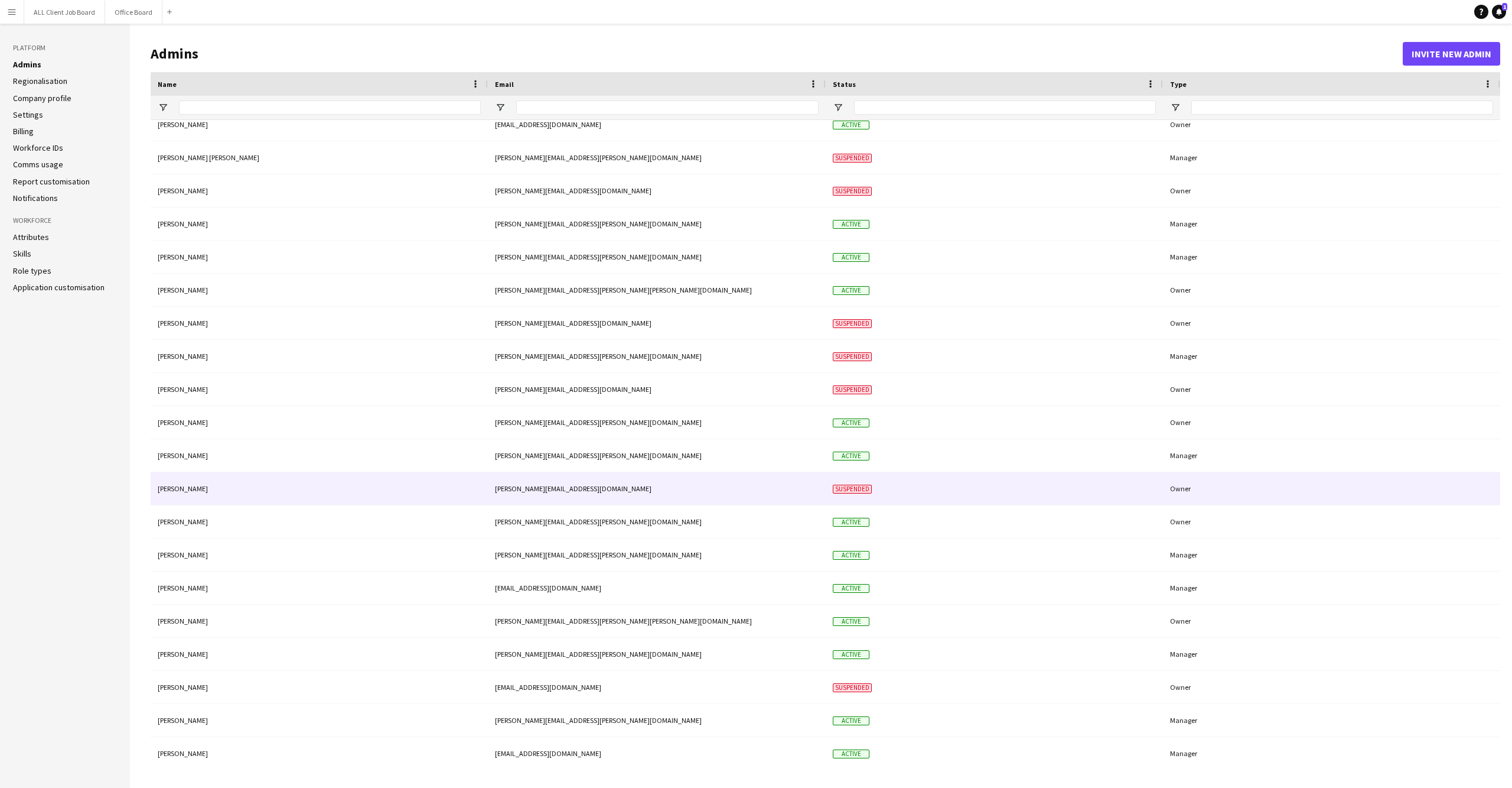
click at [666, 493] on div "[PERSON_NAME][EMAIL_ADDRESS][DOMAIN_NAME]" at bounding box center [657, 488] width 338 height 32
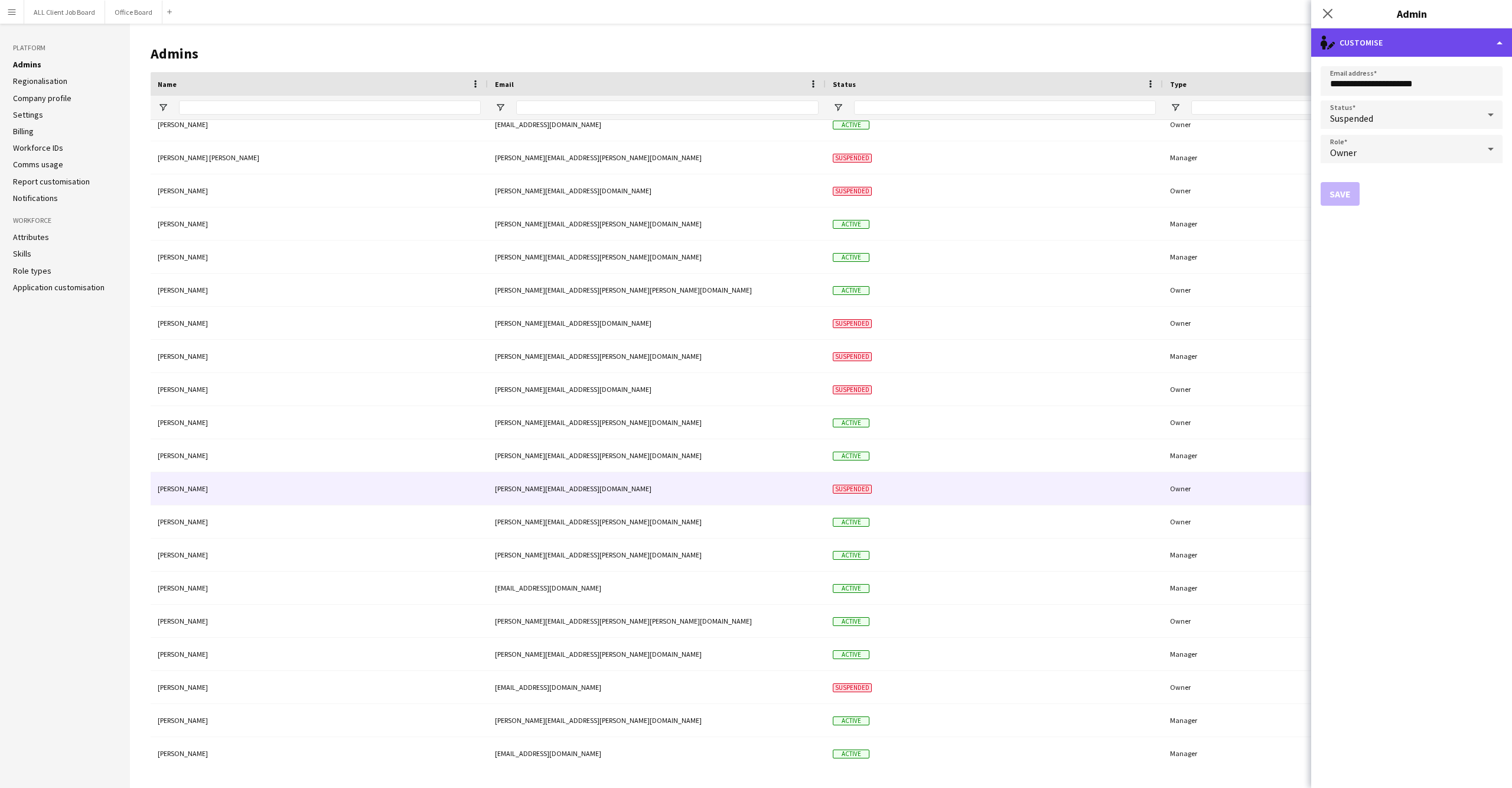
click at [1495, 40] on div "single-neutral-actions-edit-1 Customise" at bounding box center [1412, 42] width 201 height 28
click at [1454, 95] on button "Delete admin Delete admin" at bounding box center [1450, 94] width 117 height 24
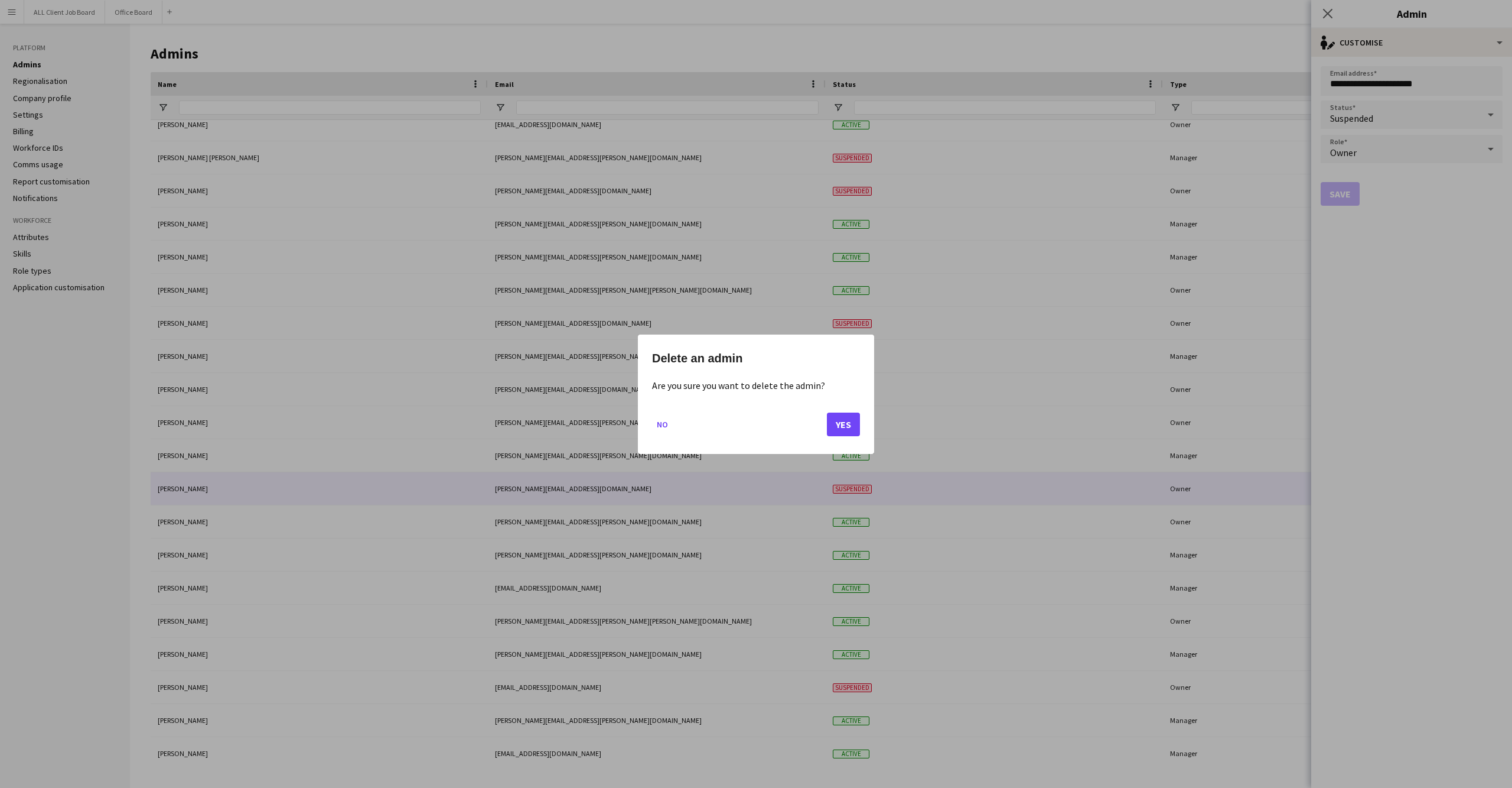
click at [840, 422] on button "Yes" at bounding box center [844, 424] width 33 height 24
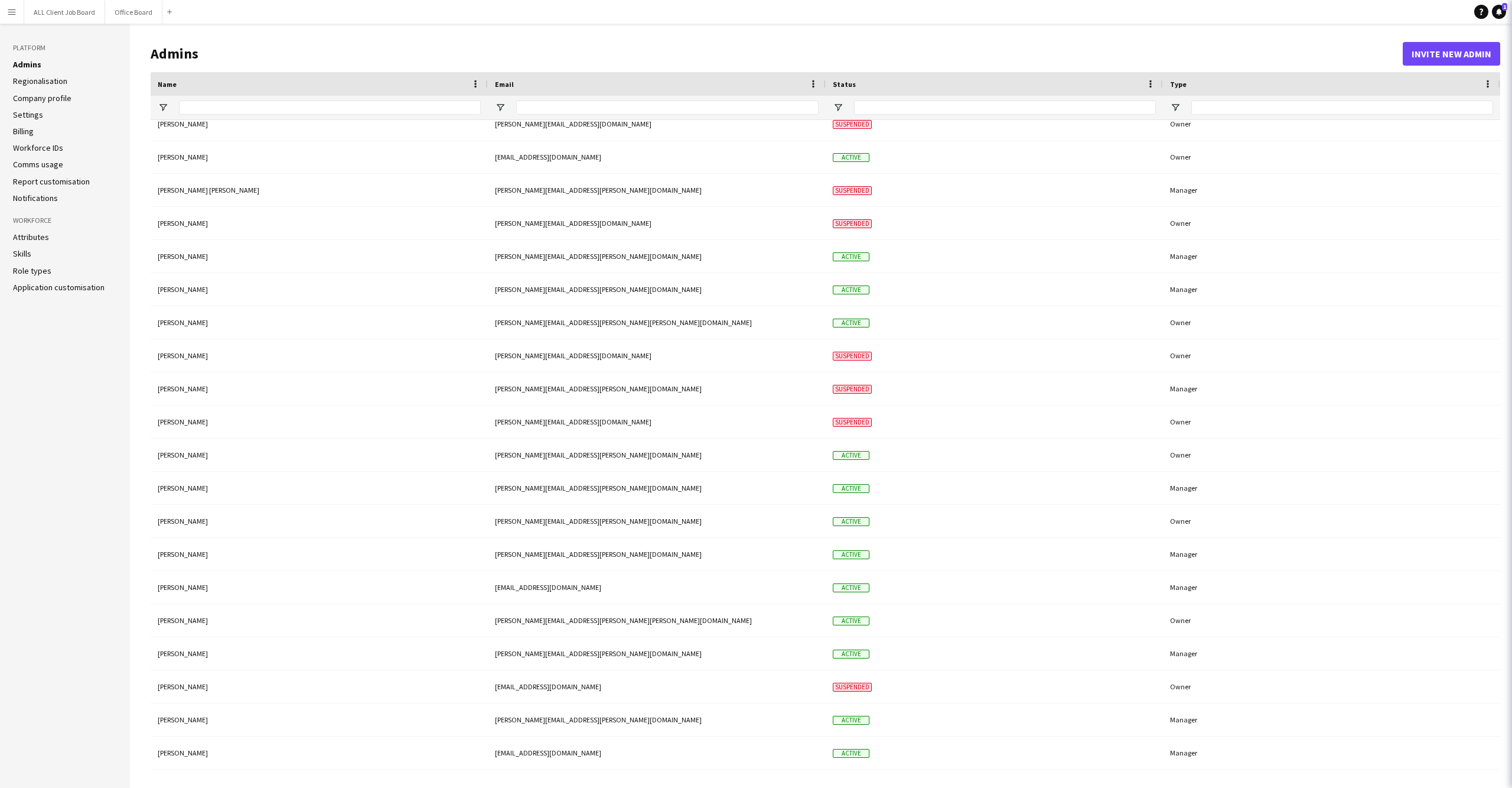
scroll to position [276, 0]
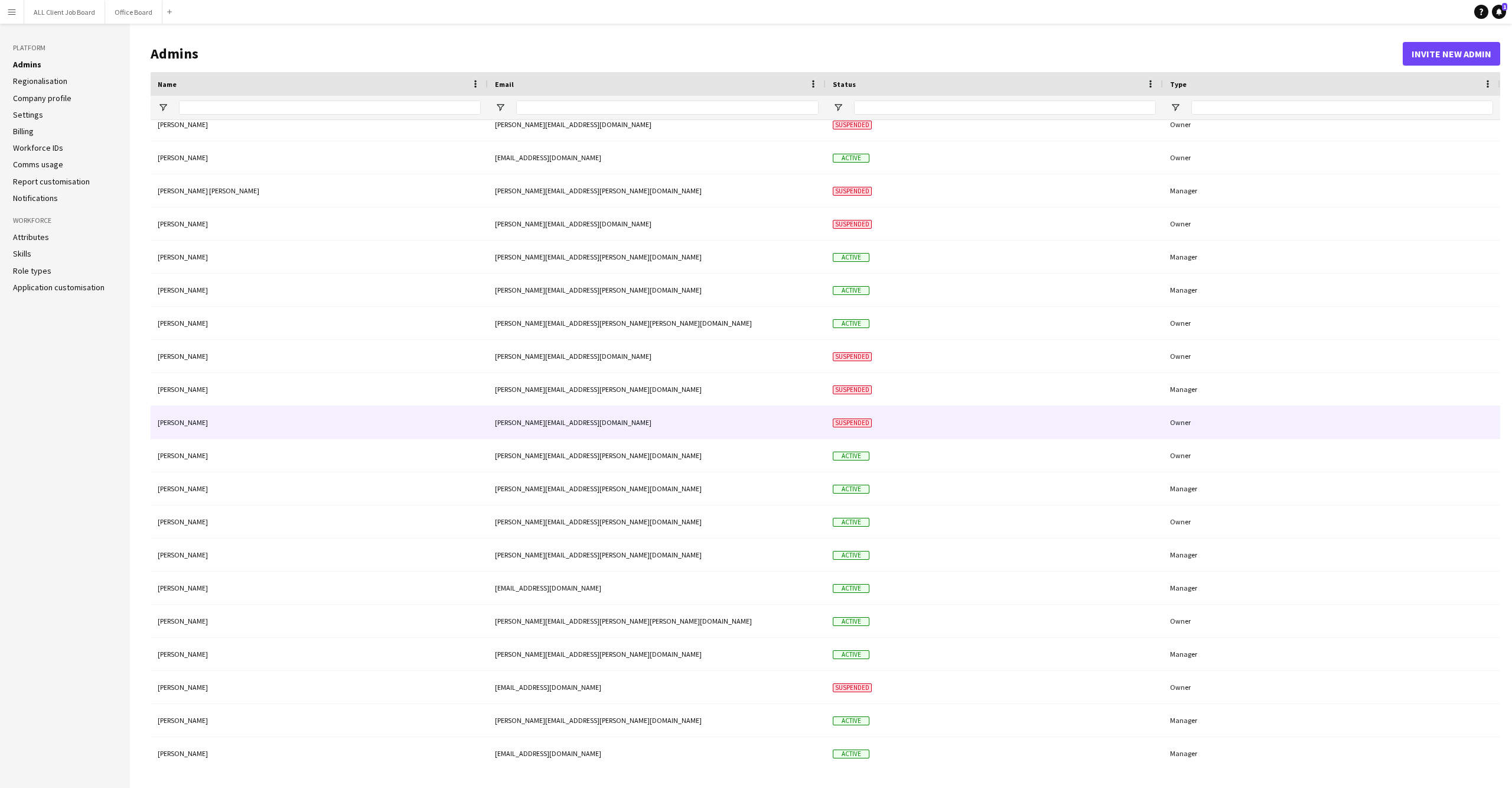
click at [681, 428] on div "[PERSON_NAME][EMAIL_ADDRESS][DOMAIN_NAME]" at bounding box center [657, 422] width 338 height 32
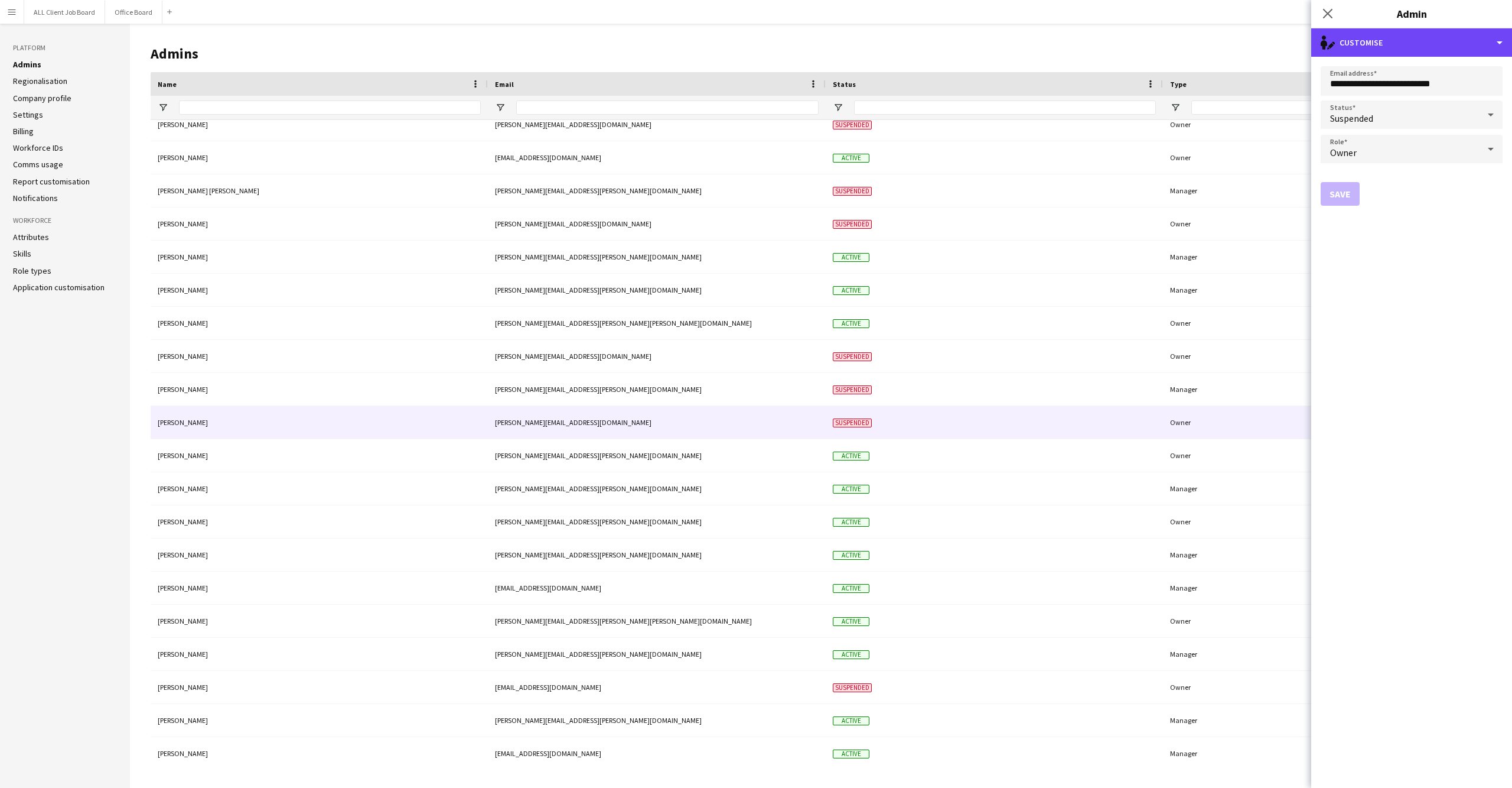
drag, startPoint x: 1470, startPoint y: 38, endPoint x: 1444, endPoint y: 114, distance: 80.3
click at [1472, 39] on div "single-neutral-actions-edit-1 Customise" at bounding box center [1412, 42] width 201 height 28
click at [1477, 85] on button "Delete admin Delete admin" at bounding box center [1450, 94] width 117 height 24
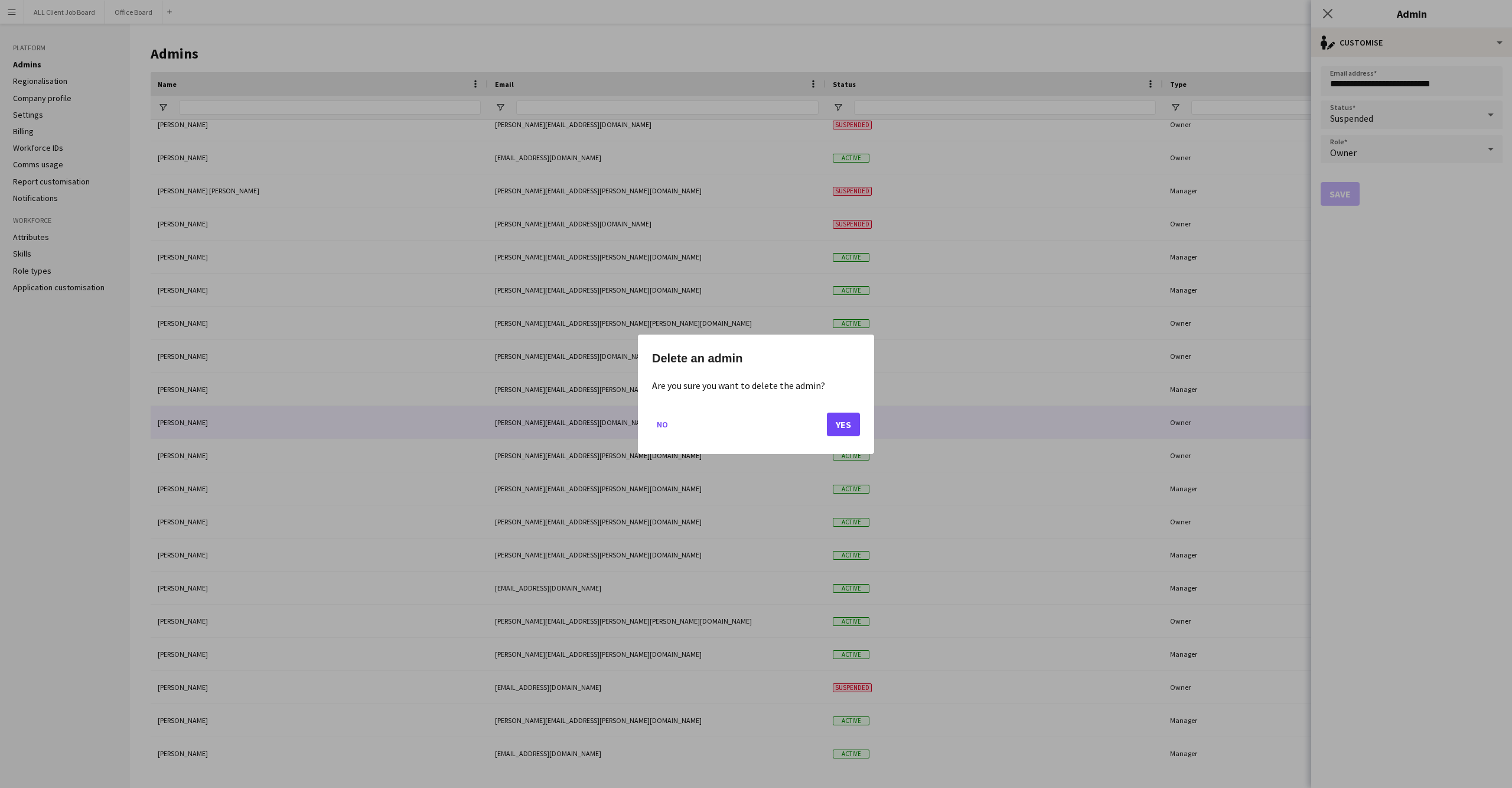
click at [846, 425] on button "Yes" at bounding box center [844, 424] width 33 height 24
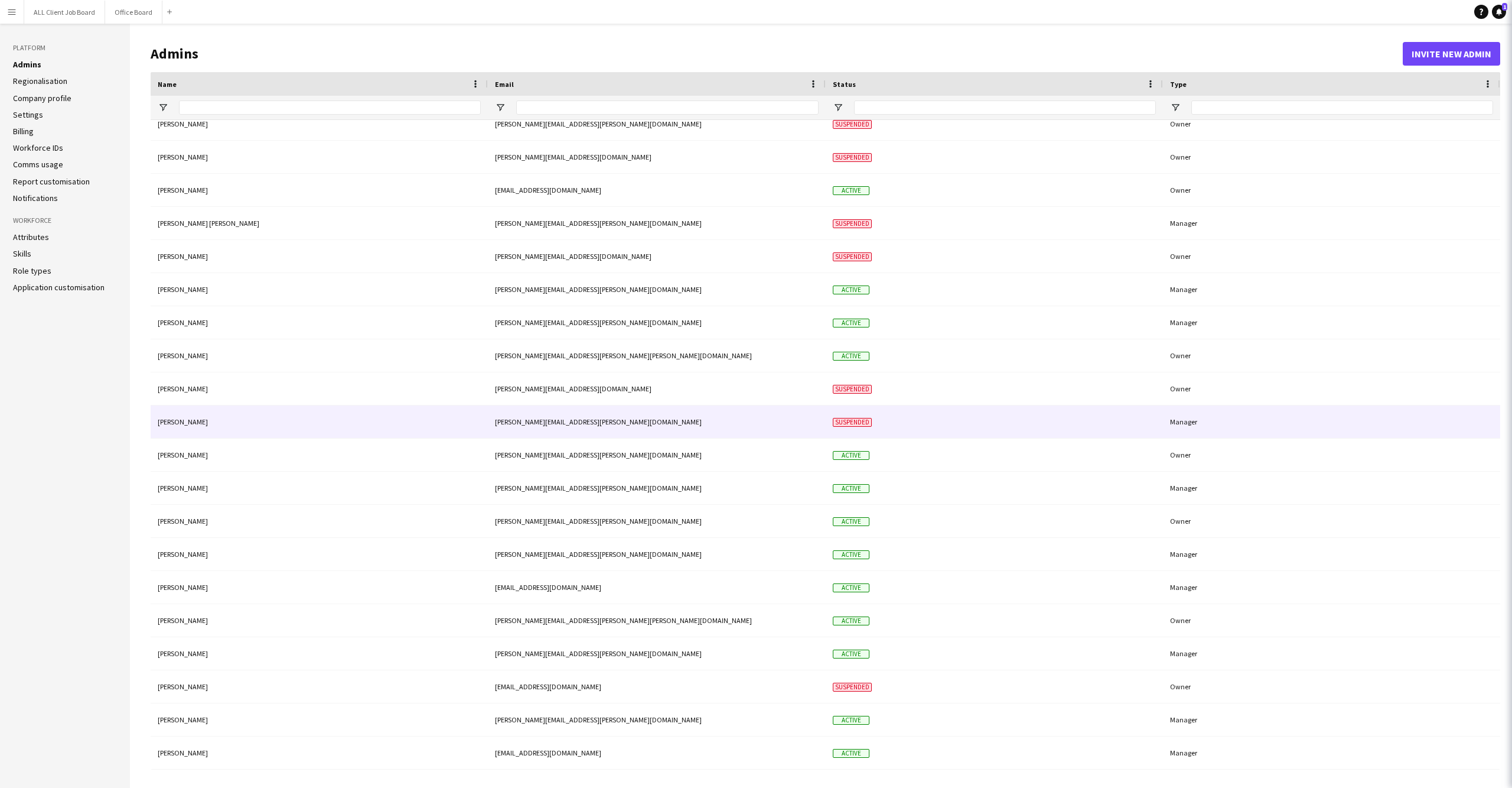
scroll to position [244, 0]
click at [665, 419] on div "[PERSON_NAME][EMAIL_ADDRESS][PERSON_NAME][DOMAIN_NAME]" at bounding box center [657, 422] width 338 height 32
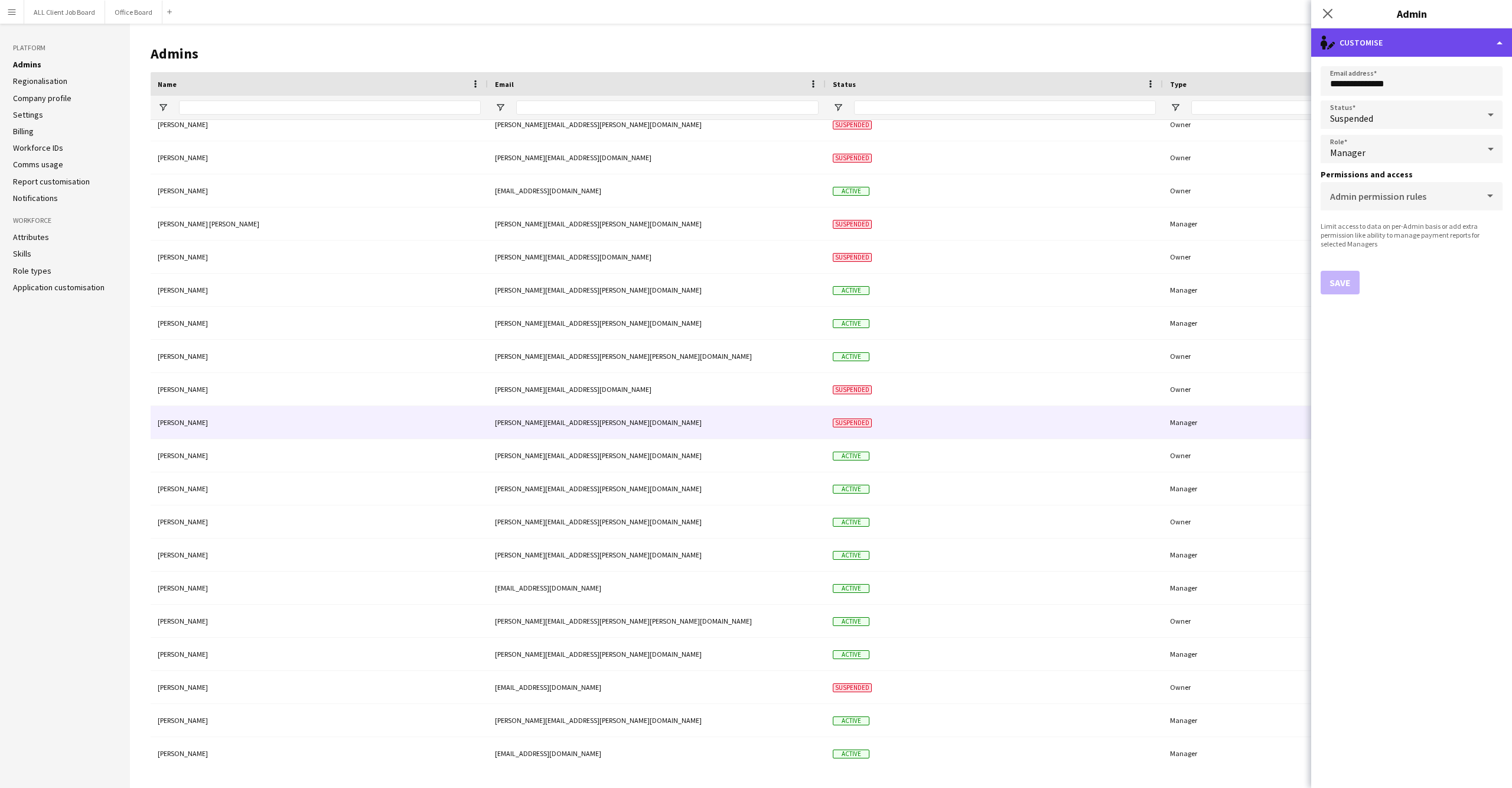
click at [1498, 32] on div "single-neutral-actions-edit-1 Customise" at bounding box center [1412, 42] width 201 height 28
click at [1443, 95] on button "Delete admin Delete admin" at bounding box center [1450, 94] width 117 height 24
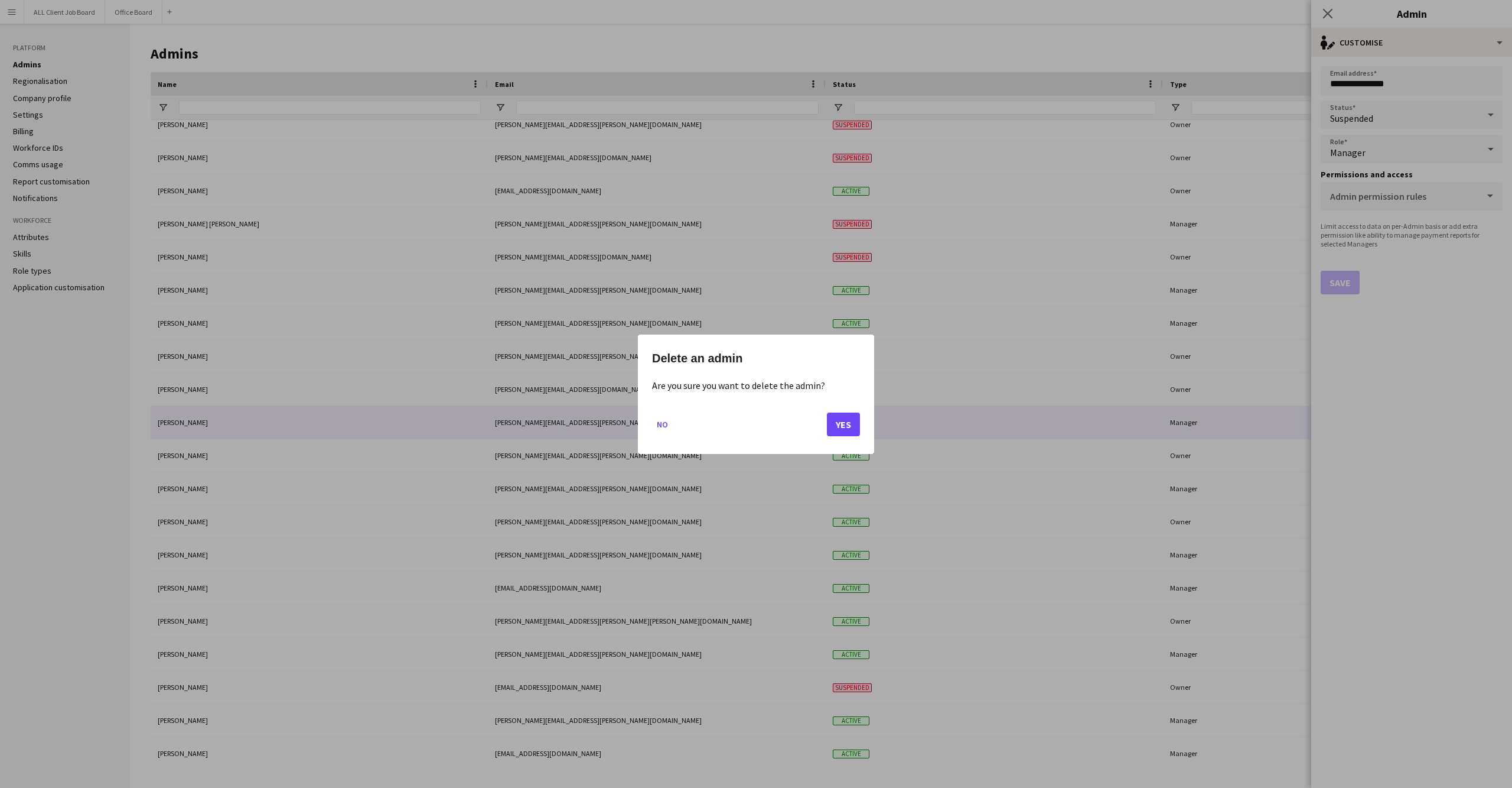
click at [836, 424] on button "Yes" at bounding box center [844, 424] width 33 height 24
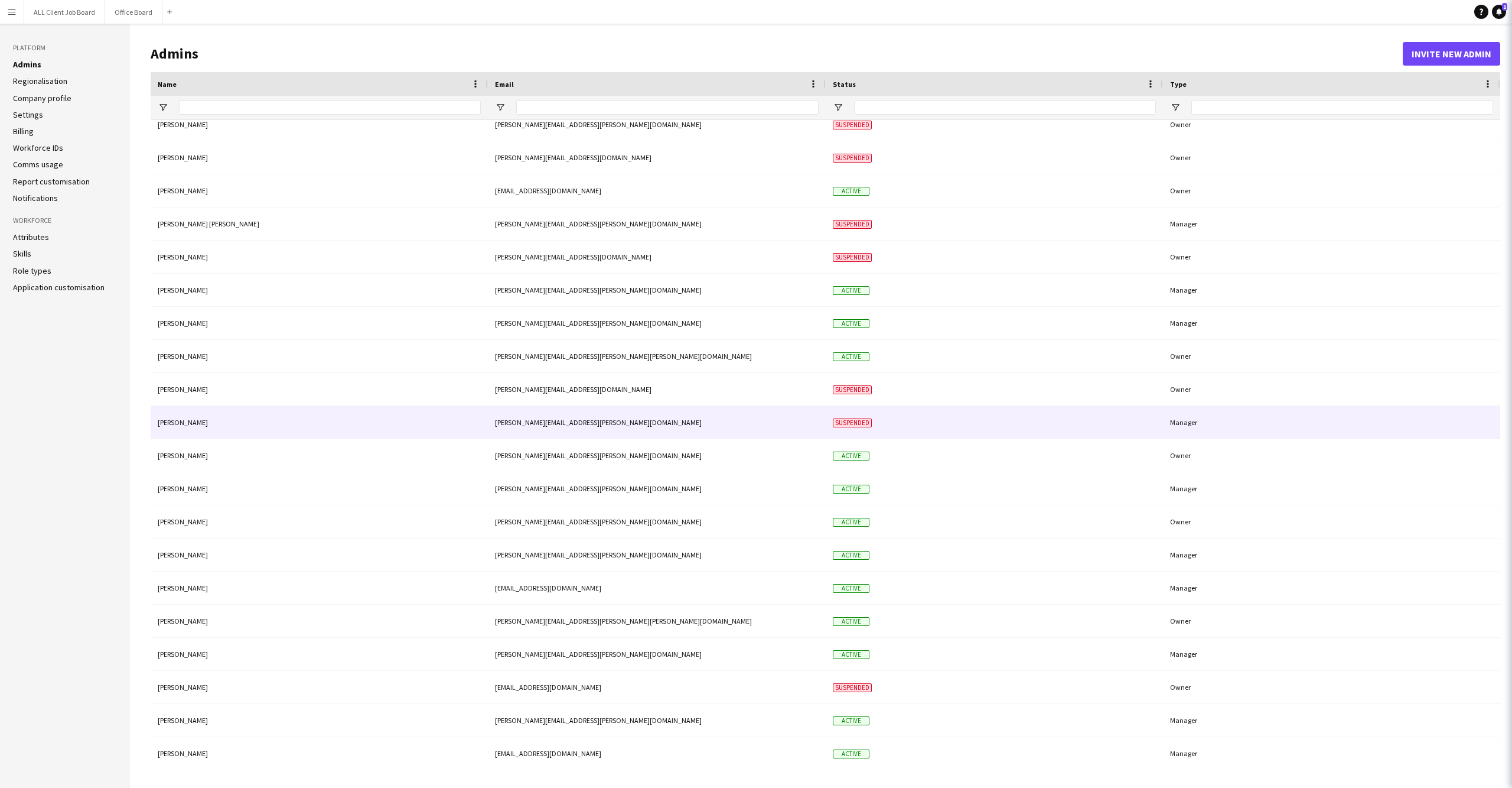
scroll to position [211, 0]
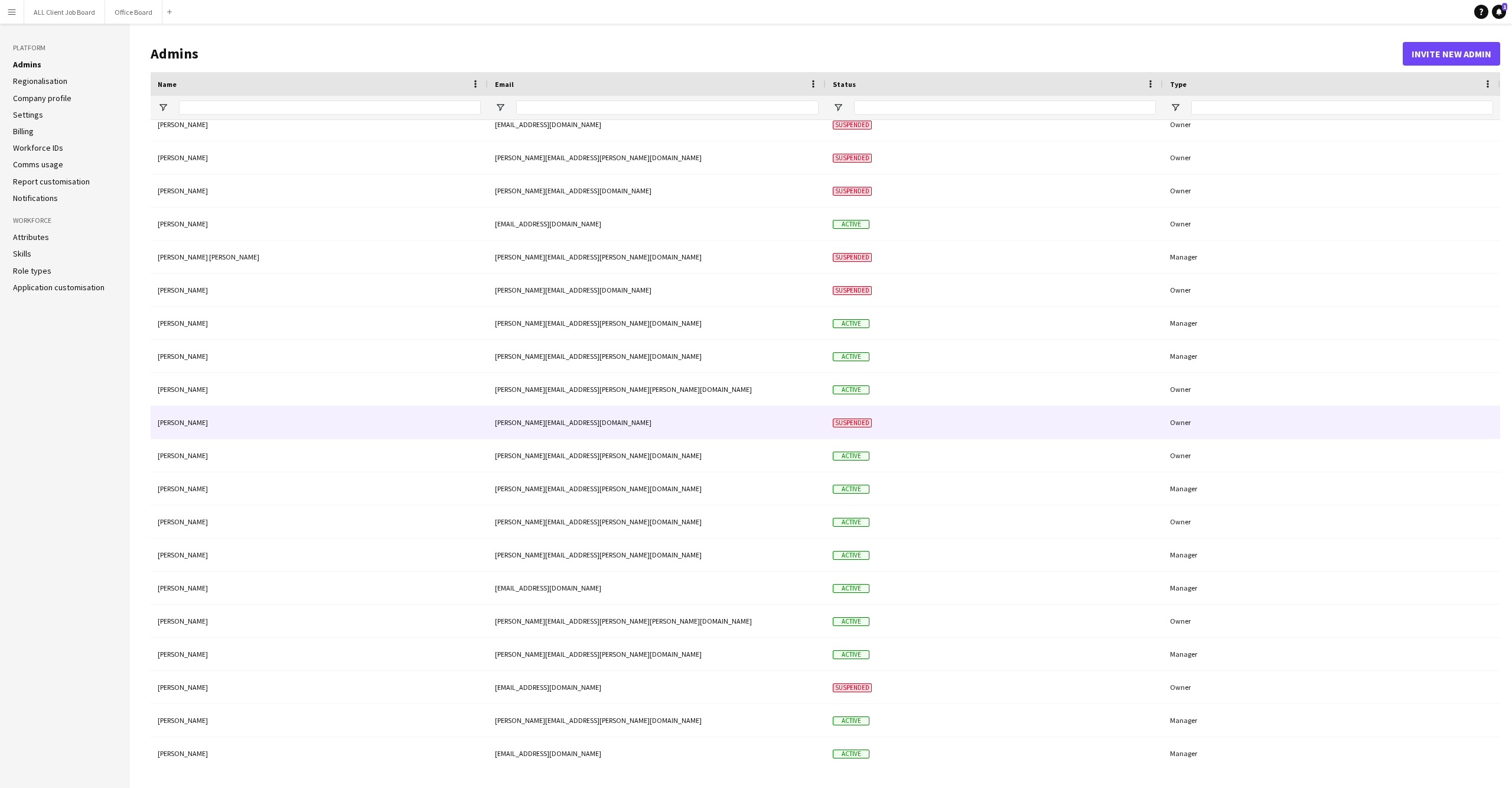
click at [687, 426] on div "[PERSON_NAME][EMAIL_ADDRESS][DOMAIN_NAME]" at bounding box center [657, 422] width 338 height 32
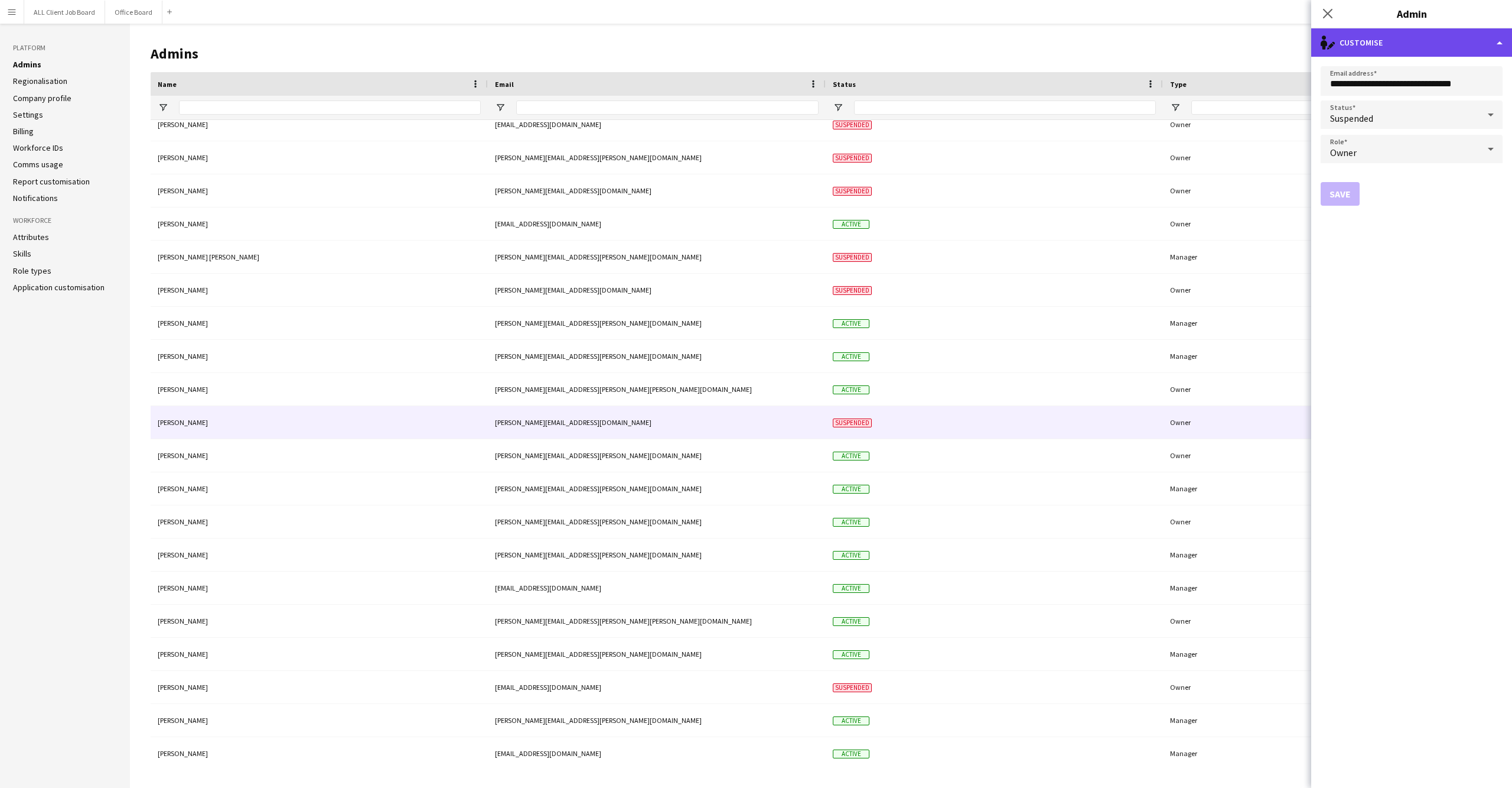
click at [1508, 36] on div "single-neutral-actions-edit-1 Customise" at bounding box center [1412, 42] width 201 height 28
click at [1442, 108] on div "Customise Customise Delete admin Delete admin" at bounding box center [1451, 81] width 119 height 59
click at [1443, 100] on button "Delete admin Delete admin" at bounding box center [1450, 94] width 117 height 24
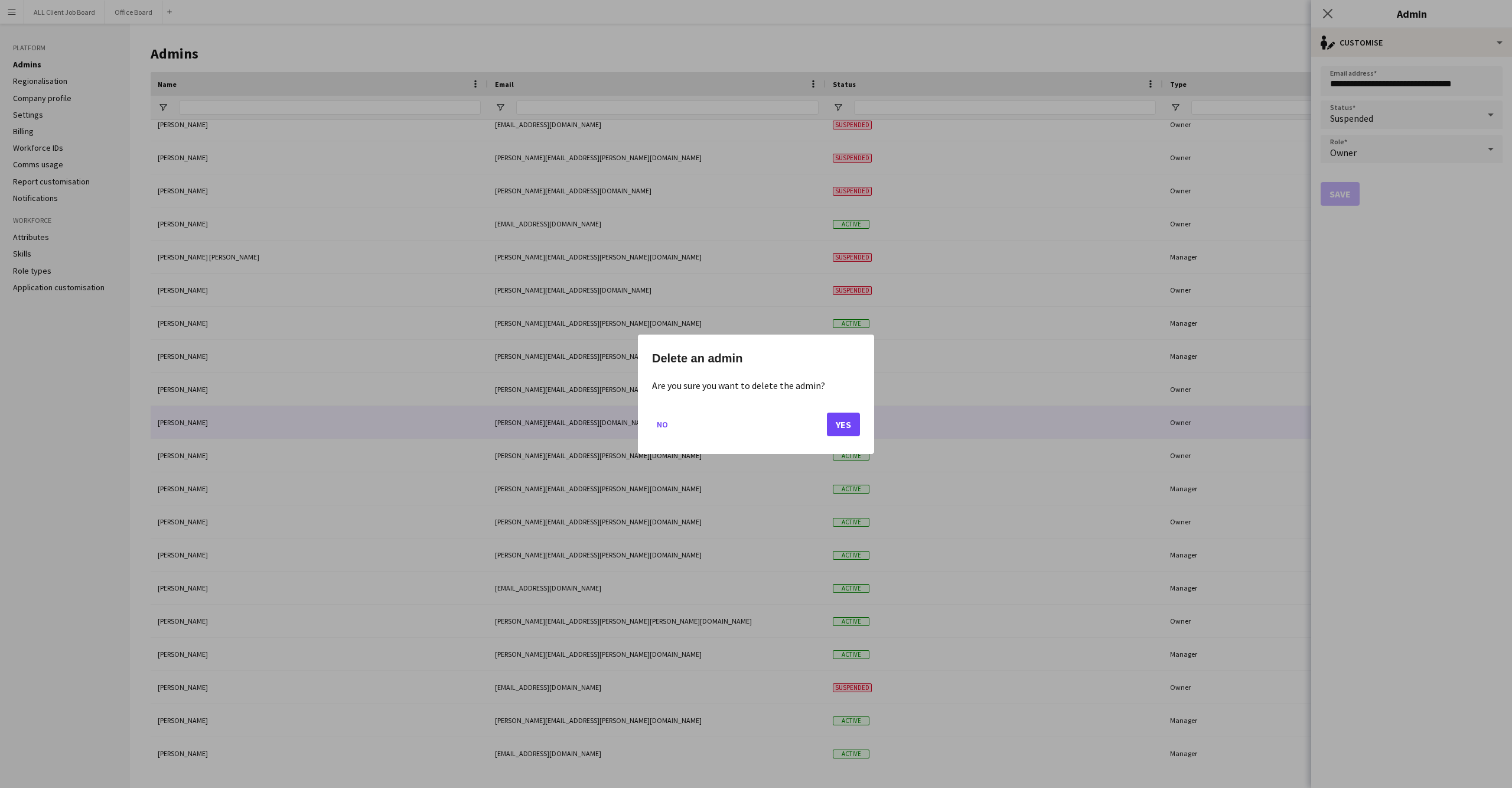
click at [858, 425] on button "Yes" at bounding box center [844, 424] width 33 height 24
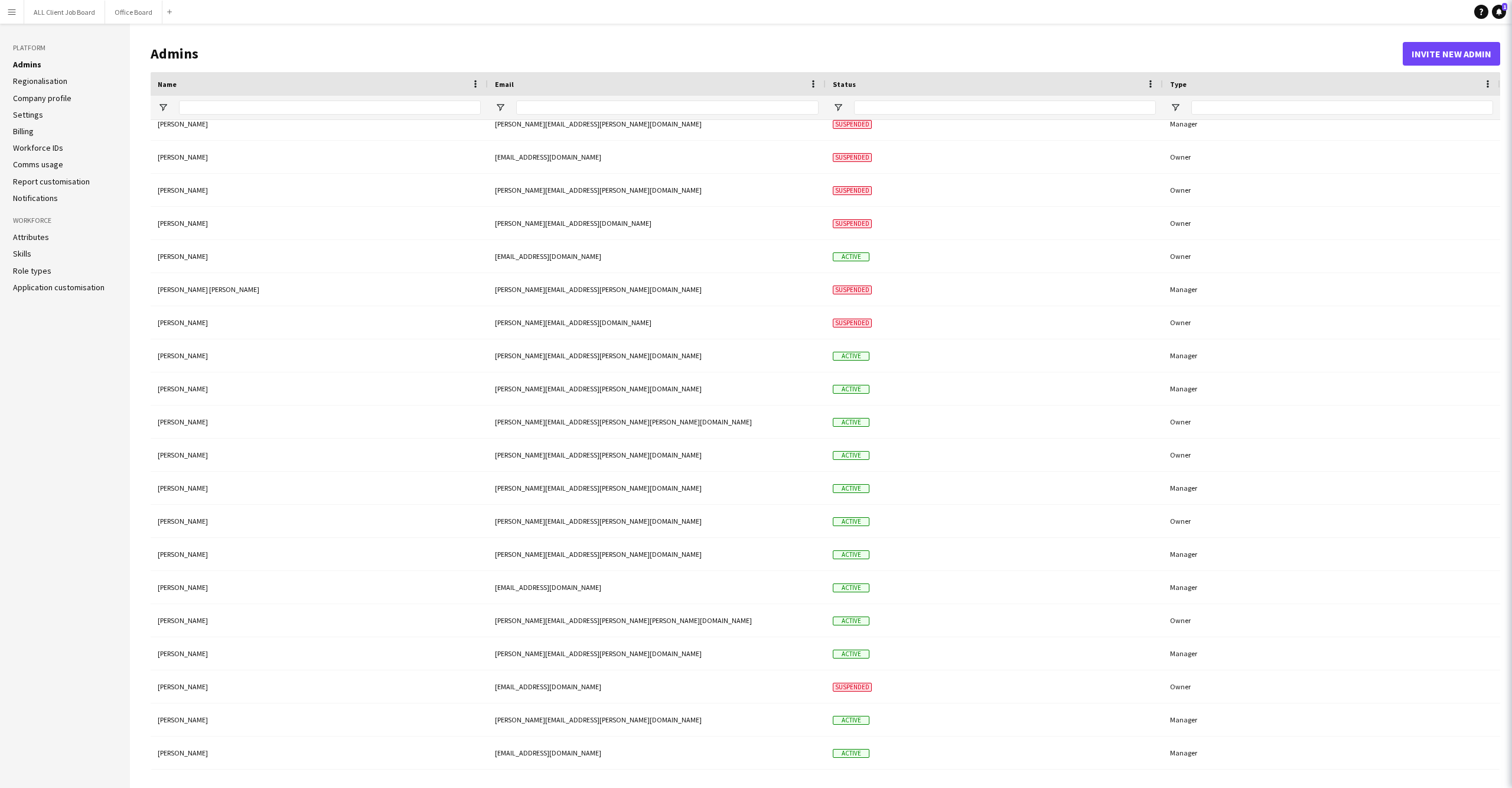
scroll to position [178, 0]
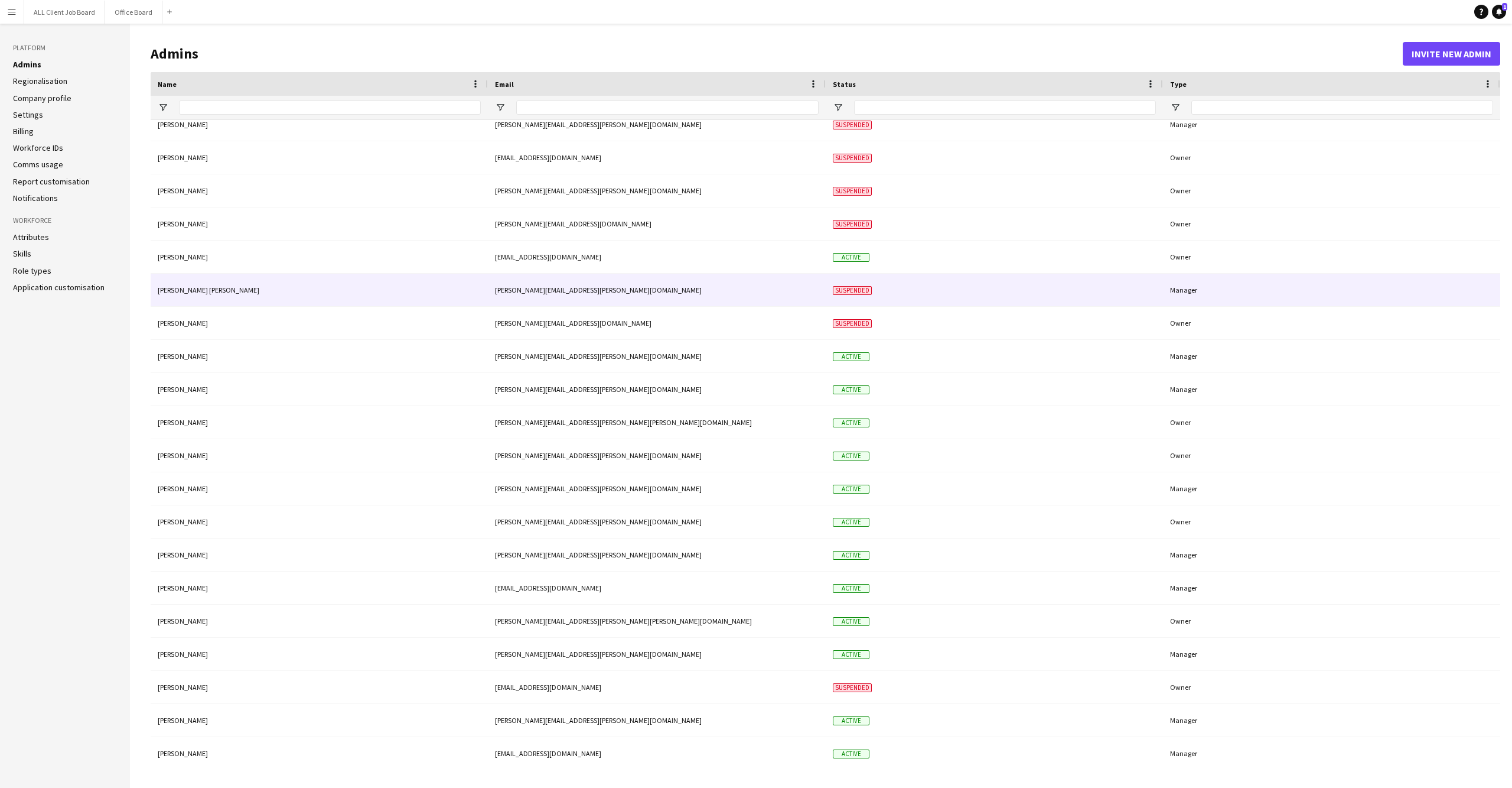
click at [703, 298] on div "[PERSON_NAME][EMAIL_ADDRESS][PERSON_NAME][DOMAIN_NAME]" at bounding box center [657, 289] width 338 height 32
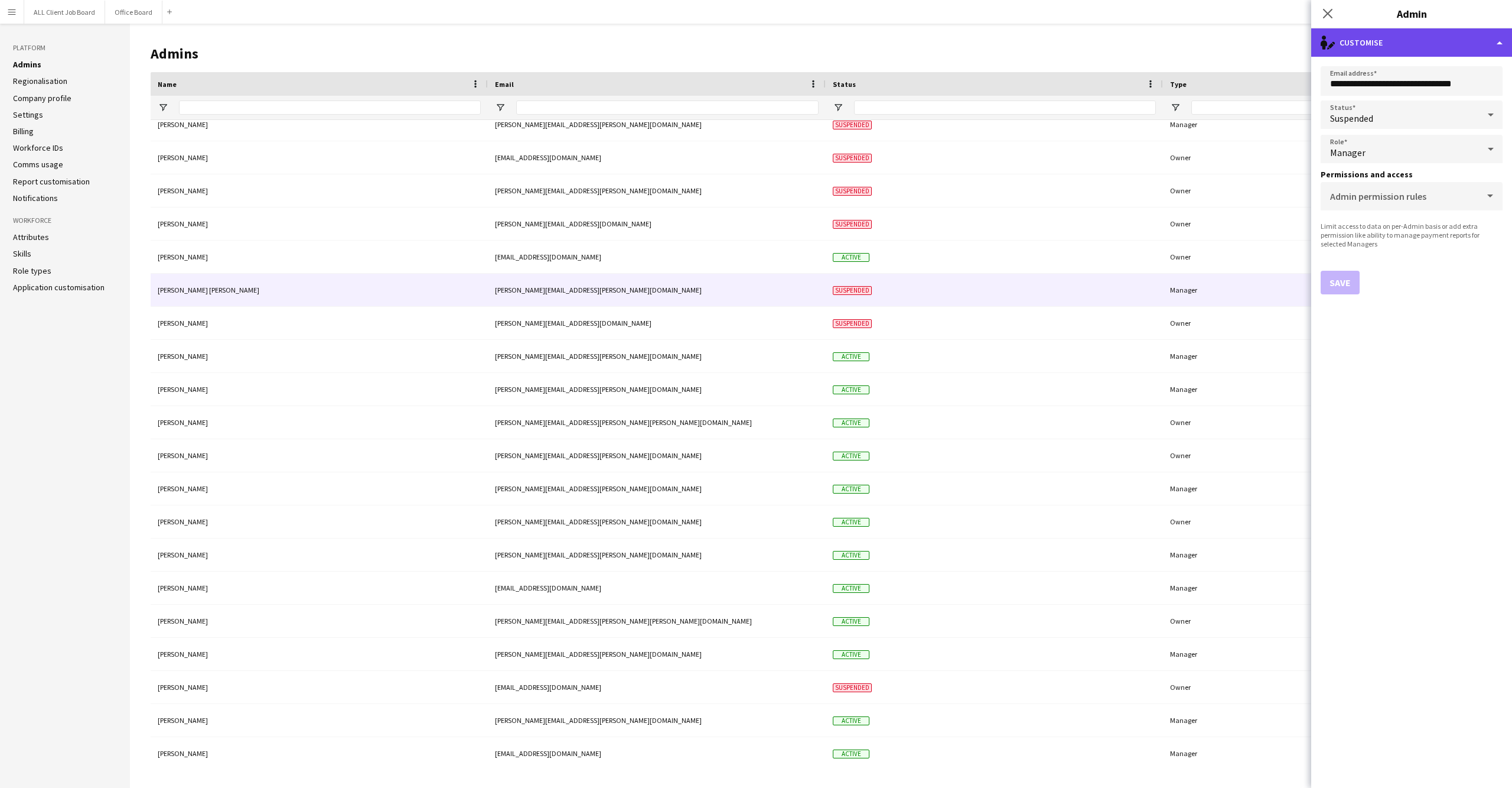
click at [1461, 44] on div "single-neutral-actions-edit-1 Customise" at bounding box center [1412, 42] width 201 height 28
click at [1445, 98] on button "Delete admin Delete admin" at bounding box center [1450, 94] width 117 height 24
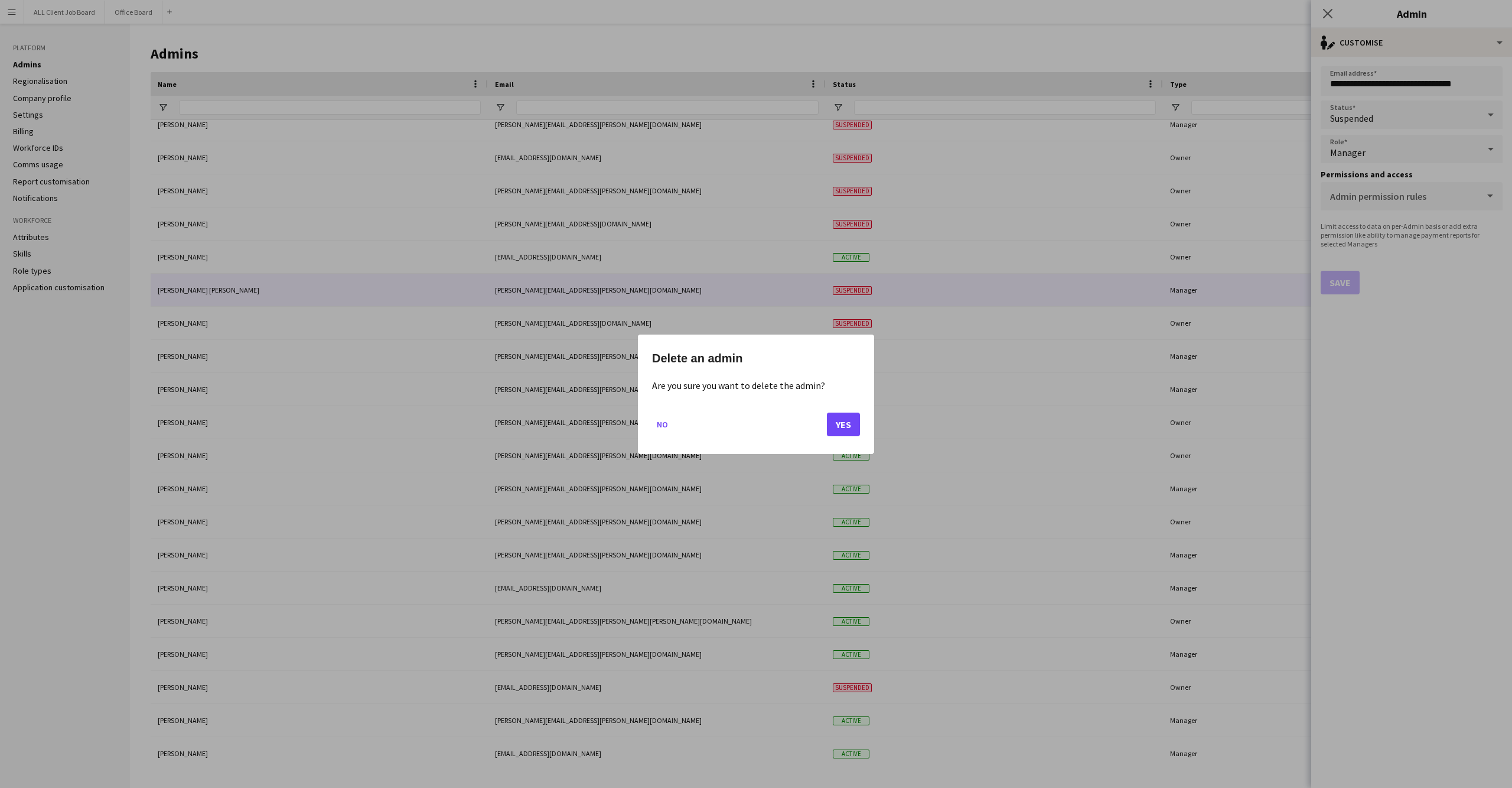
click at [850, 421] on button "Yes" at bounding box center [844, 424] width 33 height 24
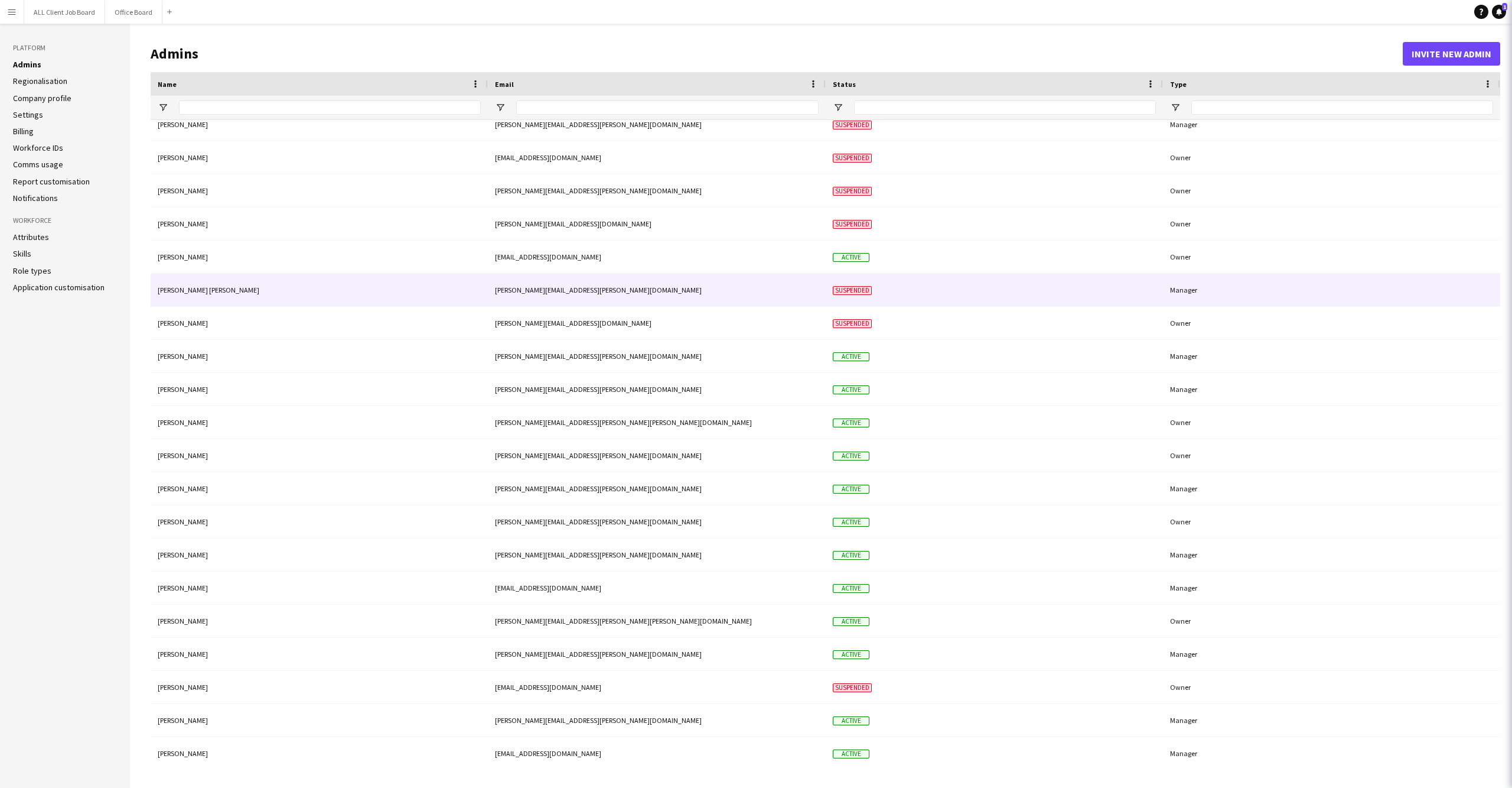
scroll to position [144, 0]
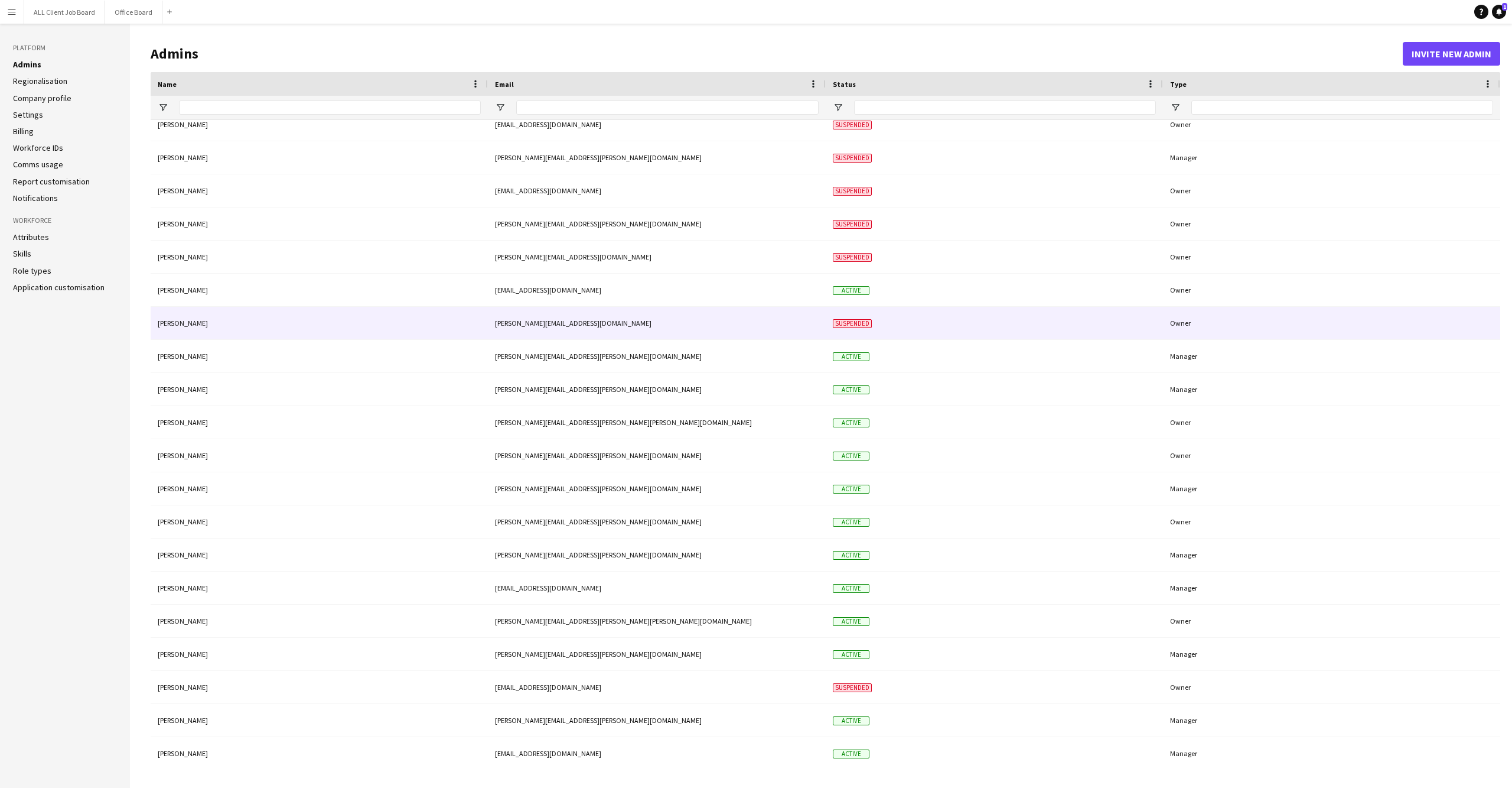
click at [719, 320] on div "[PERSON_NAME][EMAIL_ADDRESS][DOMAIN_NAME]" at bounding box center [657, 323] width 338 height 32
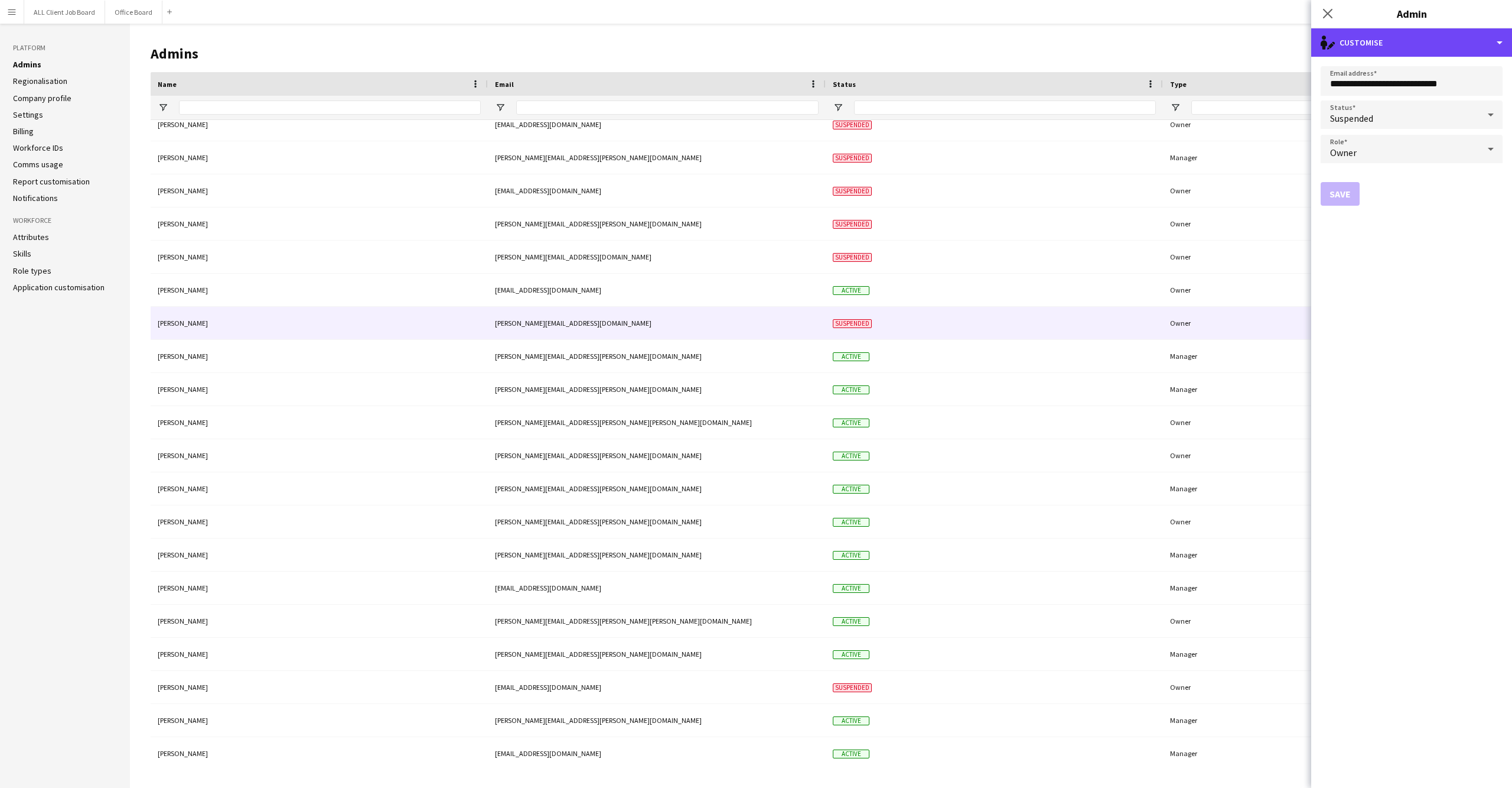
drag, startPoint x: 1482, startPoint y: 50, endPoint x: 1413, endPoint y: 138, distance: 111.8
click at [1482, 50] on div "single-neutral-actions-edit-1 Customise" at bounding box center [1412, 42] width 201 height 28
click at [1442, 102] on button "Delete admin Delete admin" at bounding box center [1450, 94] width 117 height 24
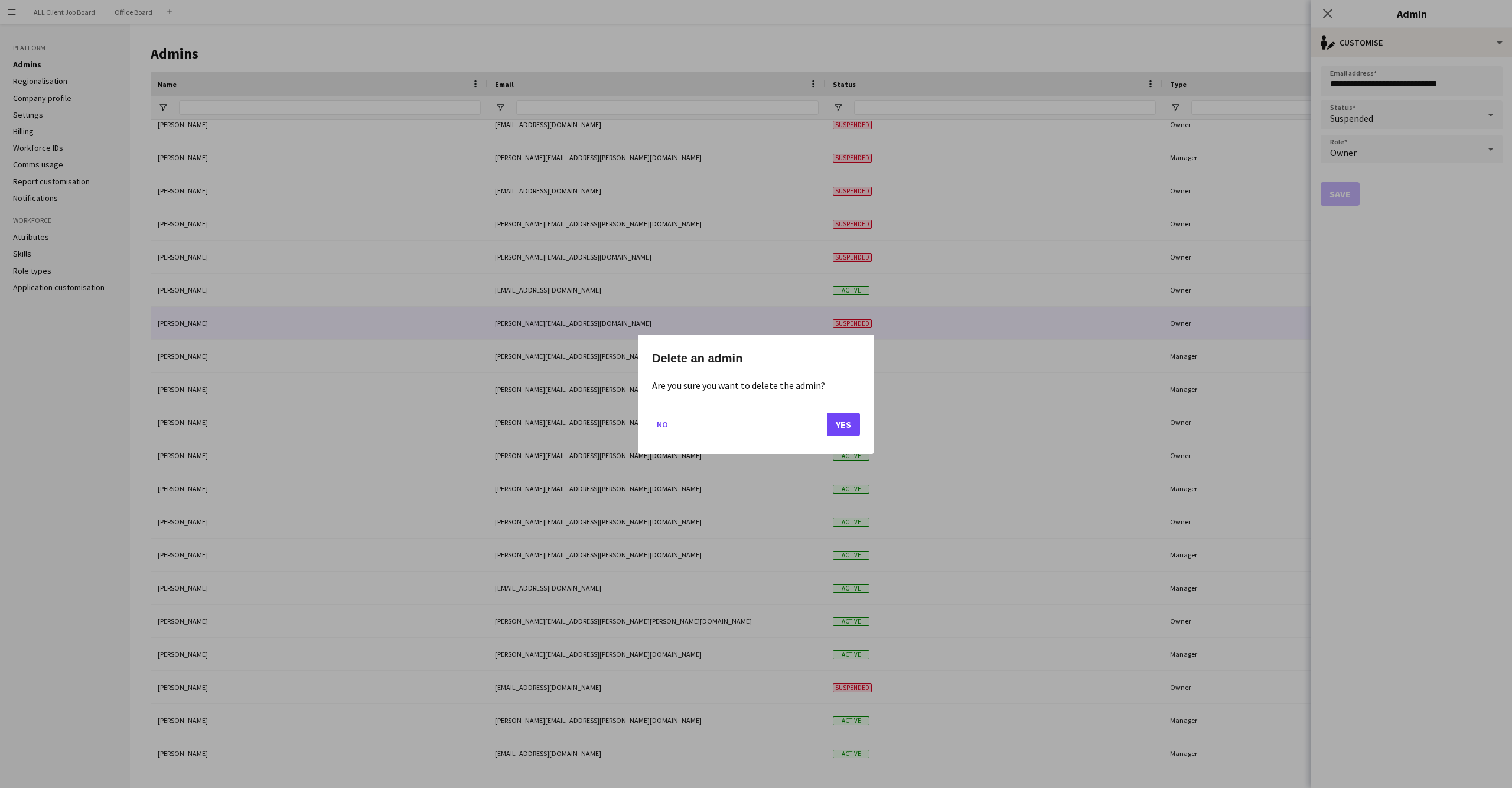
click at [845, 426] on button "Yes" at bounding box center [844, 424] width 33 height 24
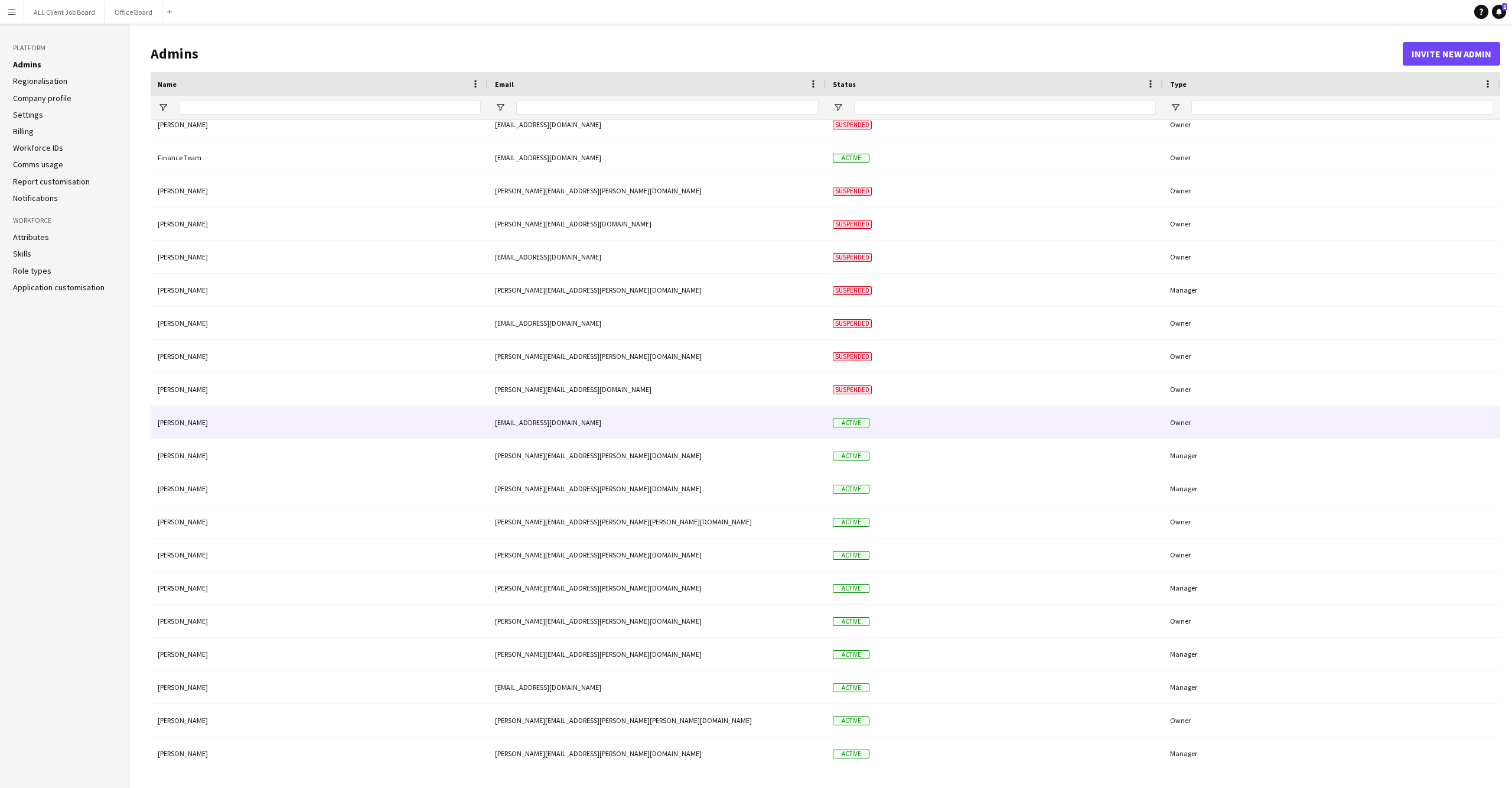
scroll to position [11, 0]
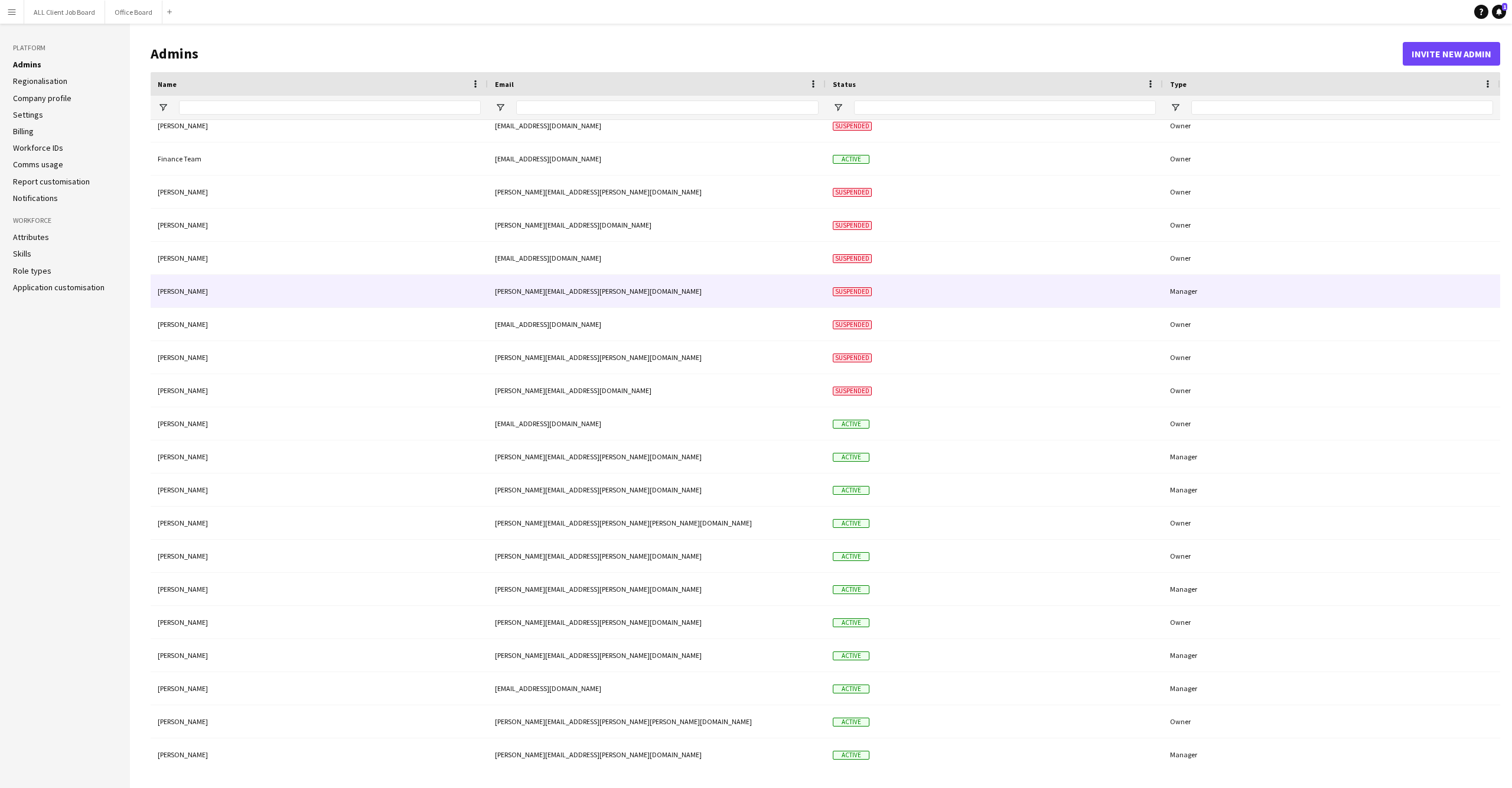
click at [690, 291] on div "[PERSON_NAME][EMAIL_ADDRESS][PERSON_NAME][DOMAIN_NAME]" at bounding box center [657, 290] width 338 height 32
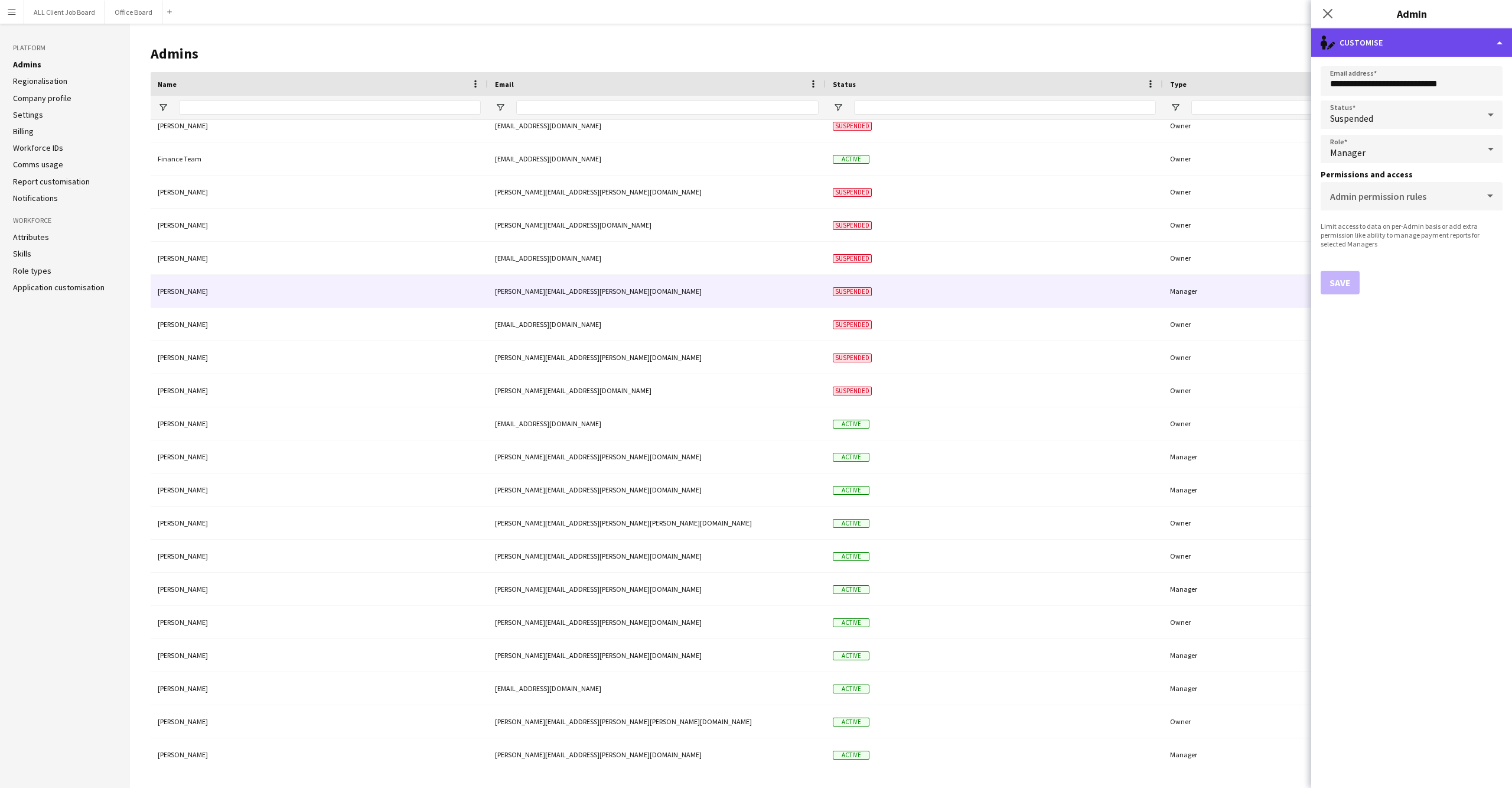
click at [1504, 32] on div "single-neutral-actions-edit-1 Customise" at bounding box center [1412, 42] width 201 height 28
click at [1440, 100] on button "Delete admin Delete admin" at bounding box center [1450, 94] width 117 height 24
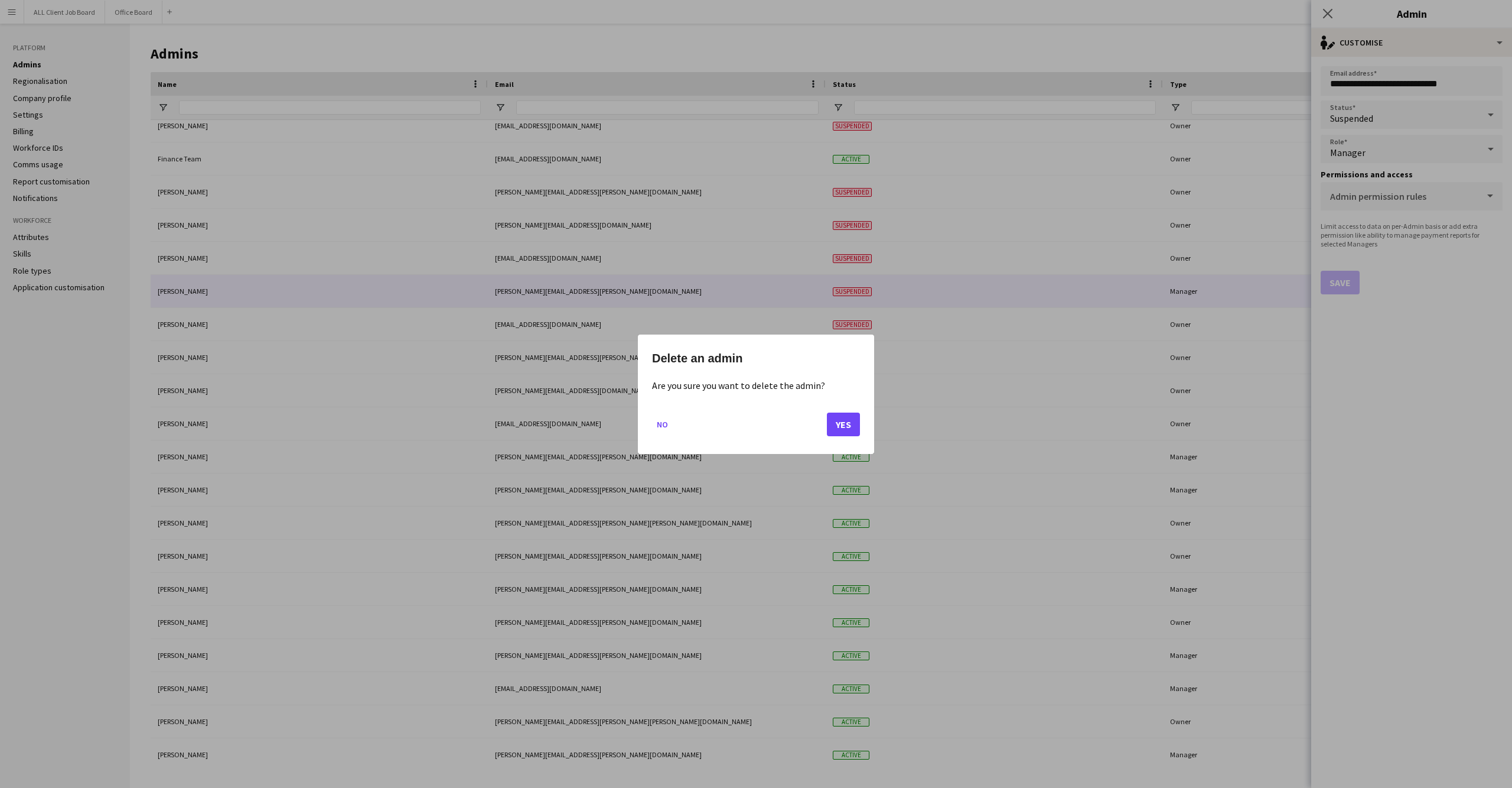
drag, startPoint x: 846, startPoint y: 426, endPoint x: 840, endPoint y: 425, distance: 6.1
click at [840, 425] on button "Yes" at bounding box center [844, 424] width 33 height 24
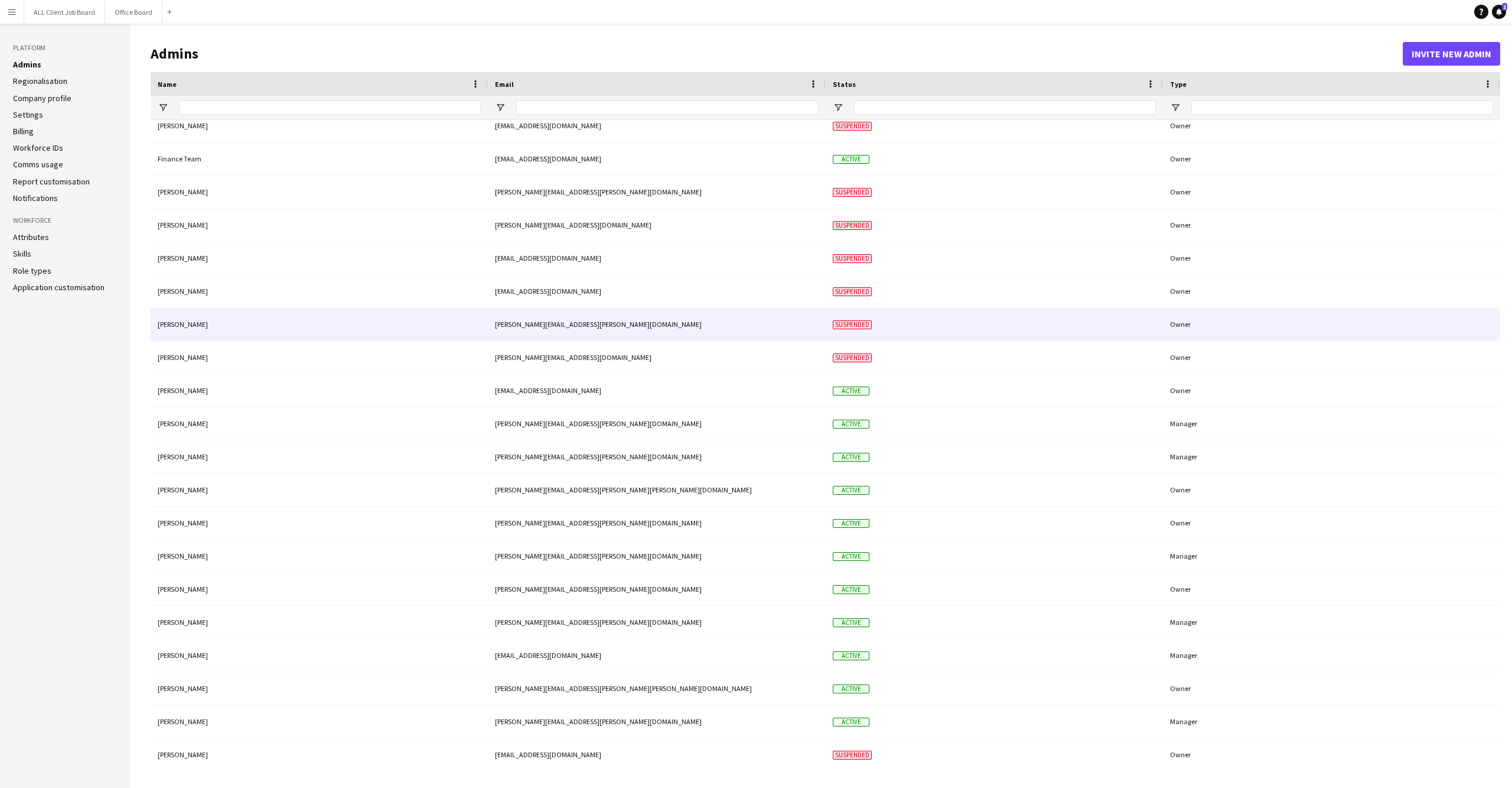
click at [633, 308] on div "[PERSON_NAME][EMAIL_ADDRESS][PERSON_NAME][DOMAIN_NAME]" at bounding box center [657, 323] width 338 height 32
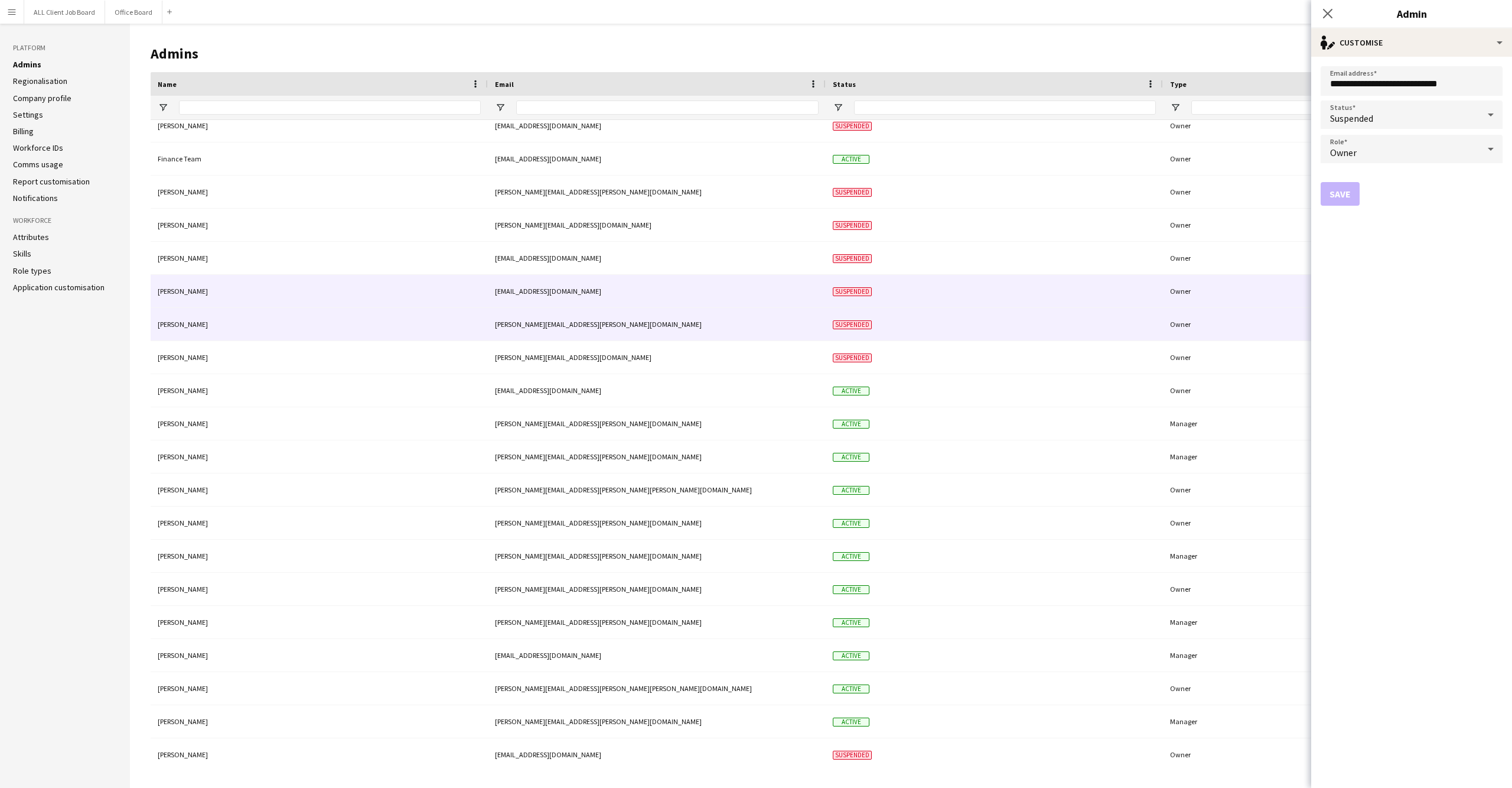
click at [631, 293] on div "[EMAIL_ADDRESS][DOMAIN_NAME]" at bounding box center [657, 290] width 338 height 32
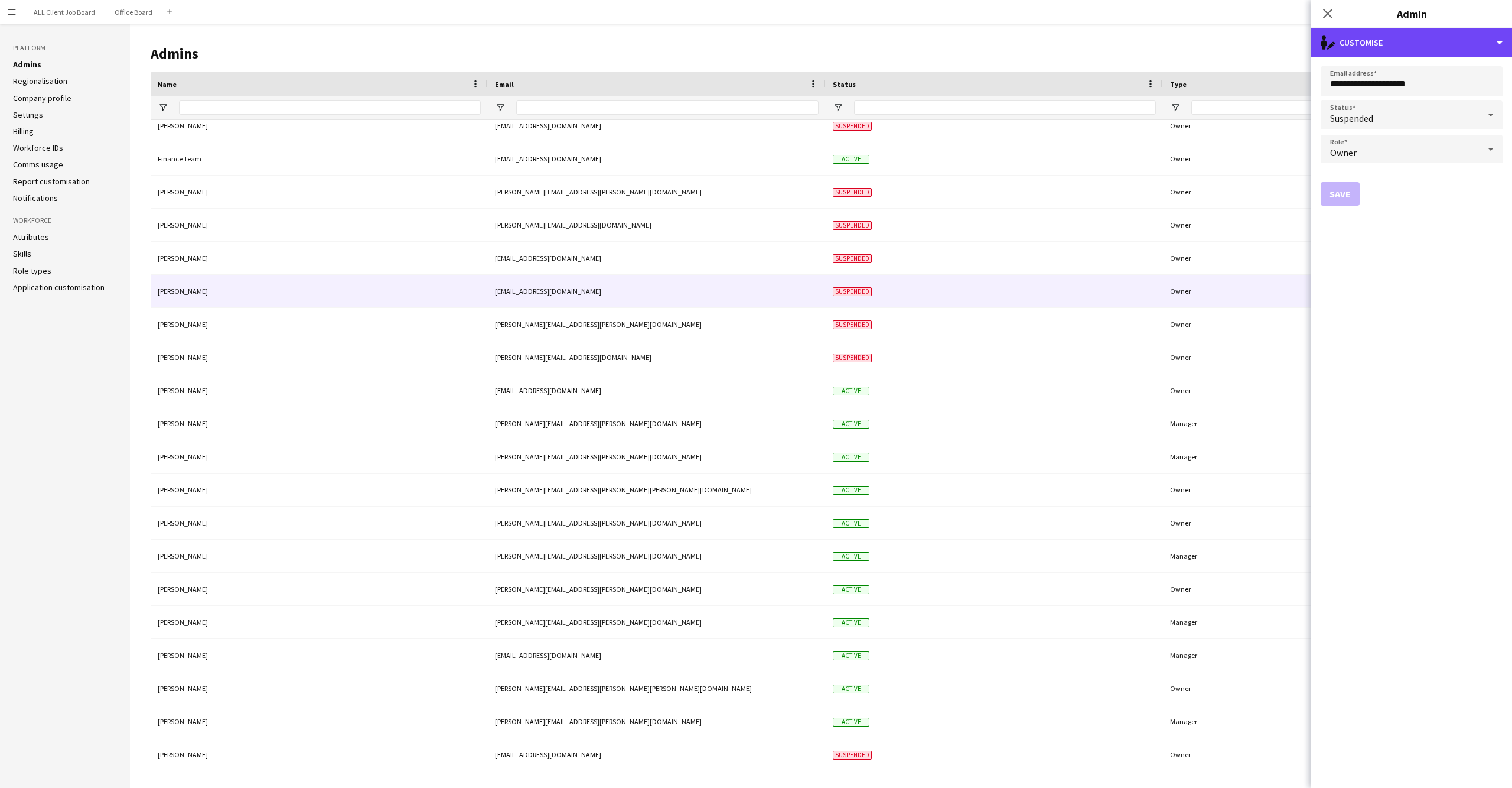
drag, startPoint x: 1489, startPoint y: 39, endPoint x: 1464, endPoint y: 90, distance: 56.8
click at [1489, 40] on div "single-neutral-actions-edit-1 Customise" at bounding box center [1412, 42] width 201 height 28
click at [1468, 90] on button "Delete admin Delete admin" at bounding box center [1450, 94] width 117 height 24
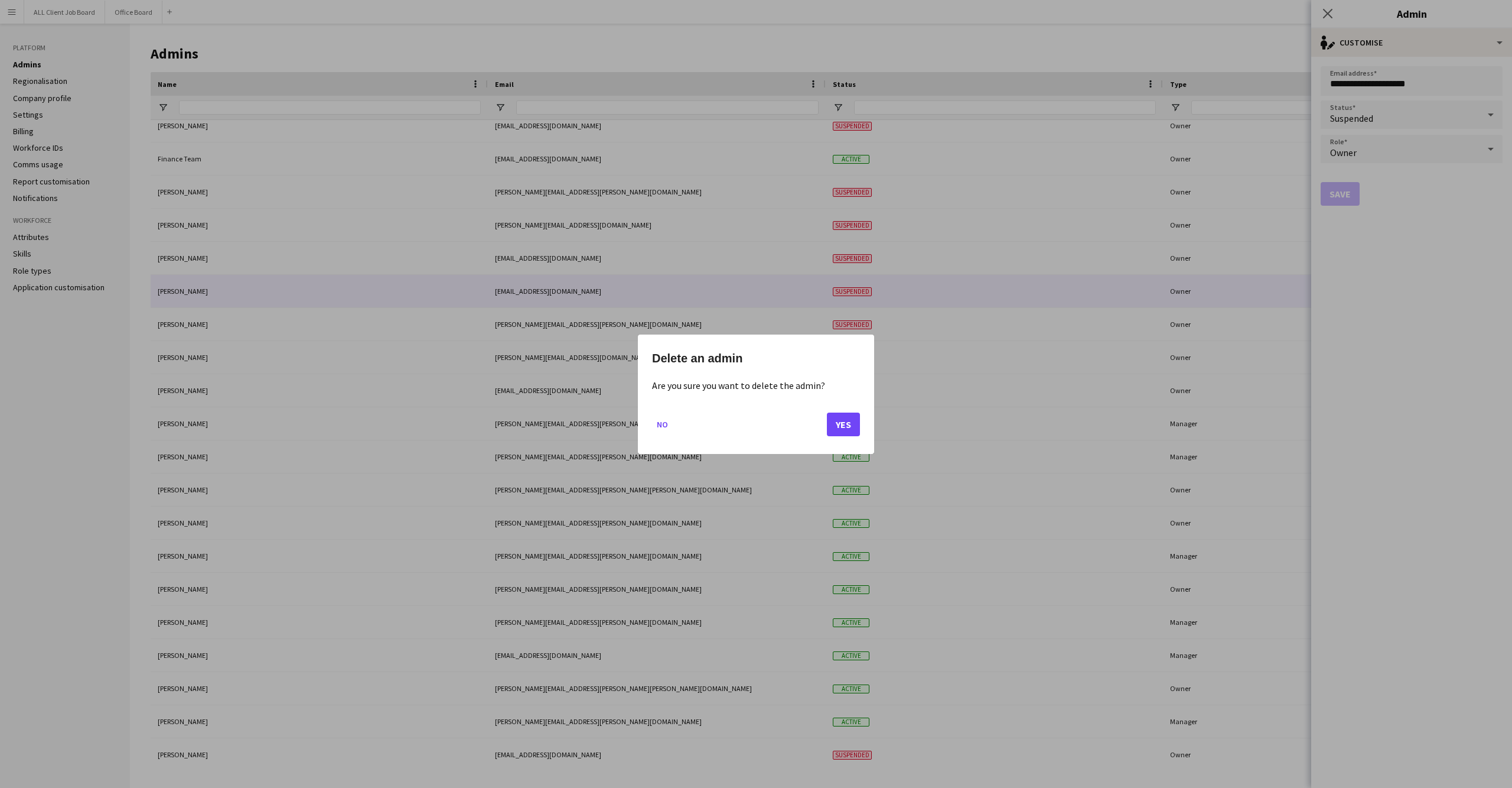
click at [837, 421] on button "Yes" at bounding box center [844, 424] width 33 height 24
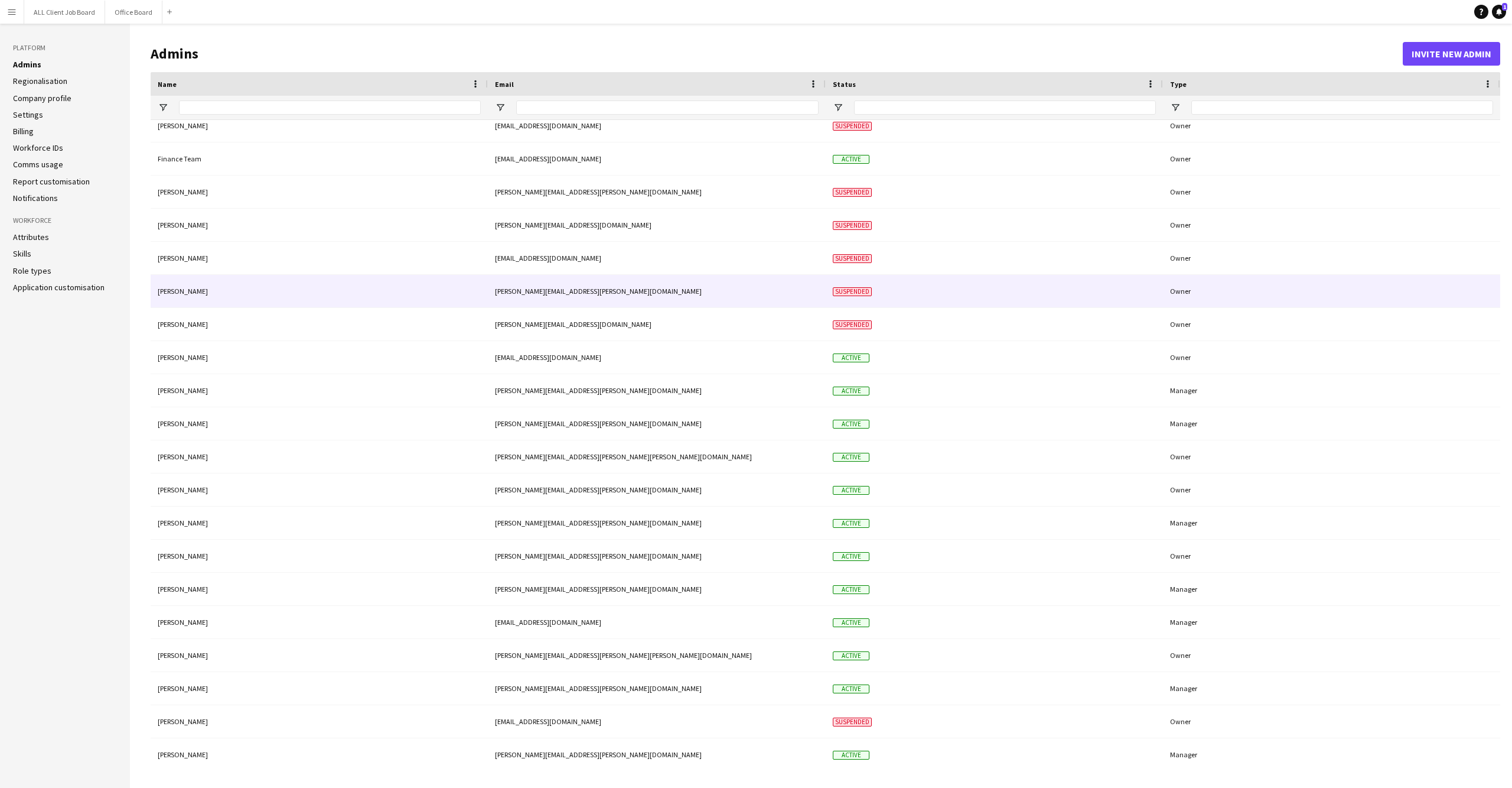
click at [646, 299] on div "[PERSON_NAME][EMAIL_ADDRESS][PERSON_NAME][DOMAIN_NAME]" at bounding box center [657, 290] width 338 height 32
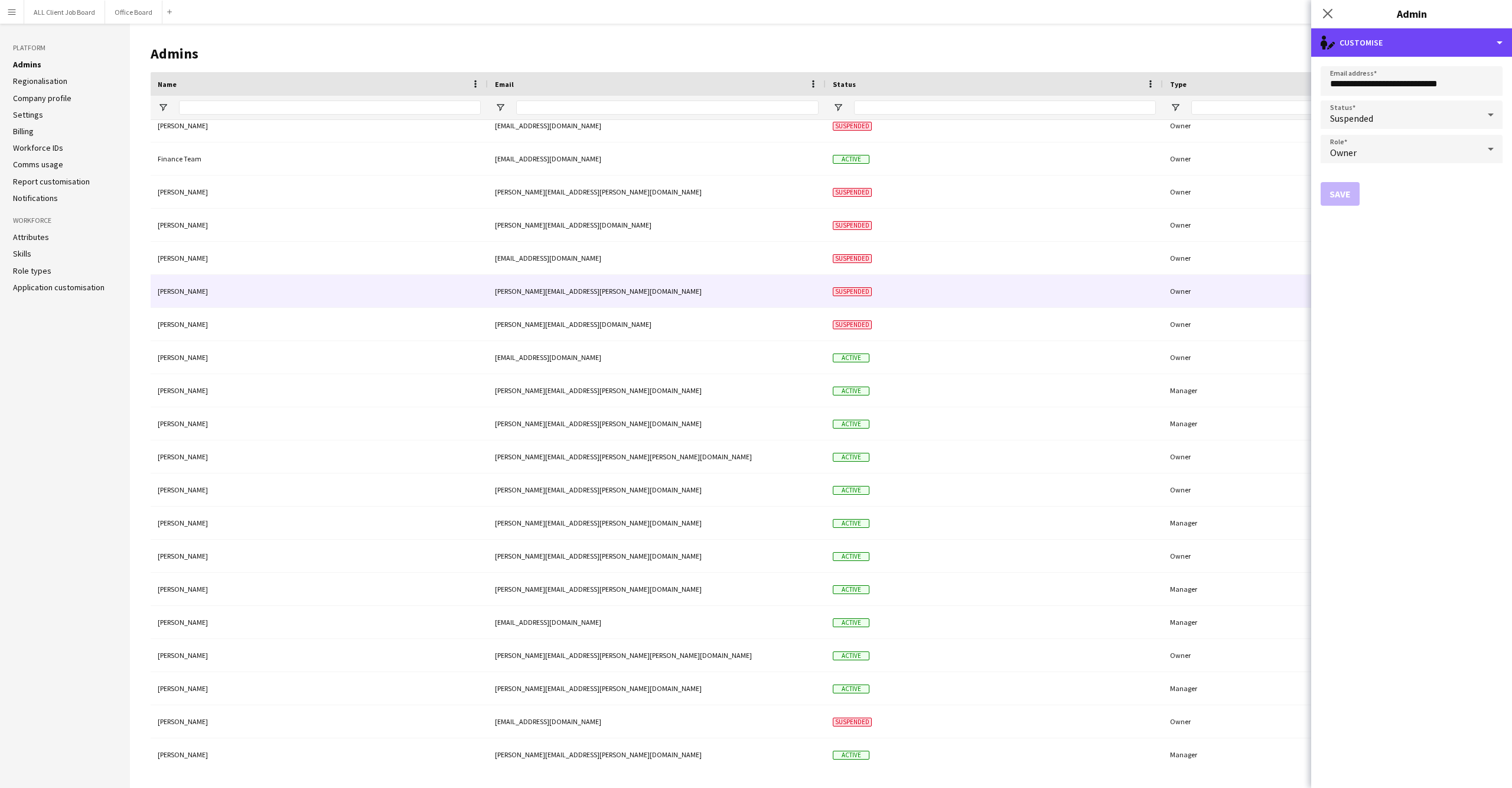
drag, startPoint x: 1475, startPoint y: 53, endPoint x: 1470, endPoint y: 86, distance: 33.4
click at [1476, 53] on div "single-neutral-actions-edit-1 Customise" at bounding box center [1412, 42] width 201 height 28
click at [1460, 95] on button "Delete admin Delete admin" at bounding box center [1450, 94] width 117 height 24
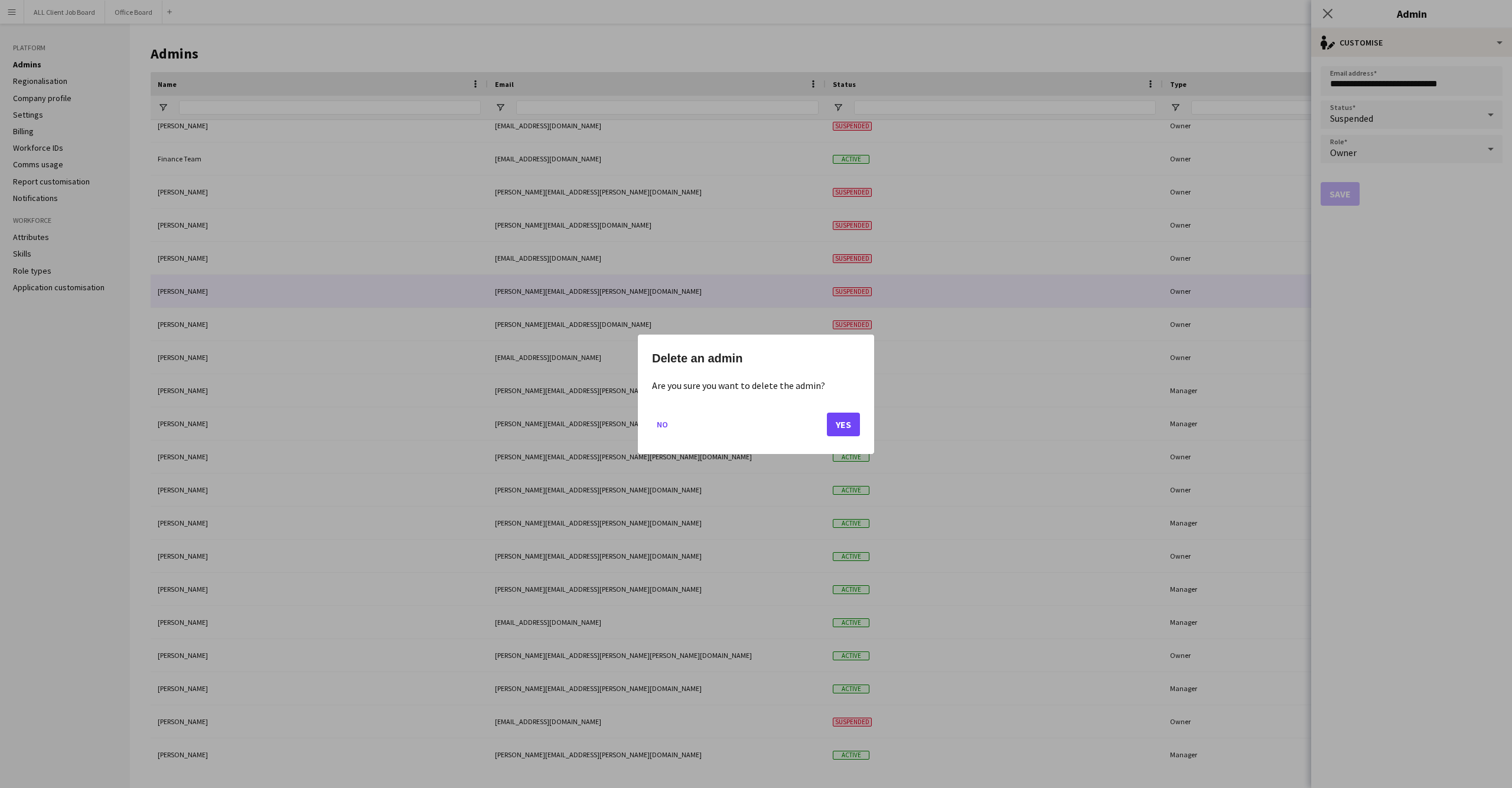
click at [829, 417] on button "Yes" at bounding box center [844, 424] width 33 height 24
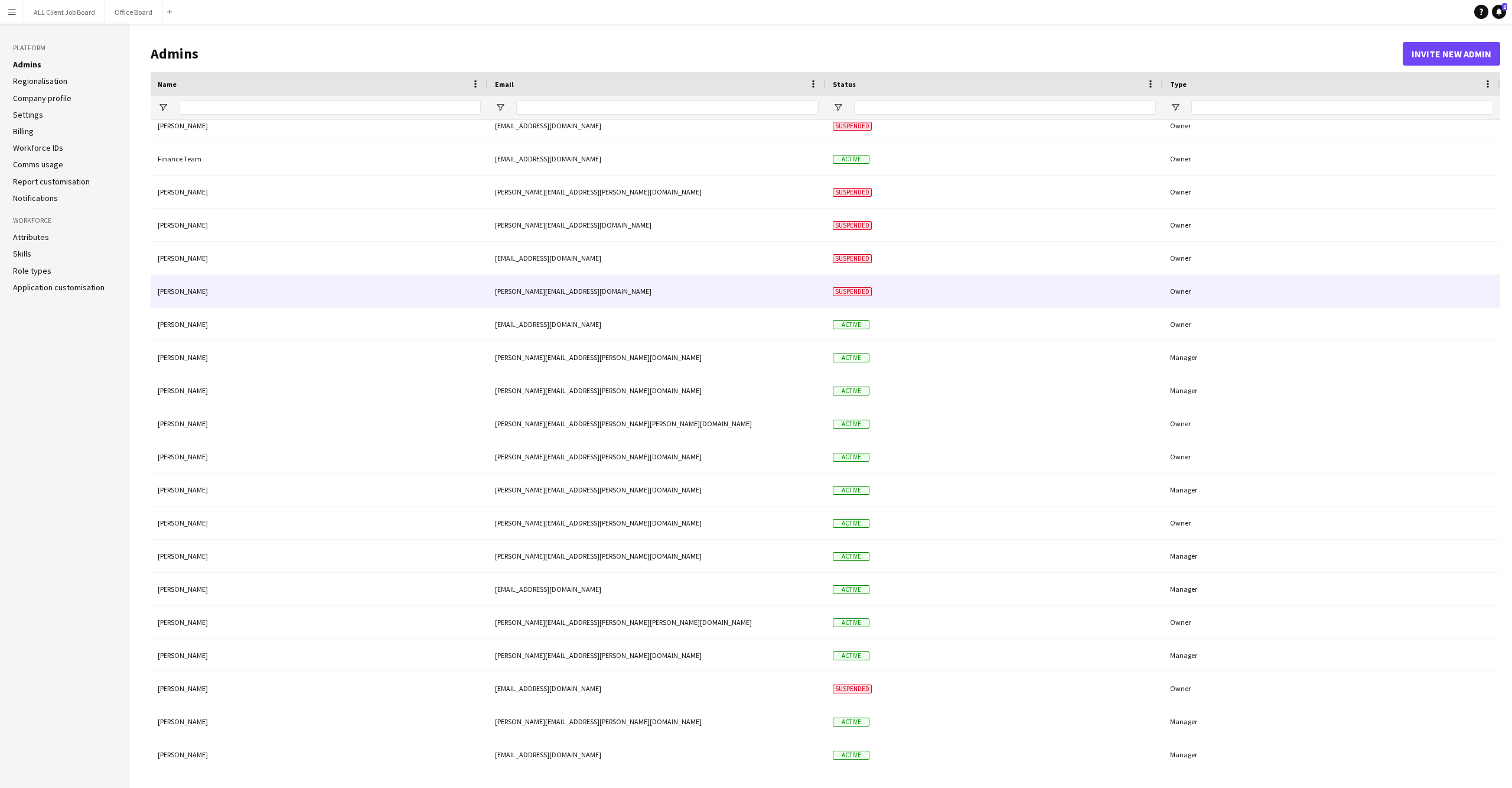
click at [690, 301] on div "[PERSON_NAME][EMAIL_ADDRESS][DOMAIN_NAME]" at bounding box center [657, 290] width 338 height 32
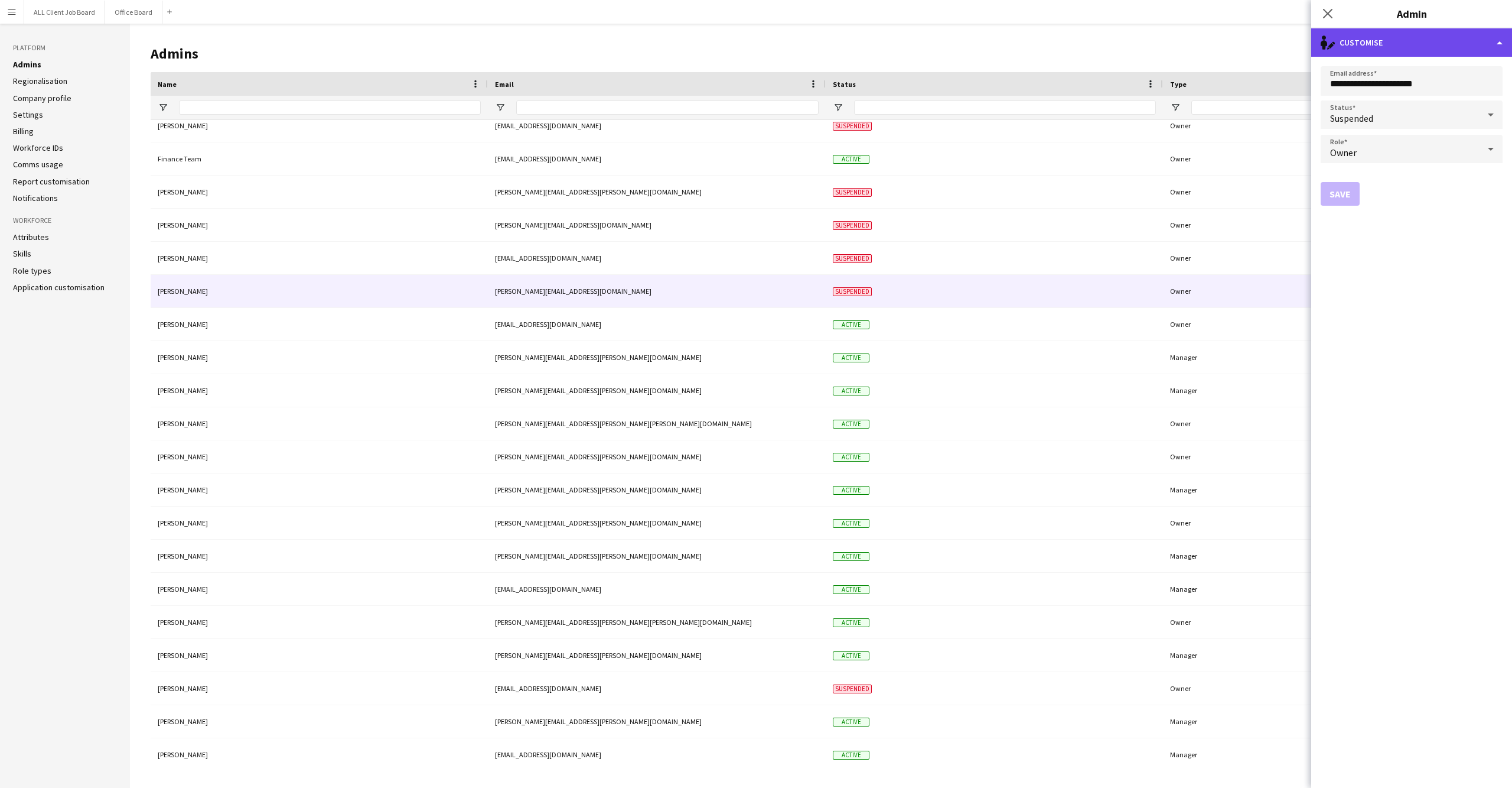
click at [1476, 34] on div "single-neutral-actions-edit-1 Customise" at bounding box center [1412, 42] width 201 height 28
click at [1439, 95] on button "Delete admin Delete admin" at bounding box center [1450, 94] width 117 height 24
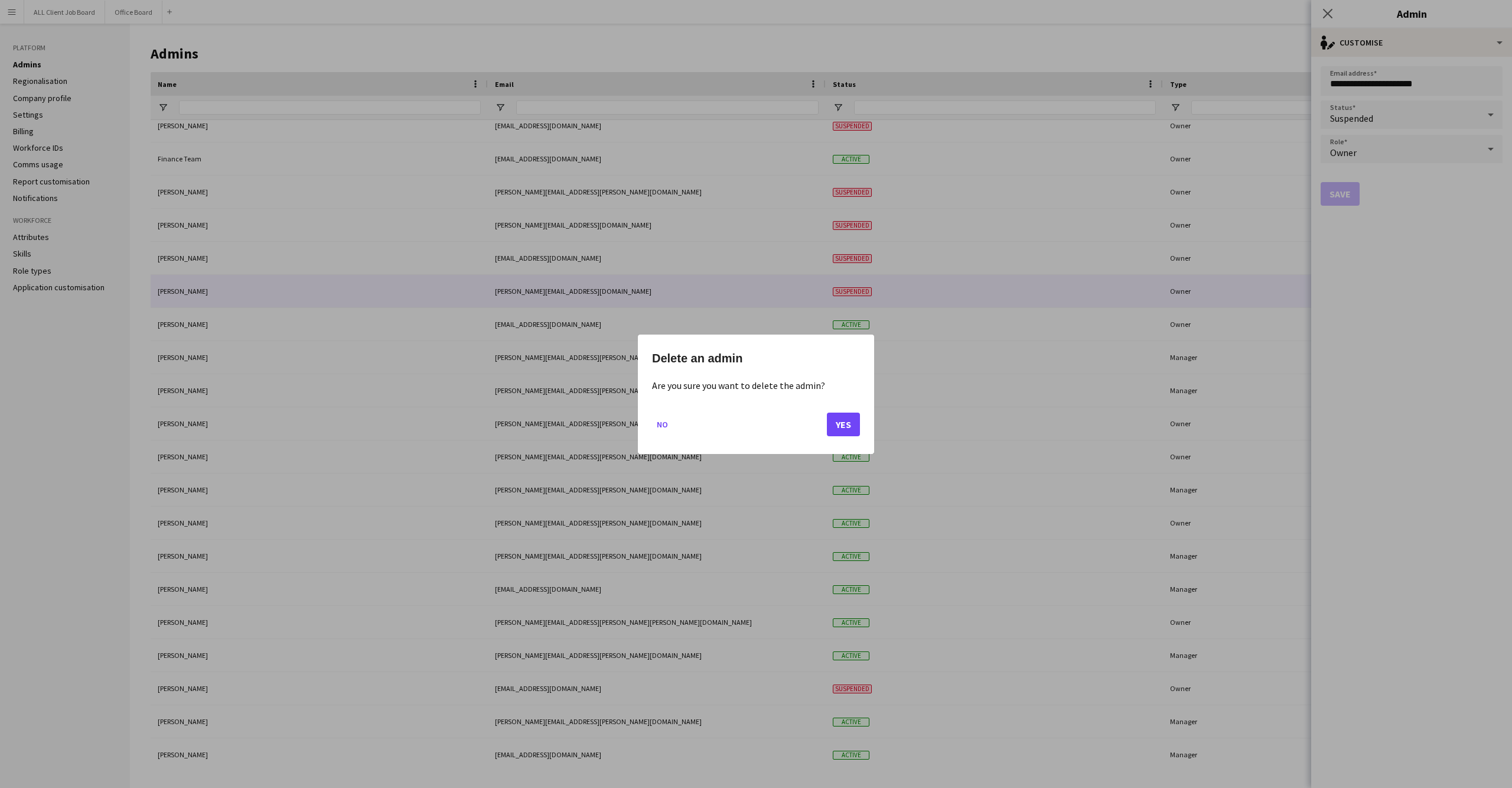
click at [856, 423] on button "Yes" at bounding box center [844, 424] width 33 height 24
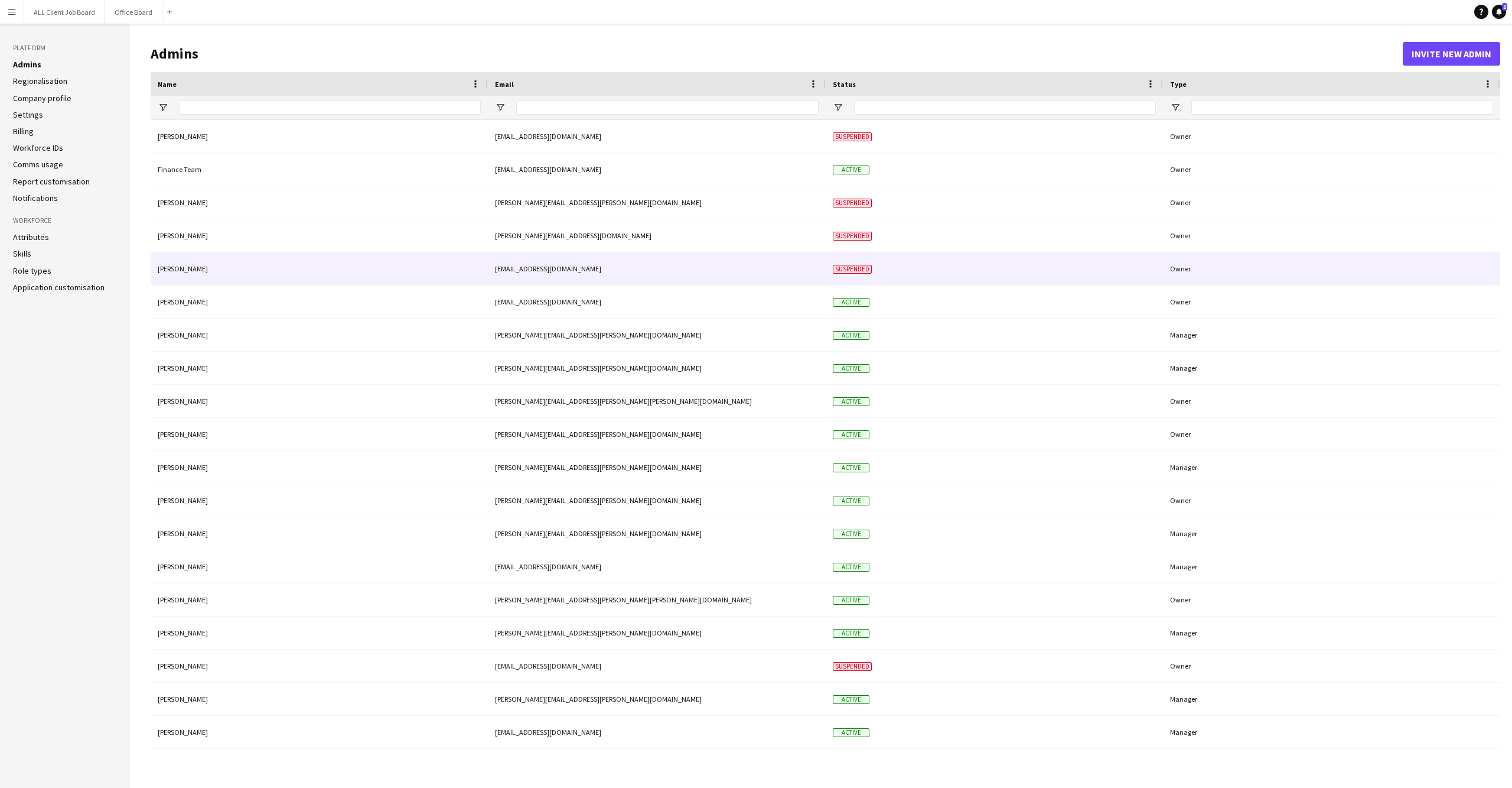
scroll to position [0, 0]
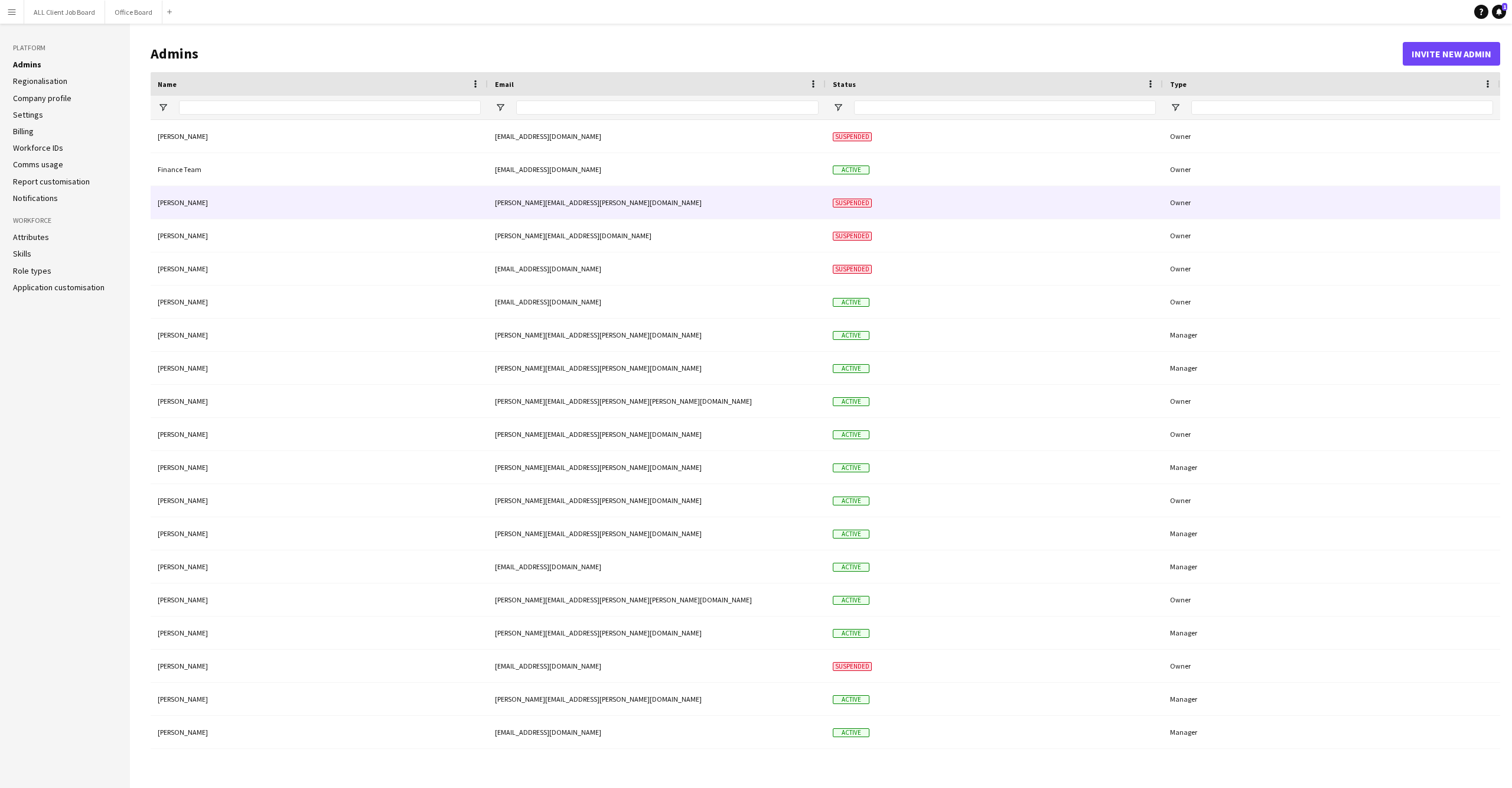
click at [702, 204] on div "[PERSON_NAME][EMAIL_ADDRESS][PERSON_NAME][DOMAIN_NAME]" at bounding box center [657, 202] width 338 height 32
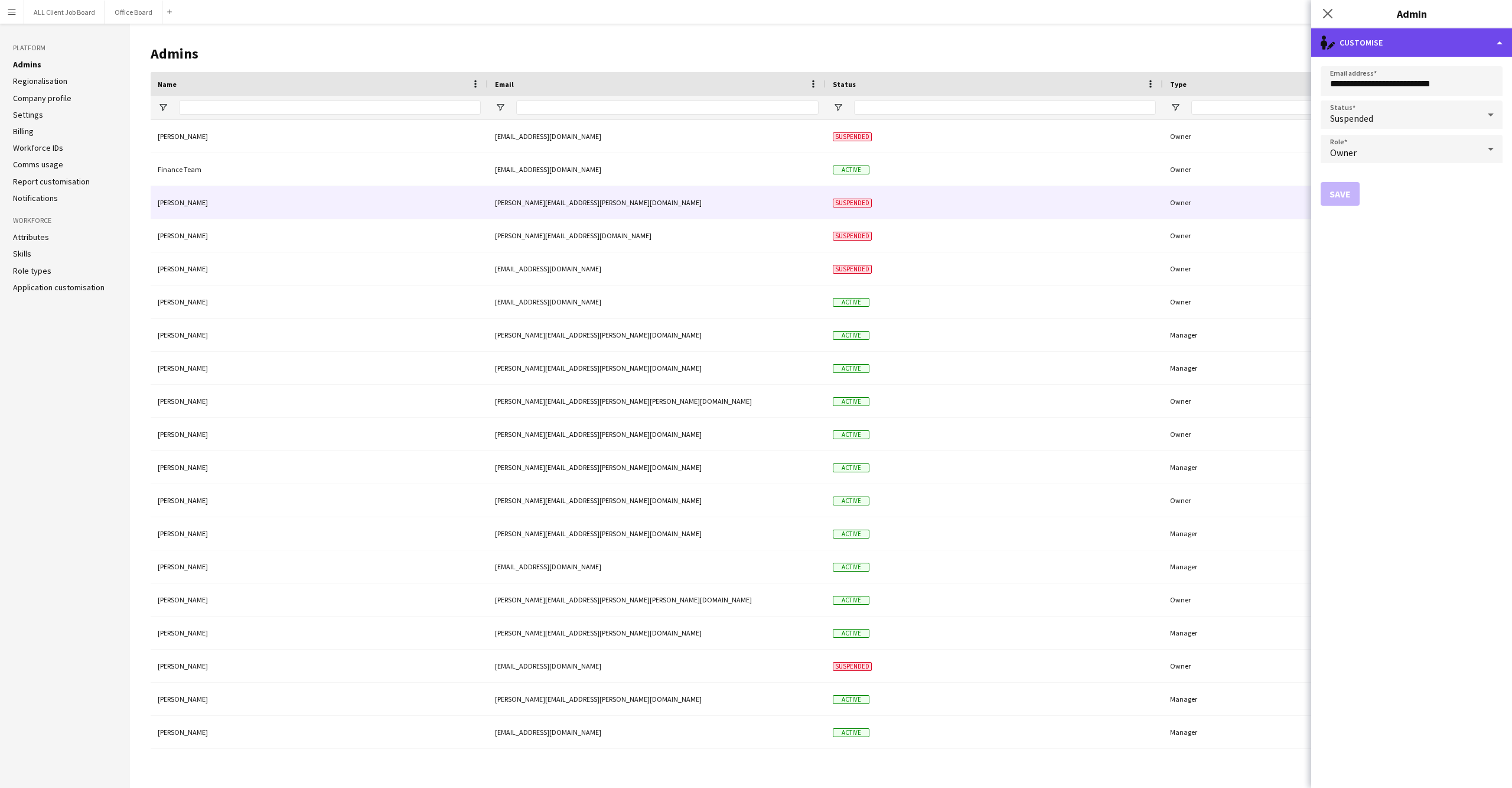
click at [1466, 47] on div "single-neutral-actions-edit-1 Customise" at bounding box center [1412, 42] width 201 height 28
click at [1466, 95] on button "Delete admin Delete admin" at bounding box center [1450, 94] width 117 height 24
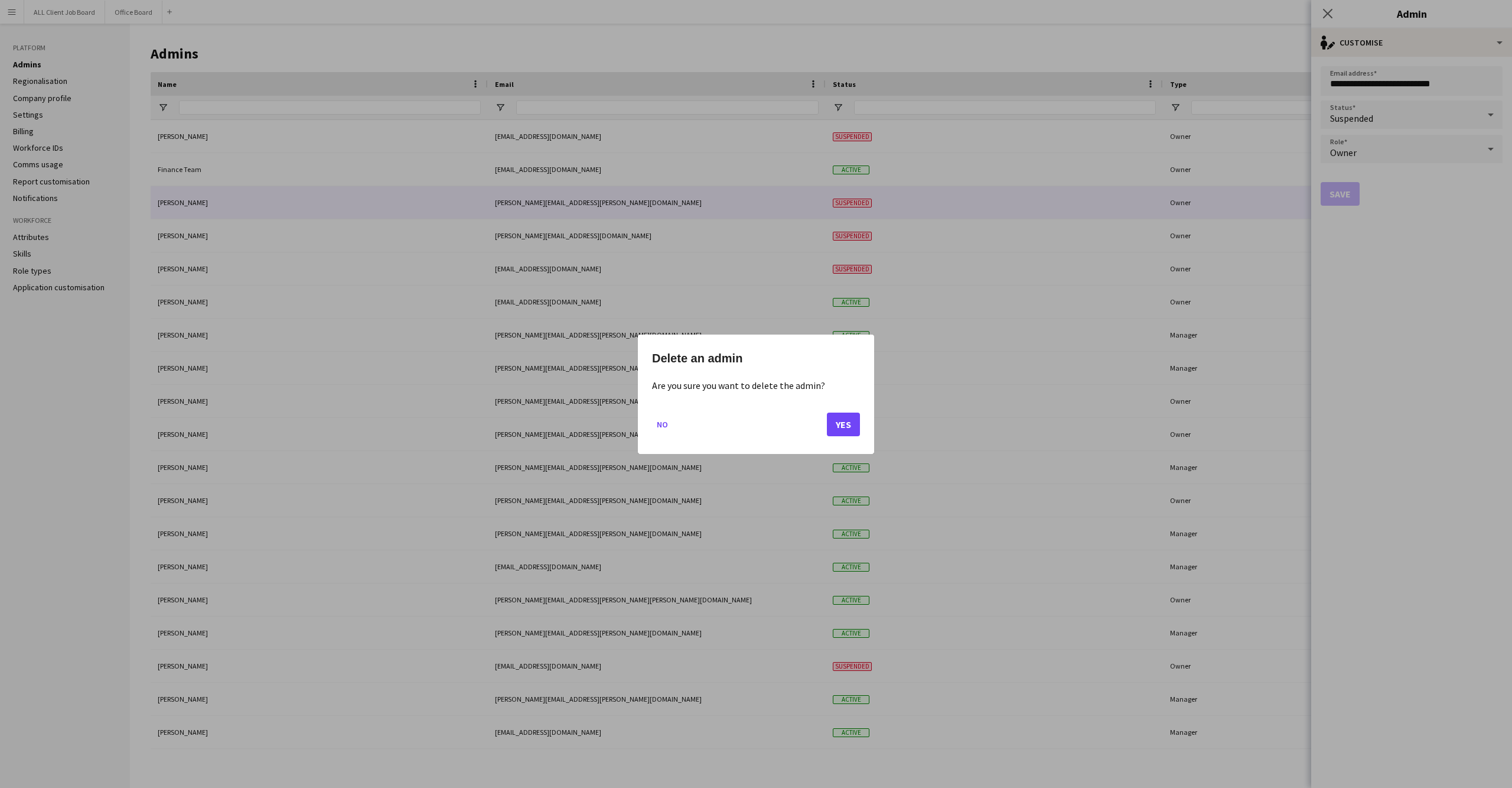
click at [845, 430] on button "Yes" at bounding box center [844, 424] width 33 height 24
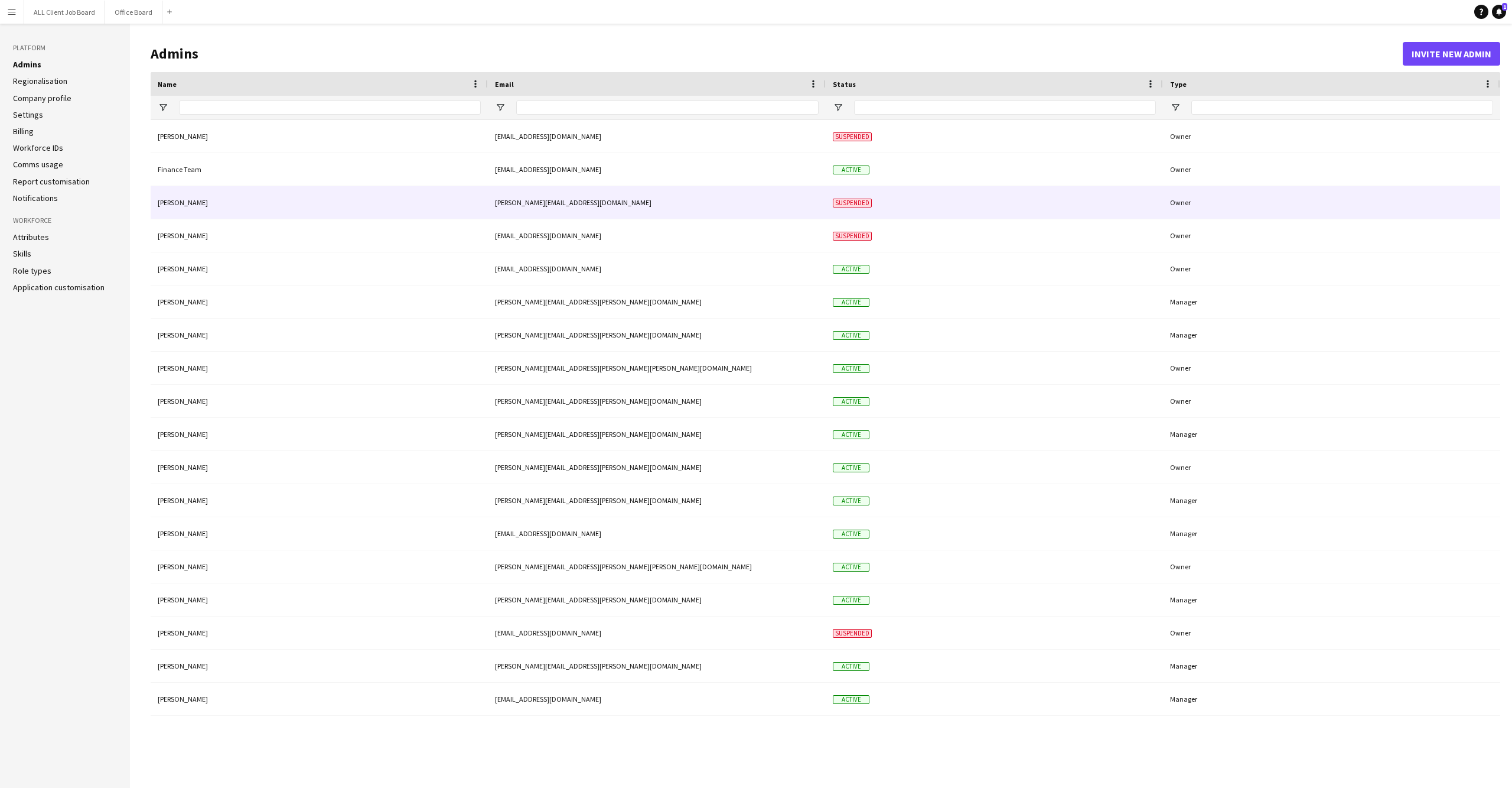
click at [624, 208] on div "[PERSON_NAME][EMAIL_ADDRESS][DOMAIN_NAME]" at bounding box center [657, 202] width 338 height 32
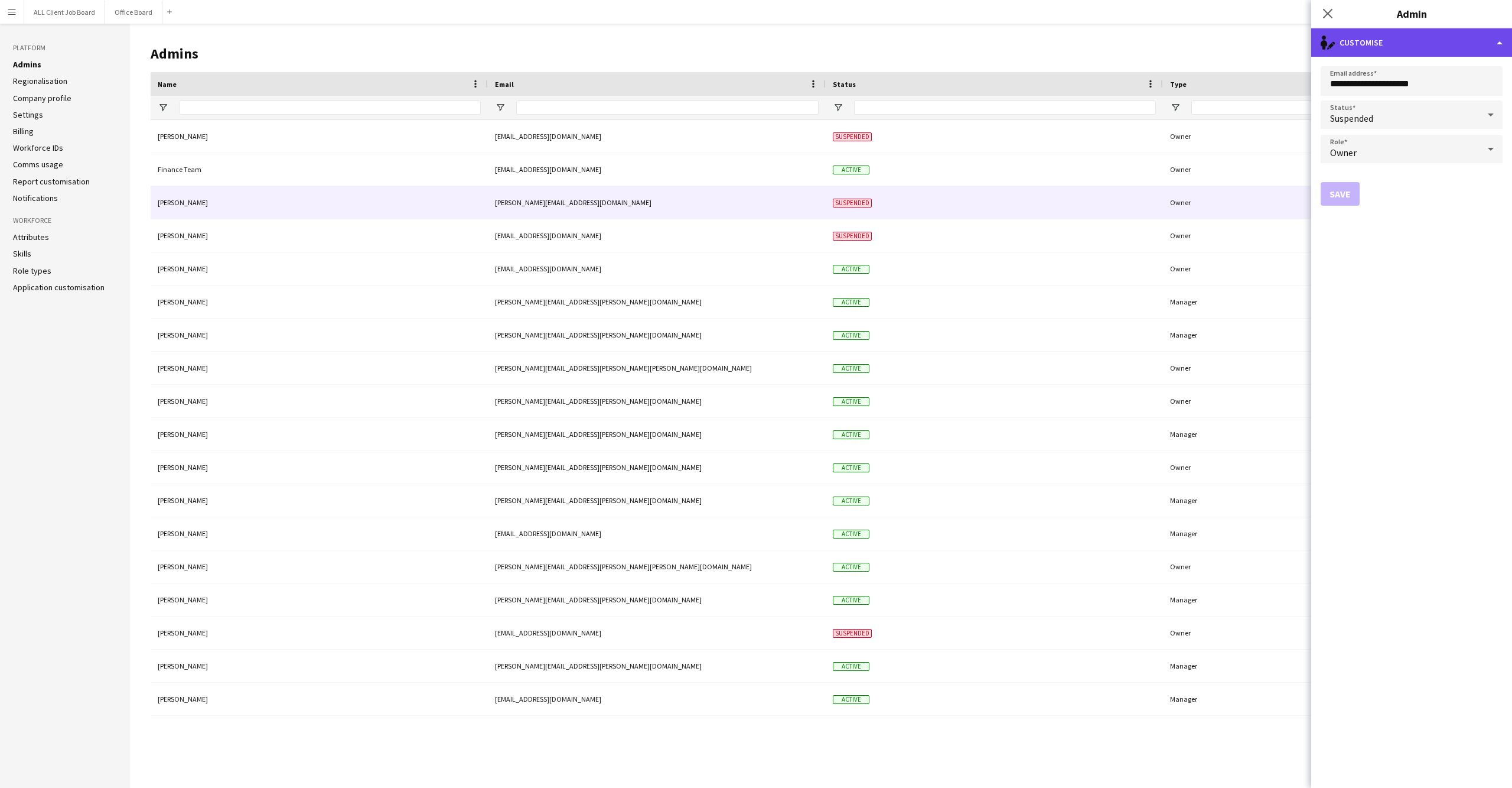
click at [1501, 38] on div "single-neutral-actions-edit-1 Customise" at bounding box center [1412, 42] width 201 height 28
click at [1470, 89] on button "Delete admin Delete admin" at bounding box center [1450, 94] width 117 height 24
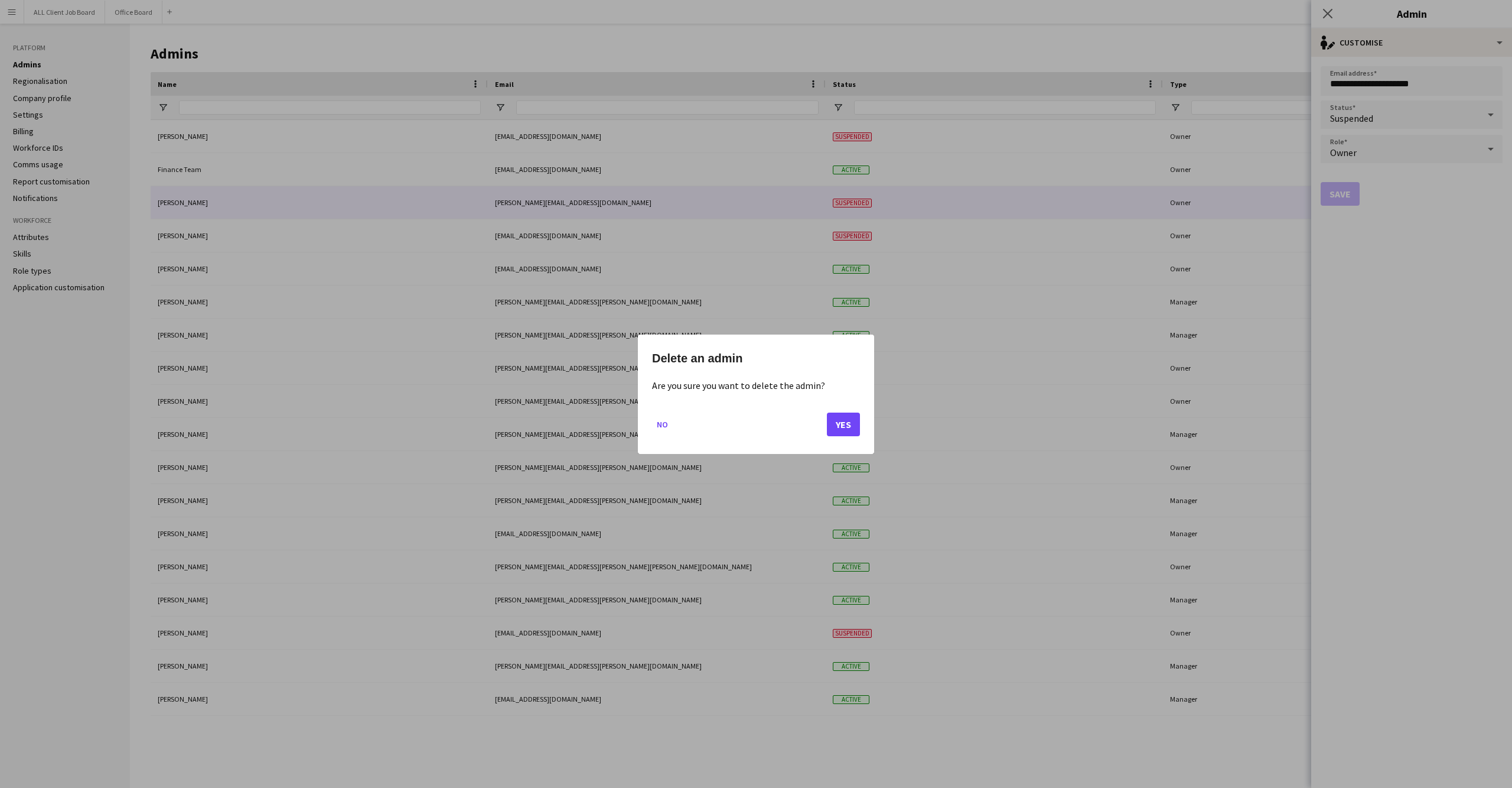
drag, startPoint x: 848, startPoint y: 421, endPoint x: 804, endPoint y: 367, distance: 69.7
click at [848, 421] on button "Yes" at bounding box center [844, 424] width 33 height 24
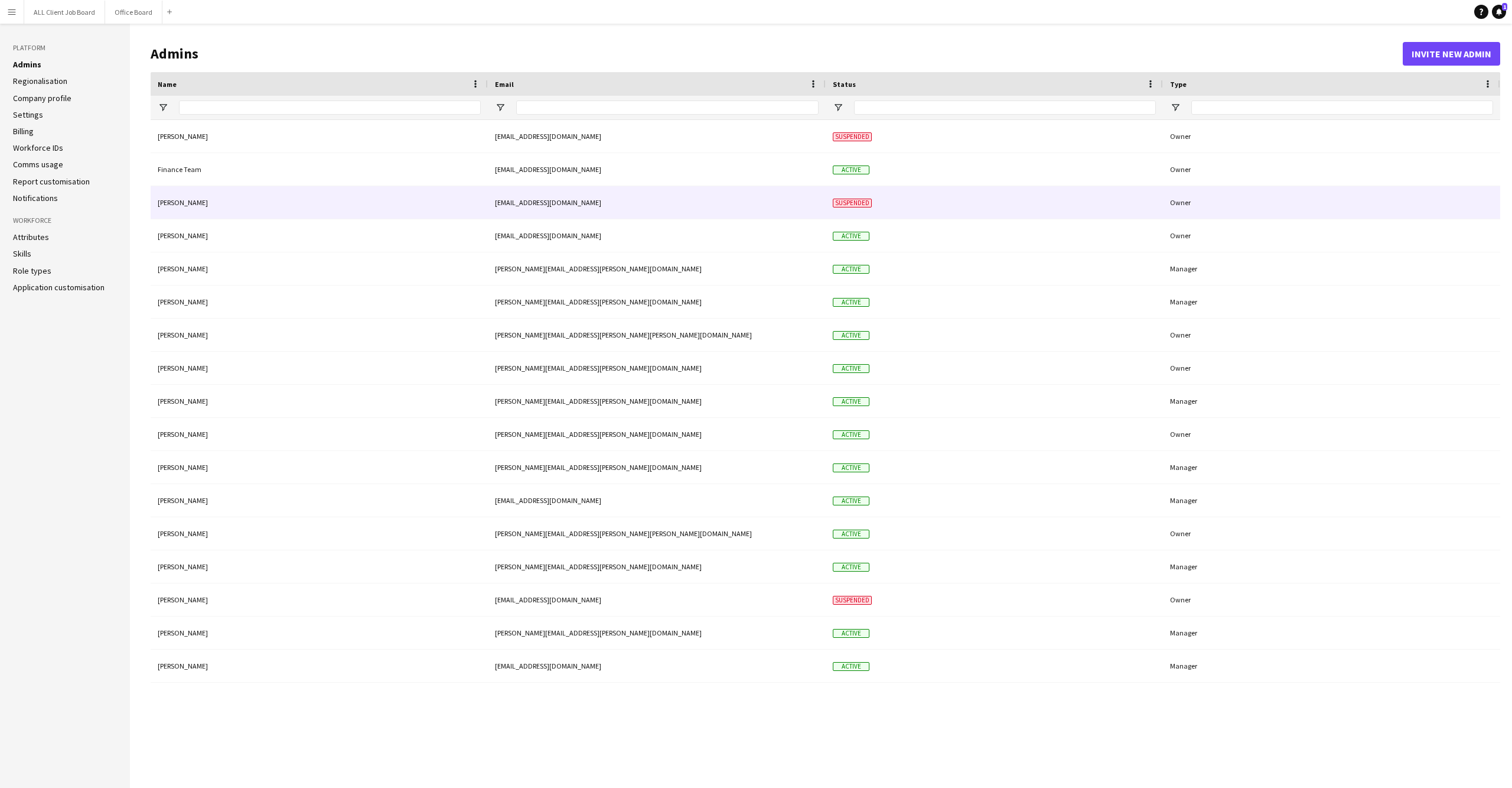
click at [701, 201] on div "[EMAIL_ADDRESS][DOMAIN_NAME]" at bounding box center [657, 202] width 338 height 32
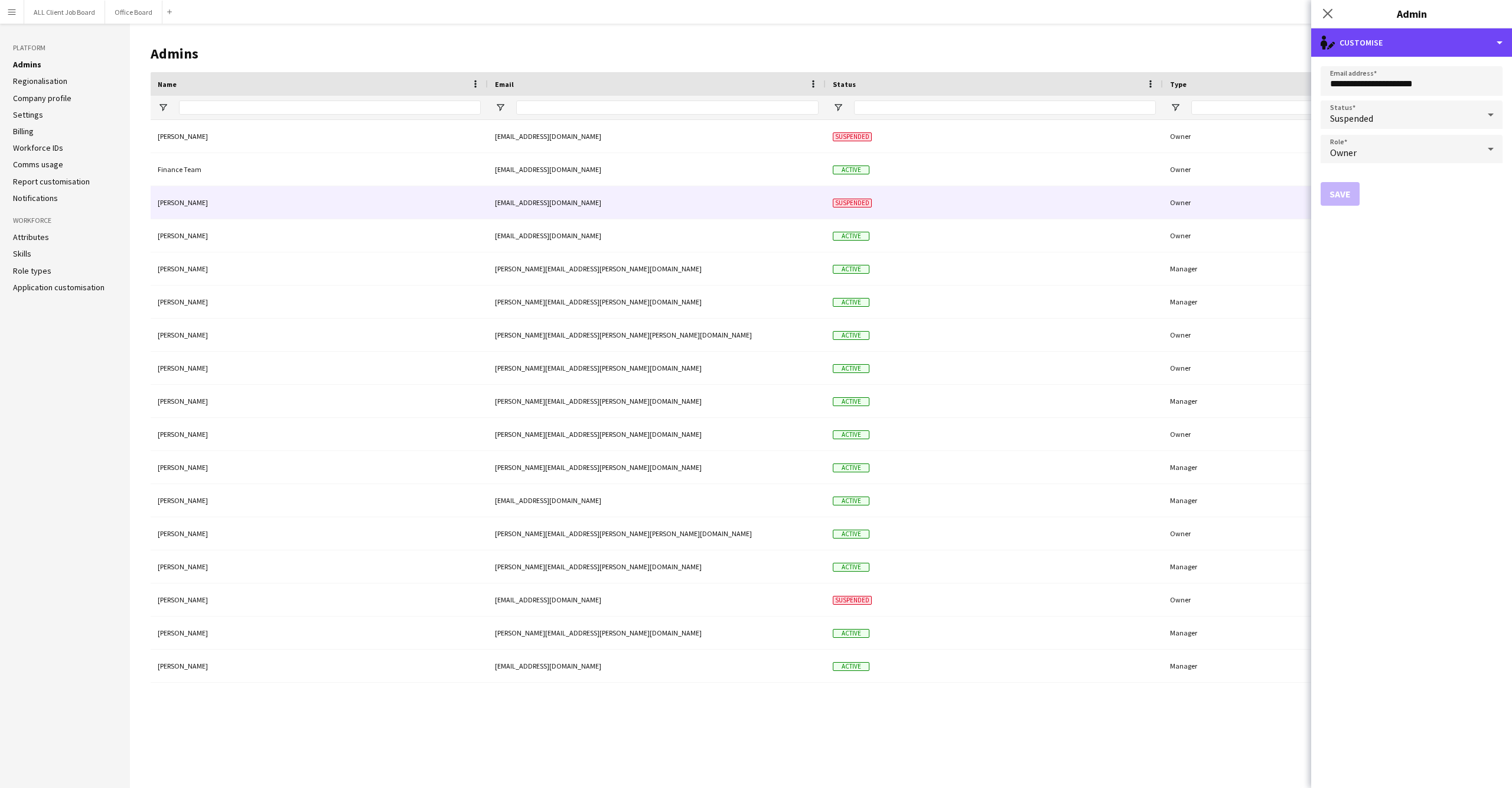
drag, startPoint x: 1479, startPoint y: 41, endPoint x: 1434, endPoint y: 119, distance: 90.0
click at [1479, 41] on div "single-neutral-actions-edit-1 Customise" at bounding box center [1412, 42] width 201 height 28
click at [1450, 94] on button "Delete admin Delete admin" at bounding box center [1450, 94] width 117 height 24
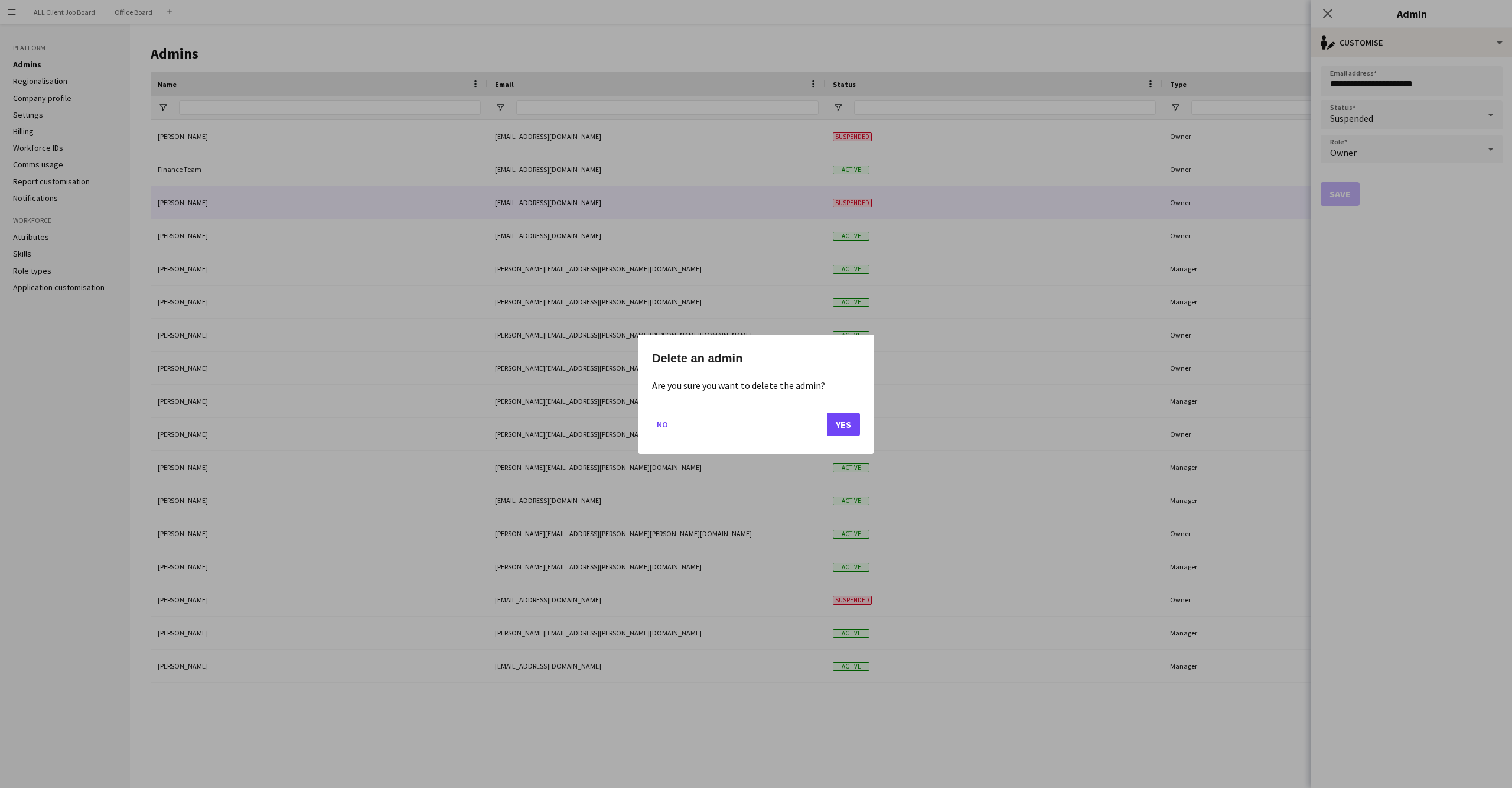
click at [842, 426] on button "Yes" at bounding box center [844, 424] width 33 height 24
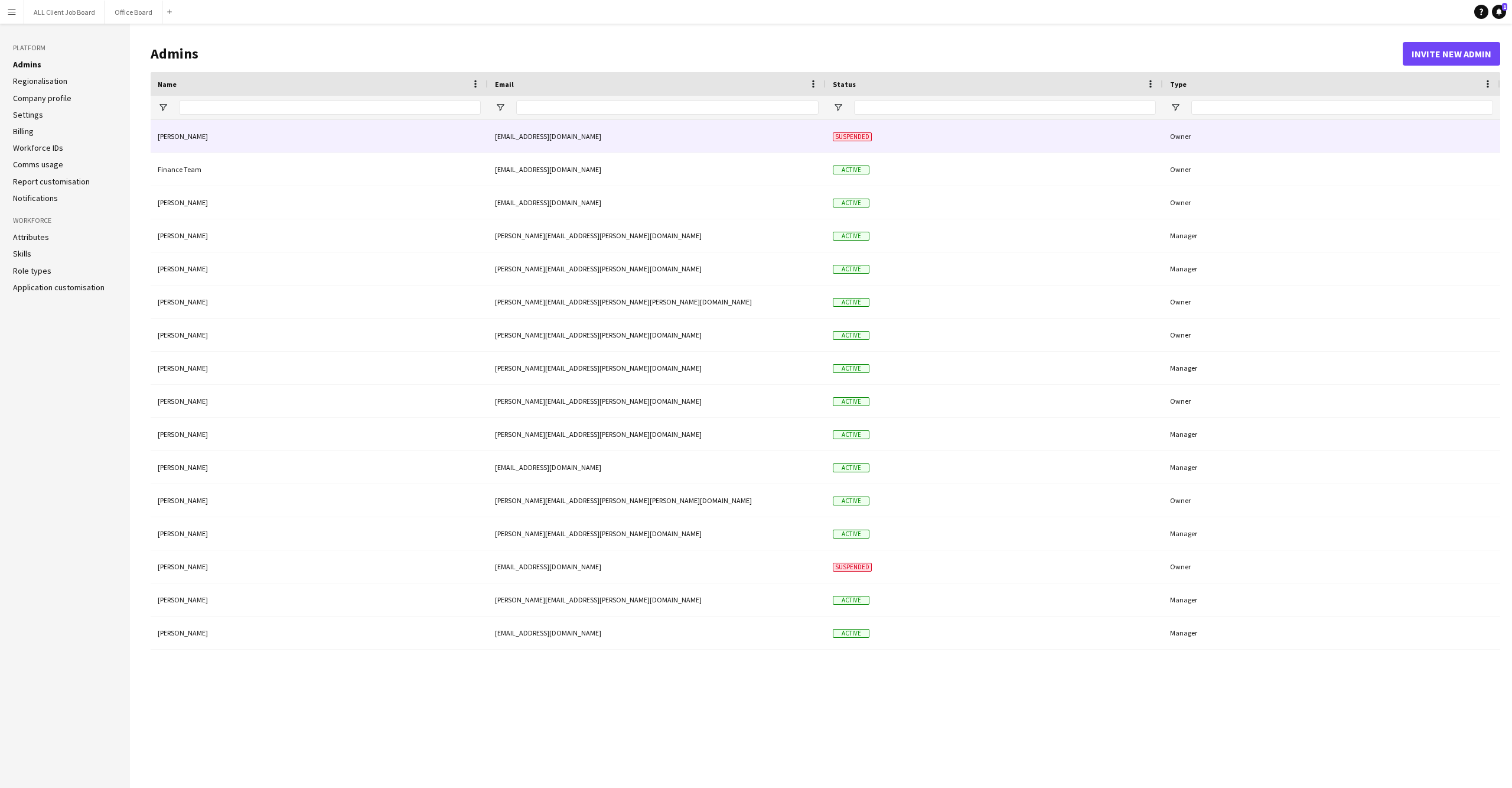
click at [686, 144] on div "[EMAIL_ADDRESS][DOMAIN_NAME]" at bounding box center [657, 136] width 338 height 32
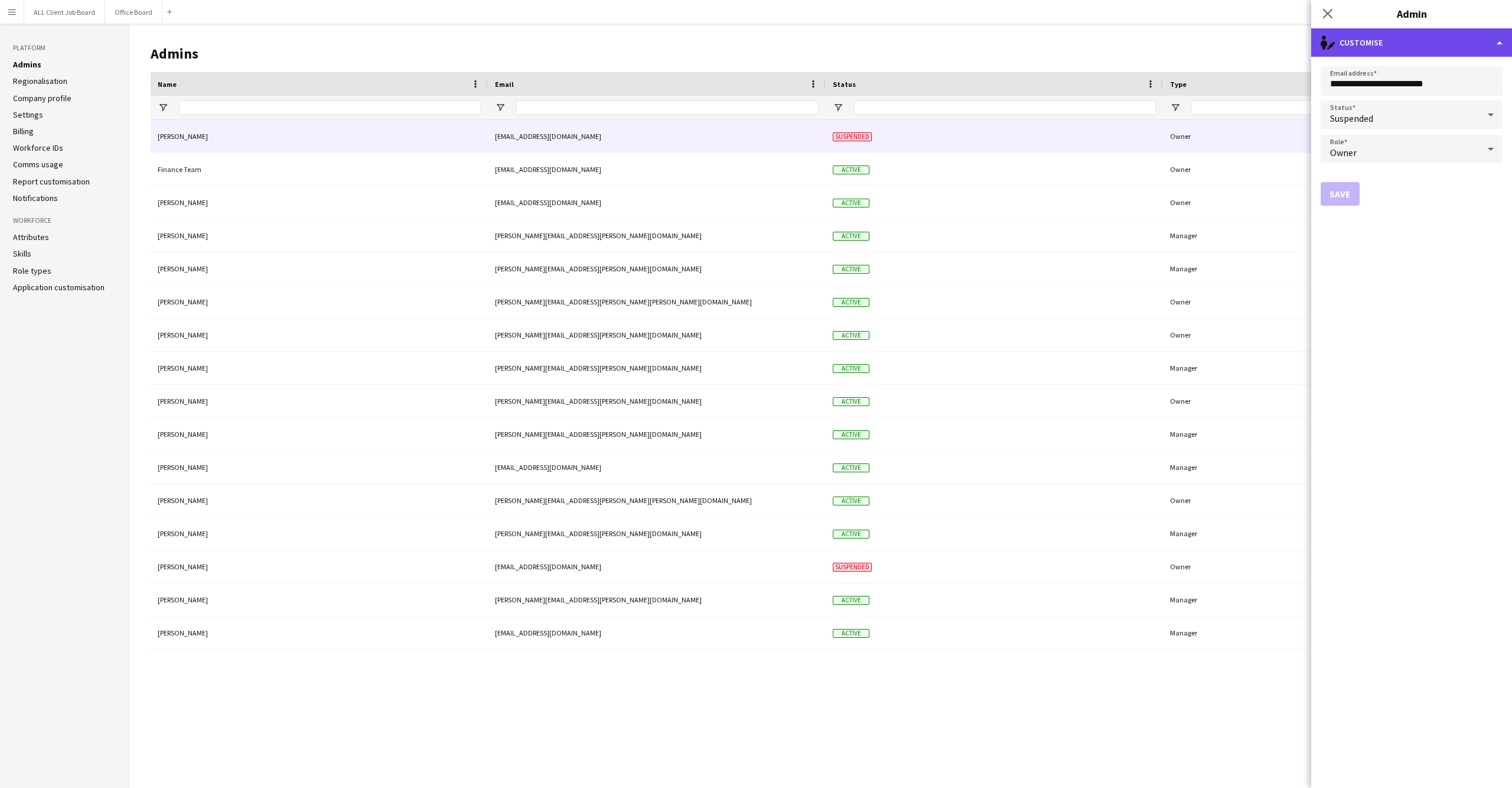
click at [1501, 36] on div "single-neutral-actions-edit-1 Customise" at bounding box center [1412, 42] width 201 height 28
click at [1466, 98] on button "Delete admin Delete admin" at bounding box center [1450, 94] width 117 height 24
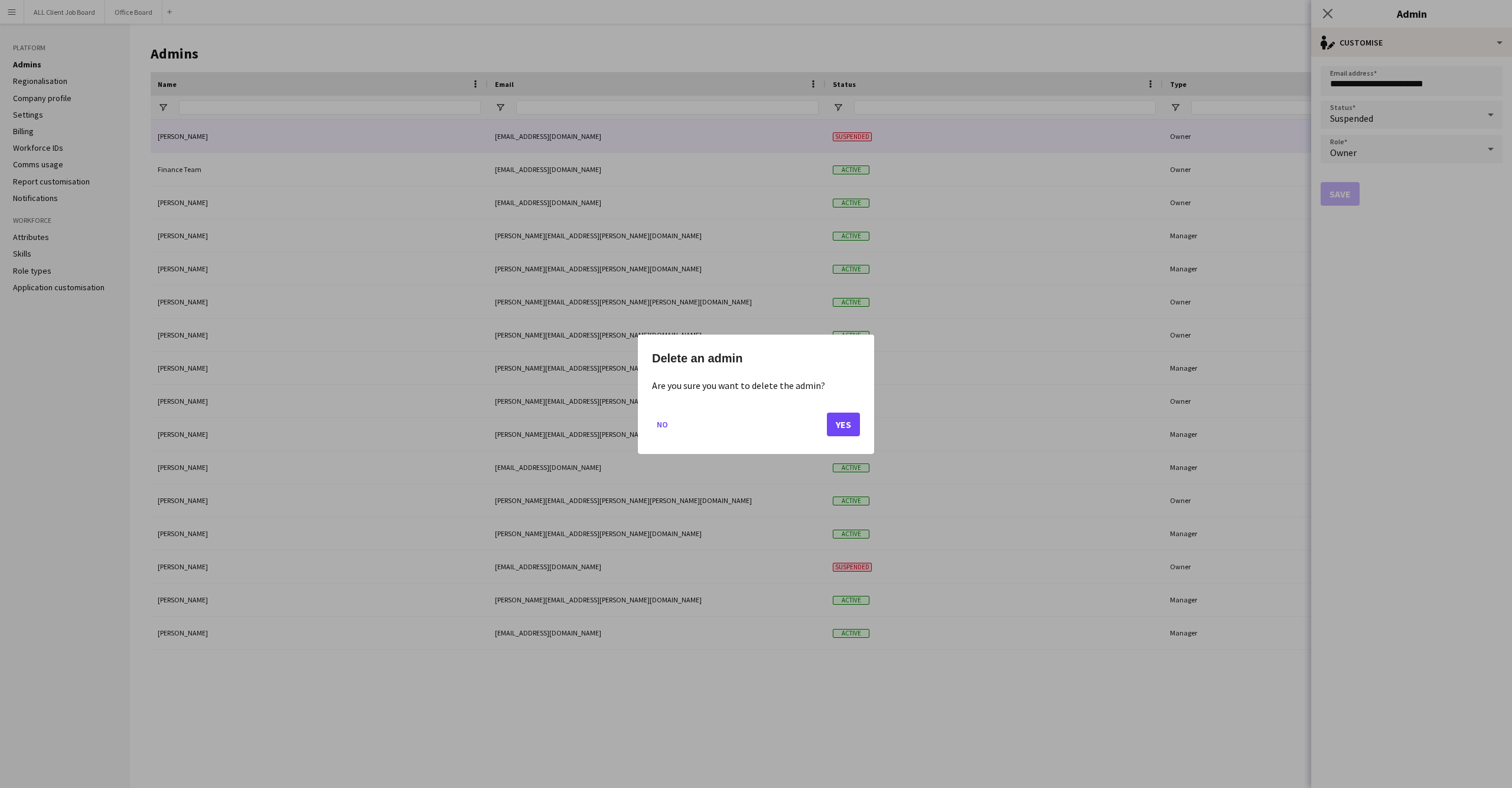
click at [837, 417] on button "Yes" at bounding box center [844, 424] width 33 height 24
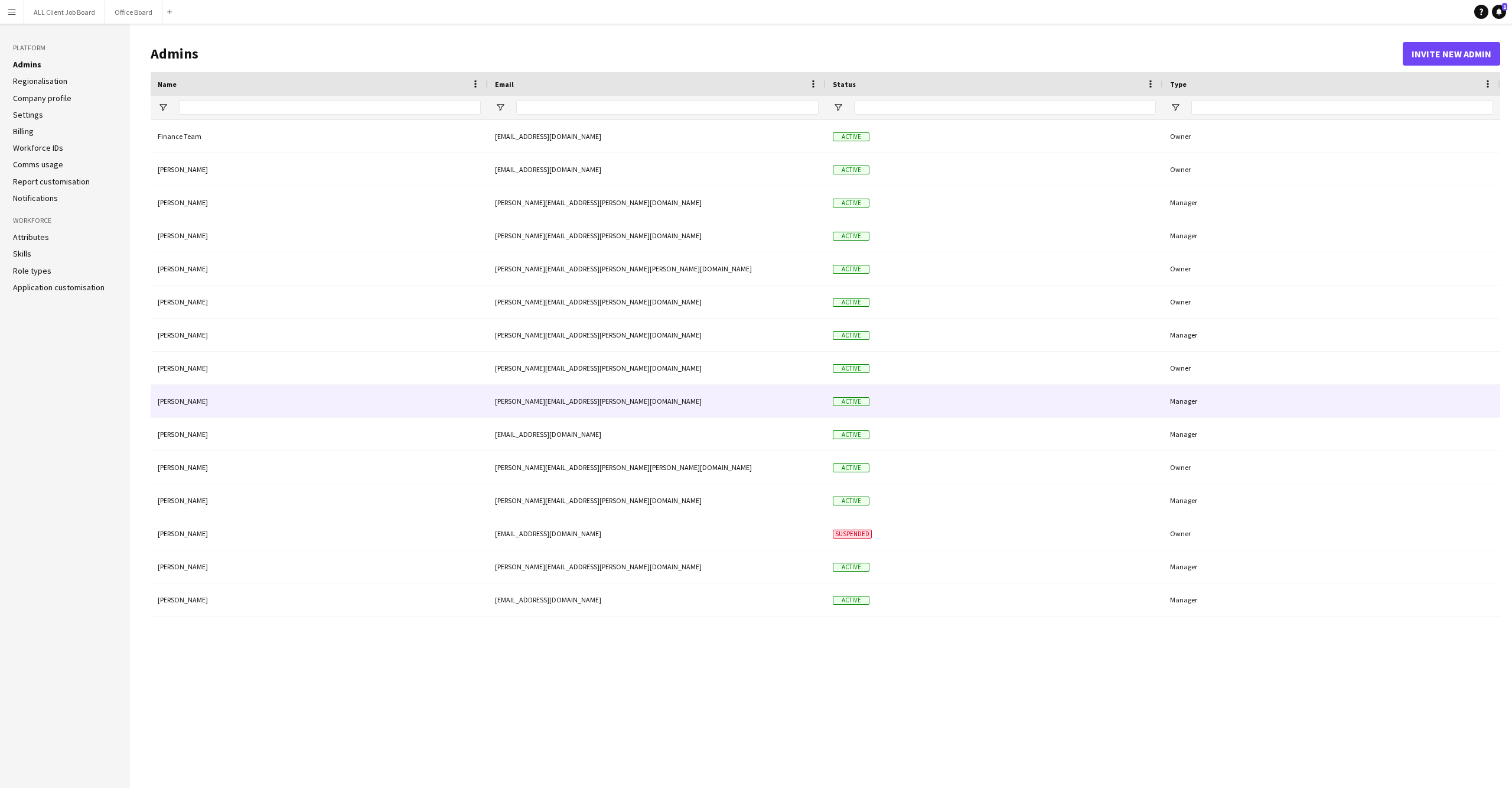
click at [436, 404] on div "[PERSON_NAME]" at bounding box center [319, 401] width 337 height 32
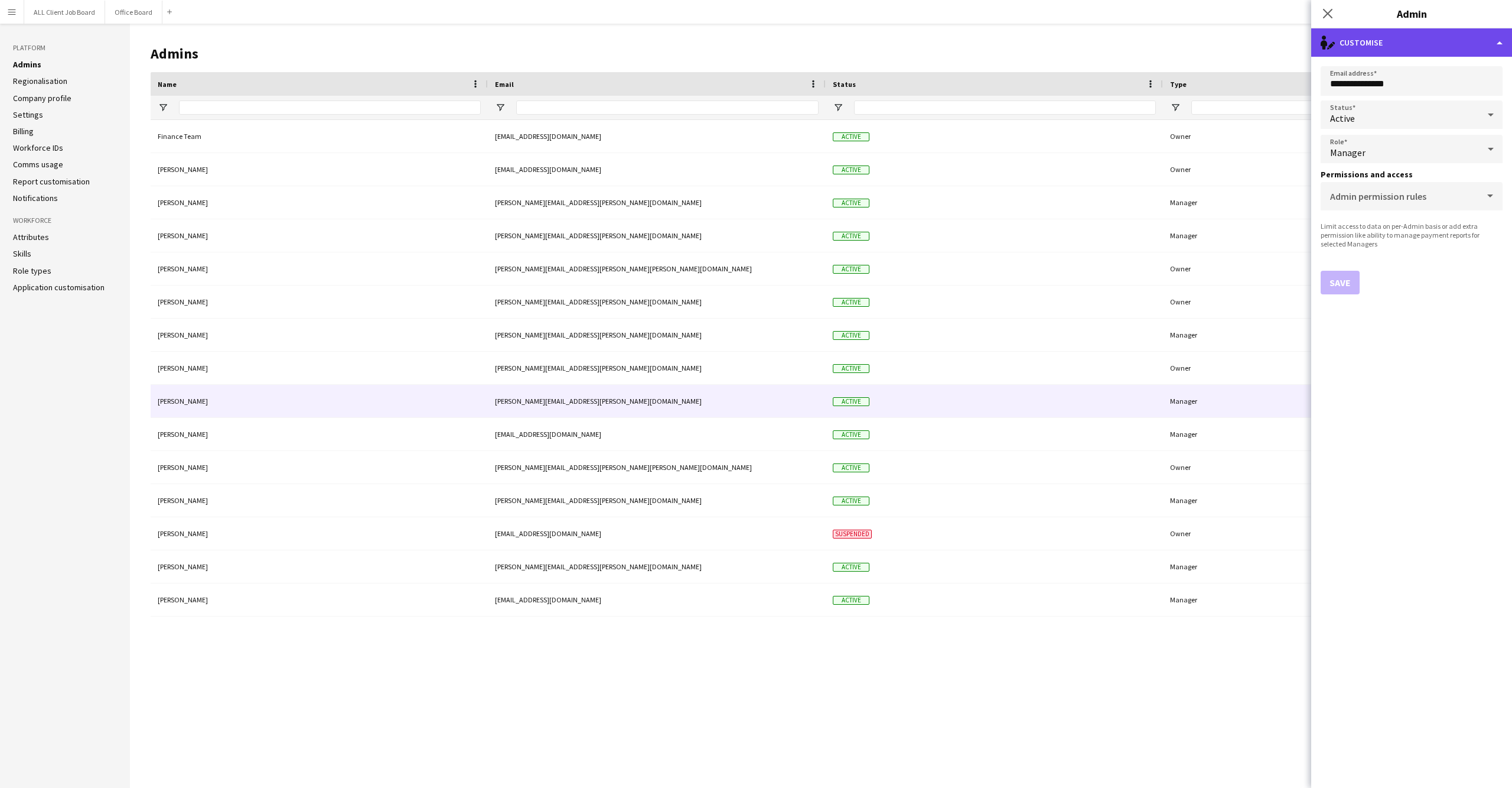
click at [1485, 41] on div "single-neutral-actions-edit-1 Customise" at bounding box center [1412, 42] width 201 height 28
click at [1456, 95] on button "Delete admin Delete admin" at bounding box center [1450, 94] width 117 height 24
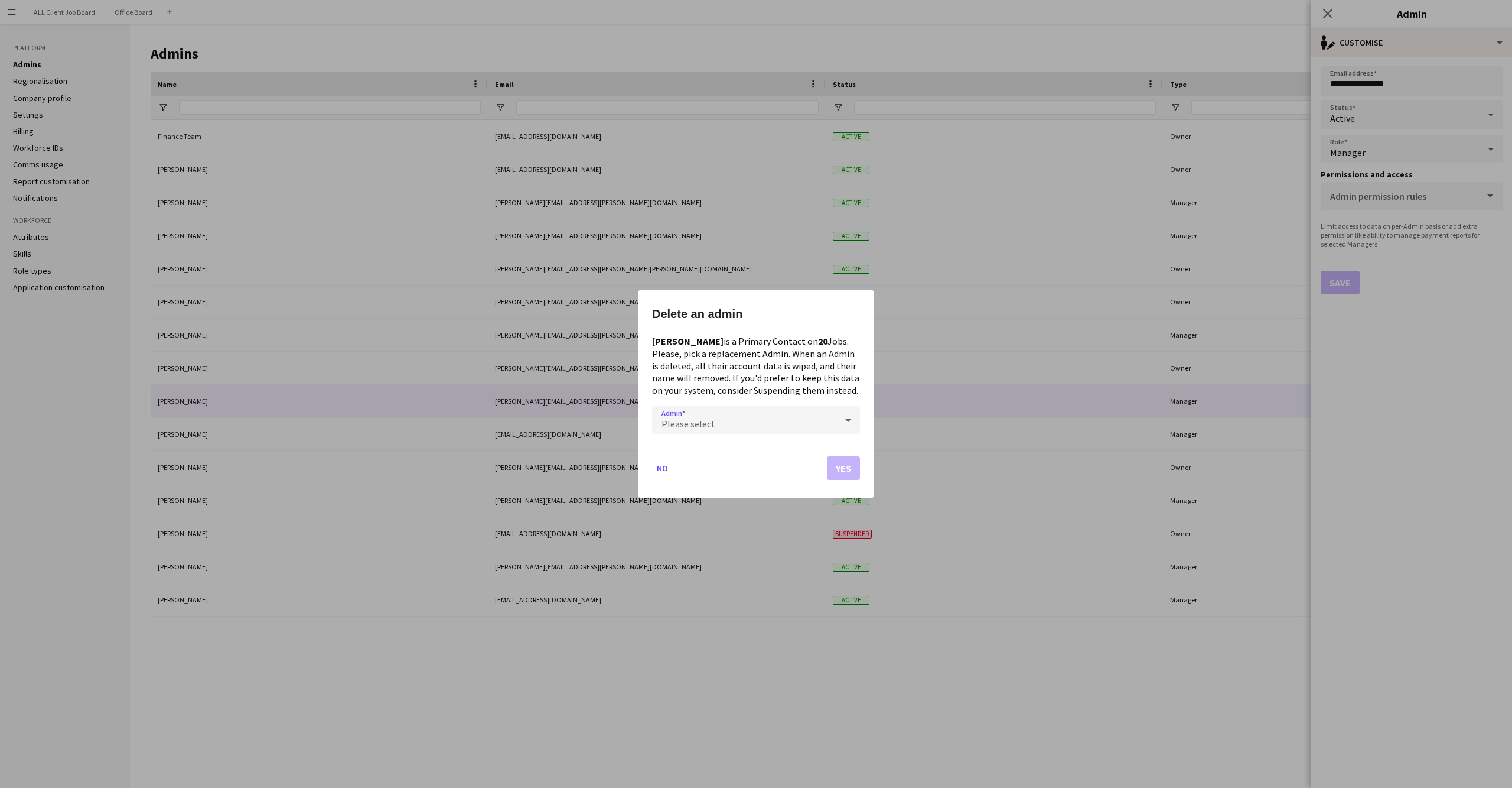
click at [843, 426] on icon at bounding box center [848, 420] width 14 height 24
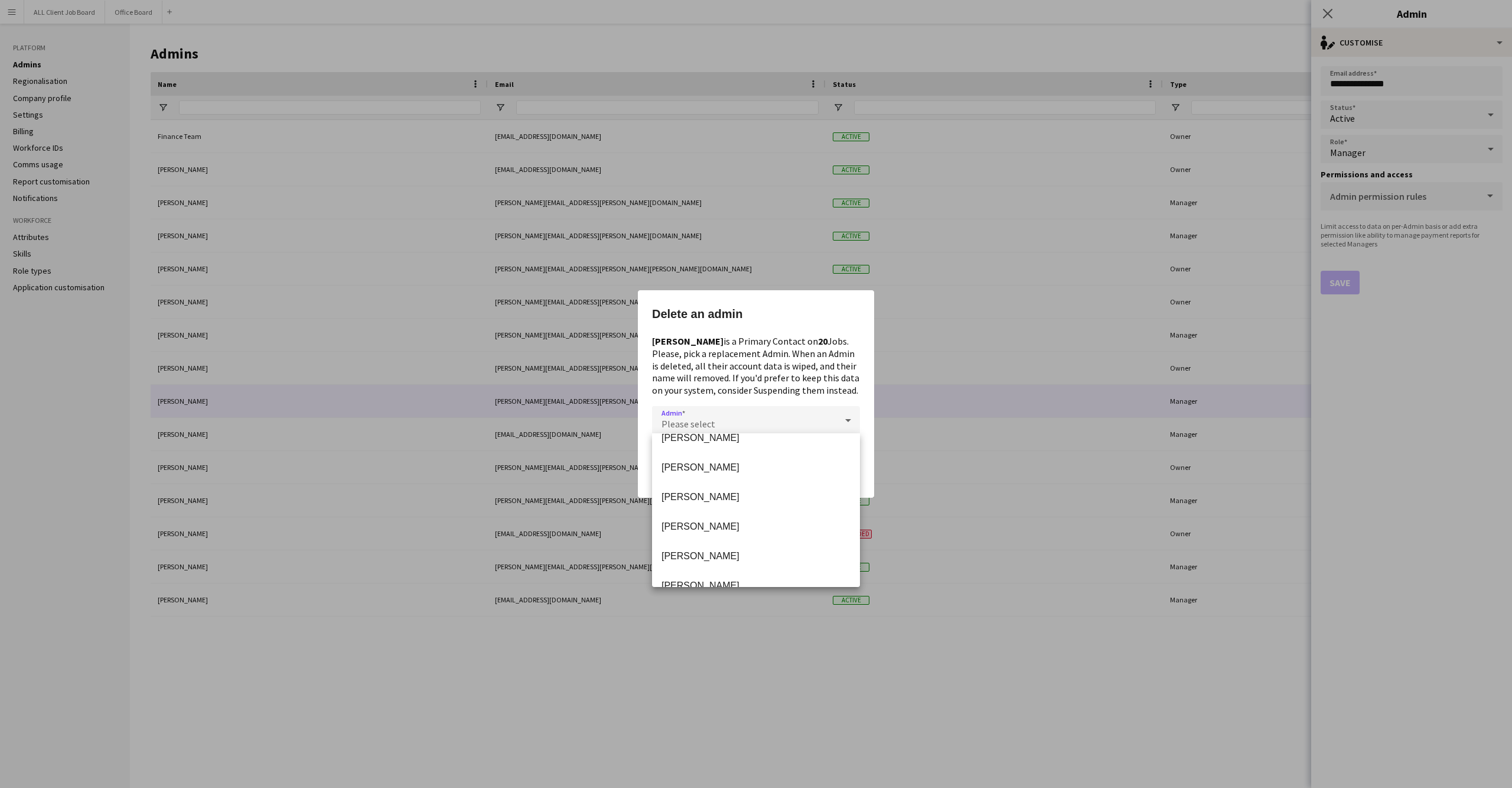
scroll to position [164, 0]
click at [802, 437] on span "[PERSON_NAME]" at bounding box center [756, 436] width 189 height 12
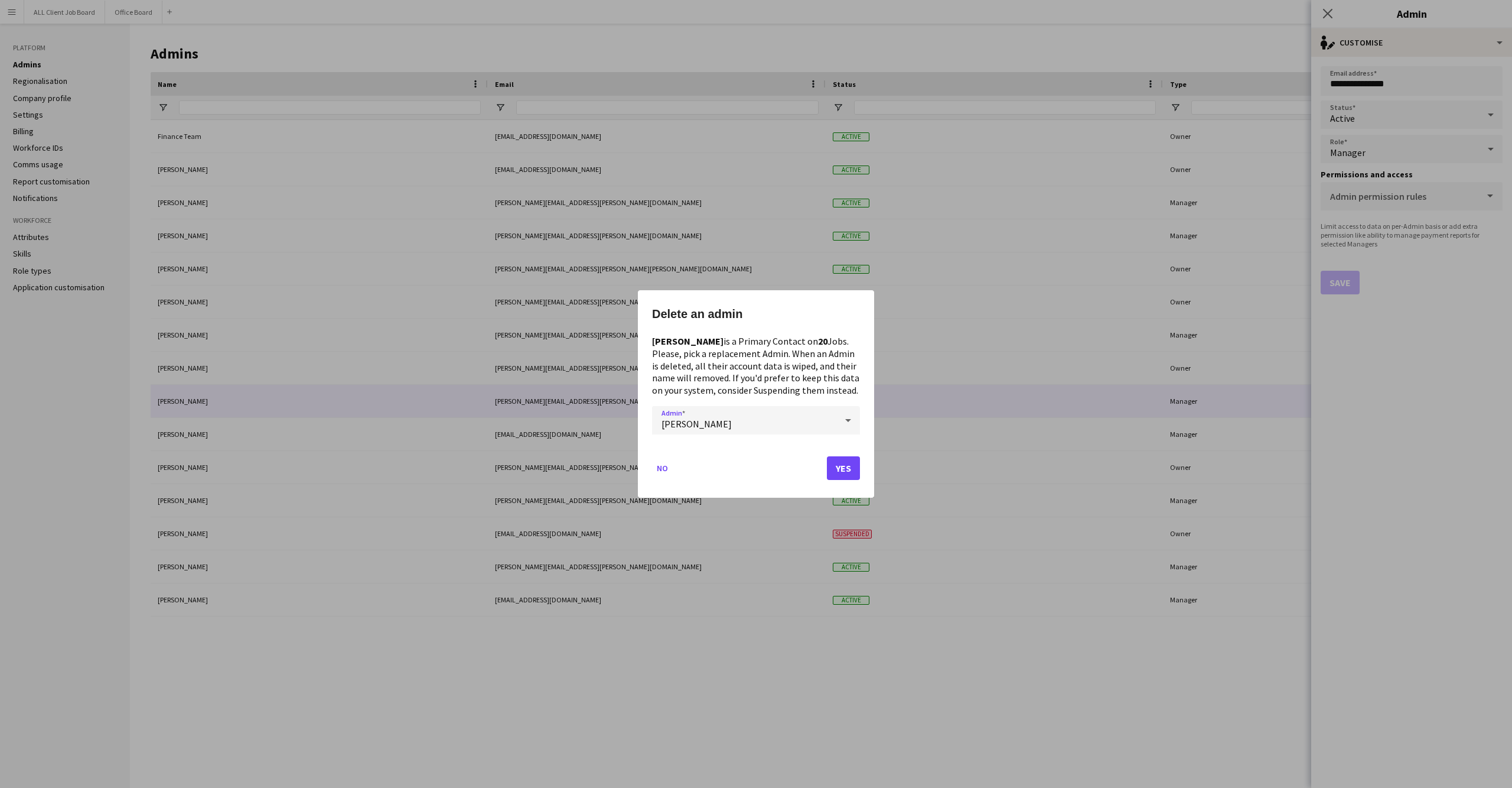
click at [845, 469] on button "Yes" at bounding box center [844, 468] width 33 height 24
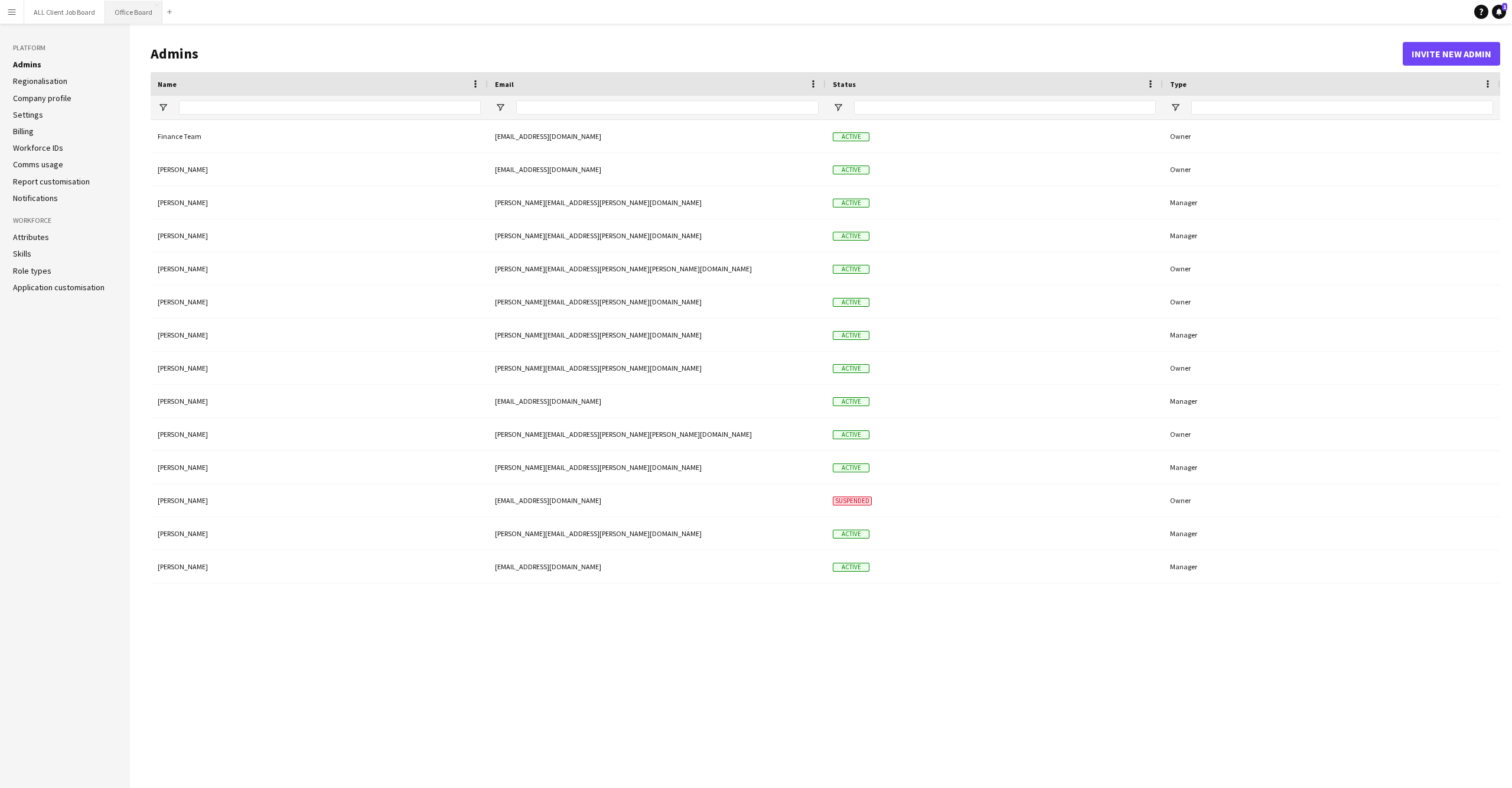
click at [130, 17] on button "Office Board Close" at bounding box center [133, 12] width 57 height 23
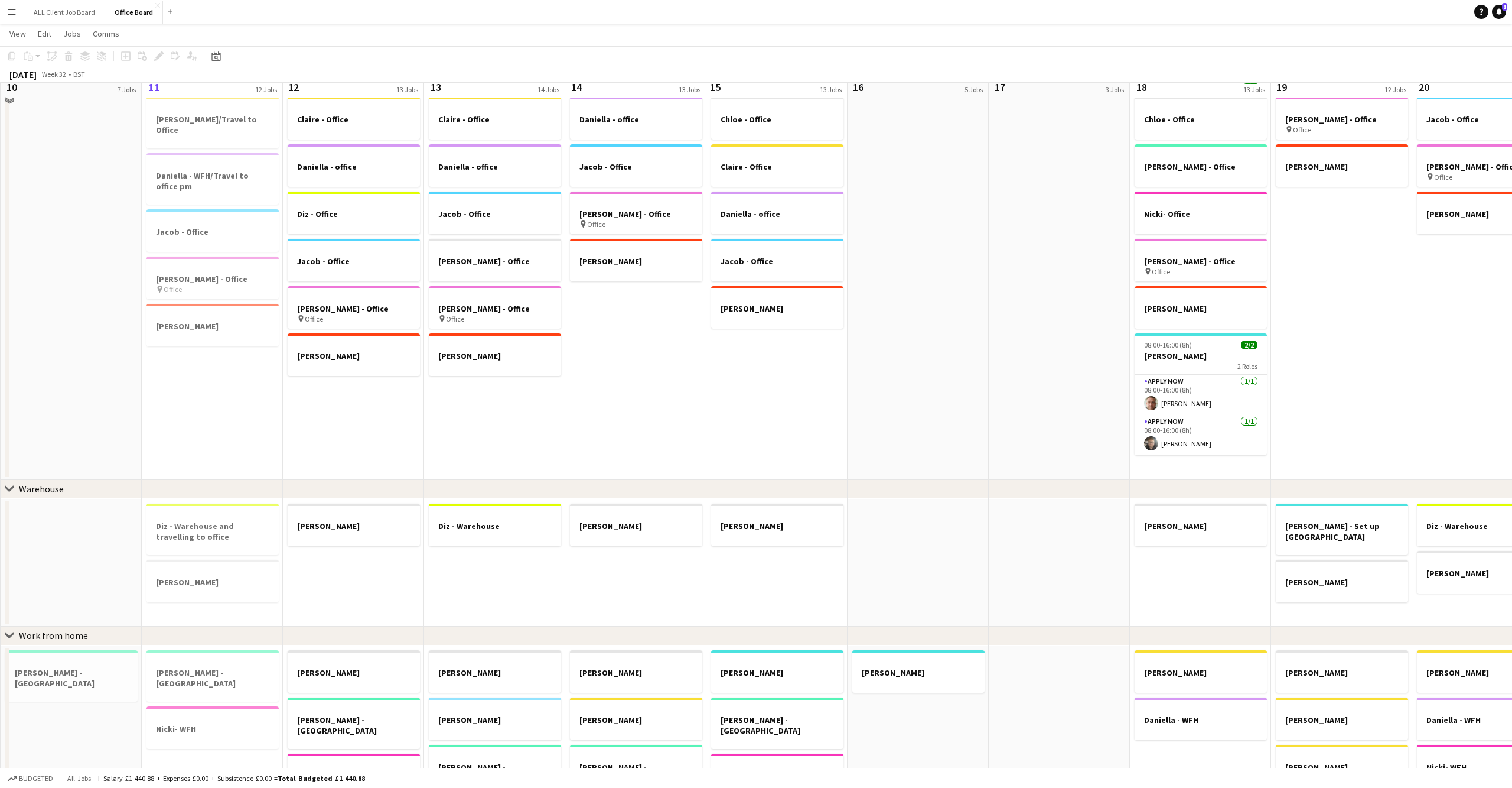
scroll to position [98, 0]
